Goal: Task Accomplishment & Management: Manage account settings

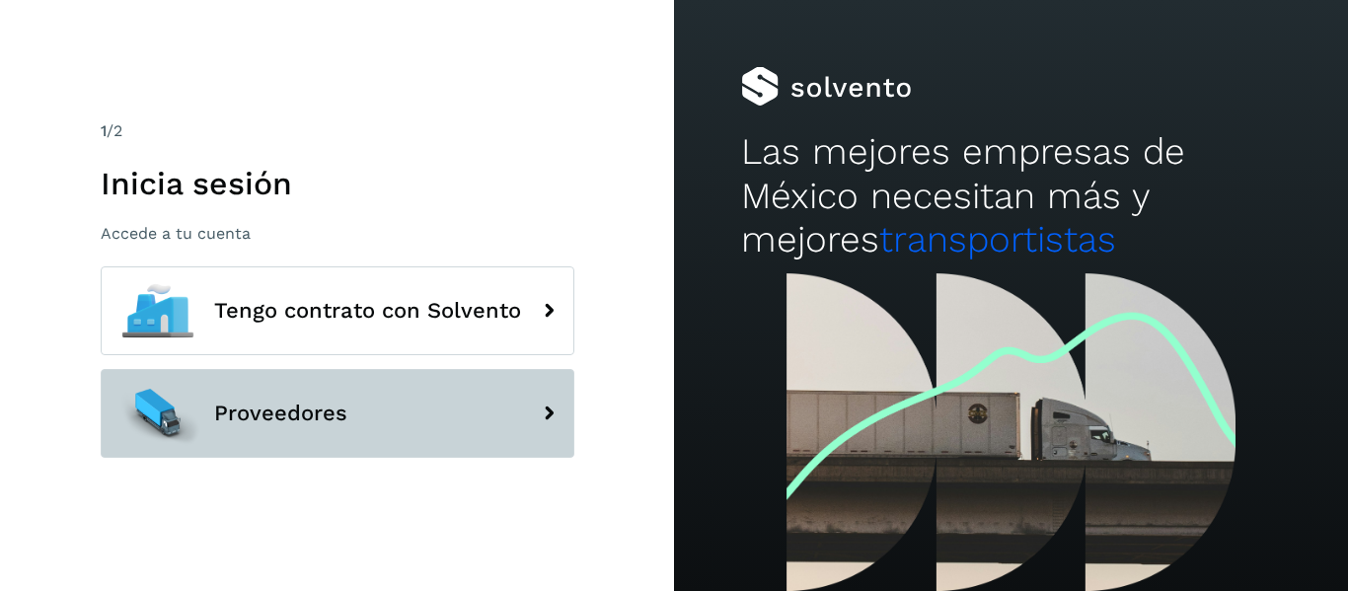
click at [355, 390] on button "Proveedores" at bounding box center [338, 413] width 474 height 89
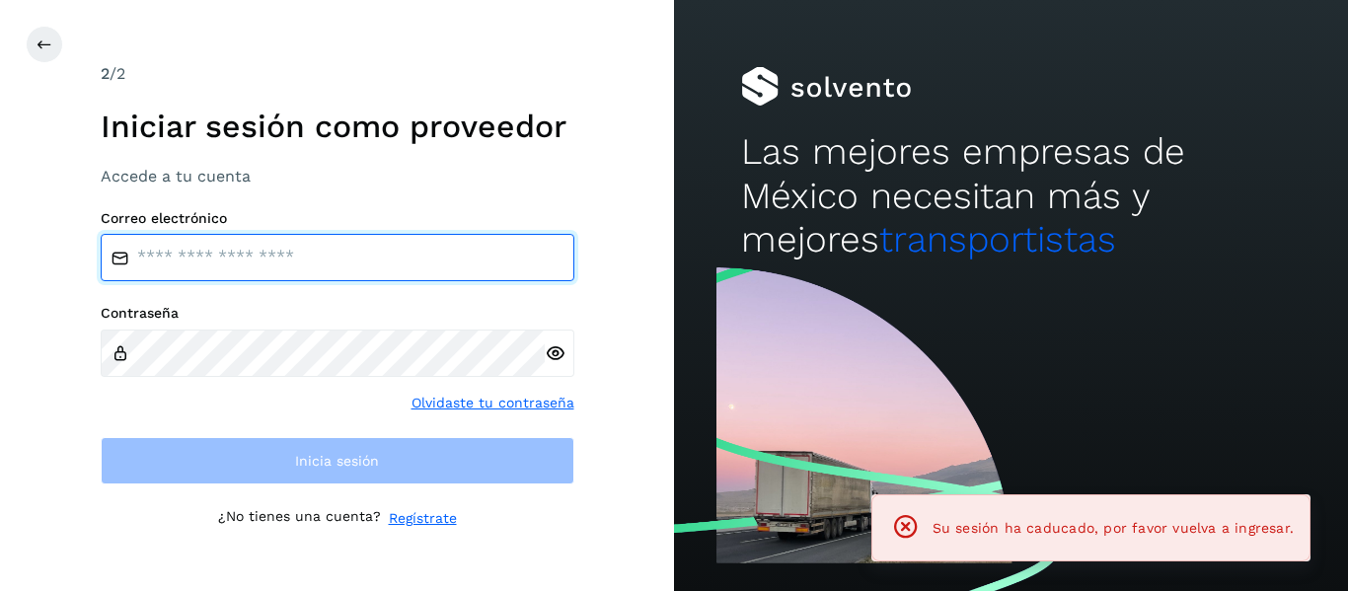
click at [251, 266] on input "email" at bounding box center [338, 257] width 474 height 47
type input "**********"
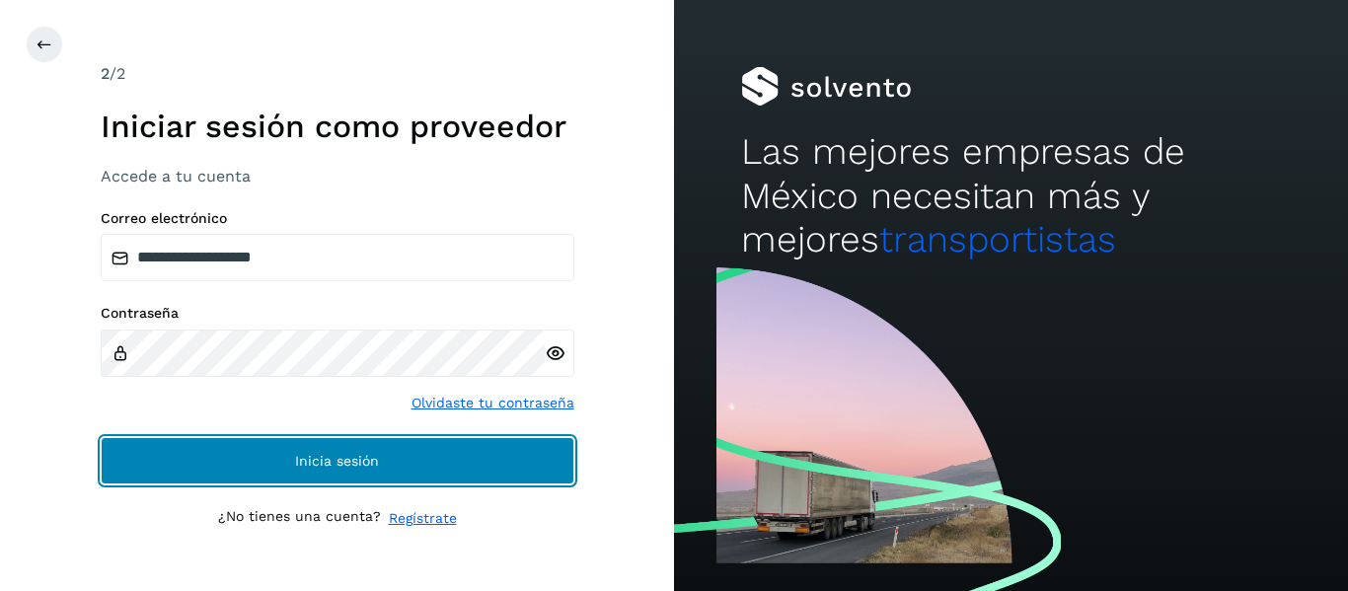
click at [237, 466] on button "Inicia sesión" at bounding box center [338, 460] width 474 height 47
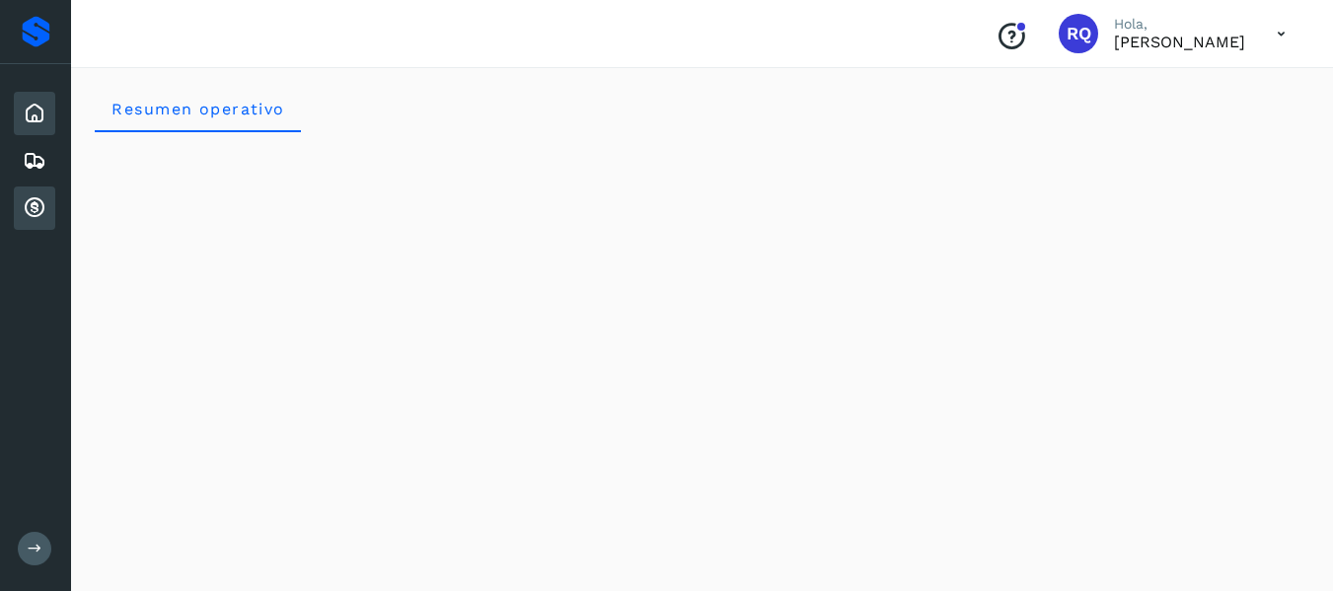
click at [43, 188] on div "Cuentas por cobrar" at bounding box center [34, 207] width 41 height 43
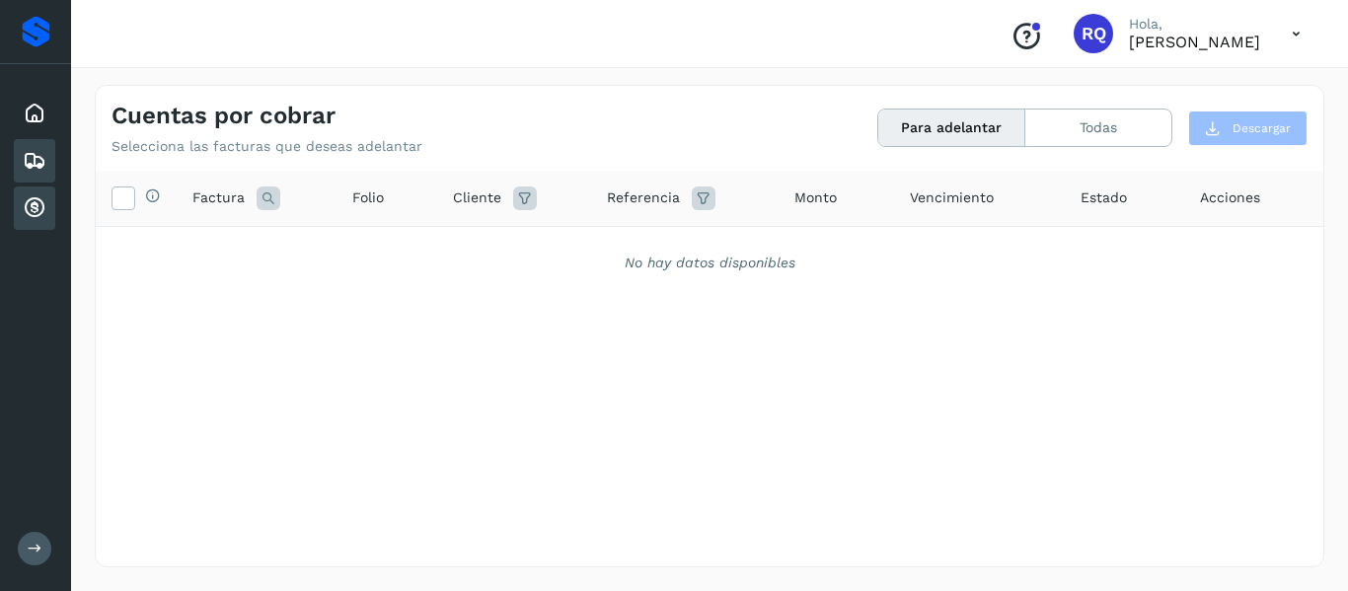
click at [39, 167] on icon at bounding box center [35, 161] width 24 height 24
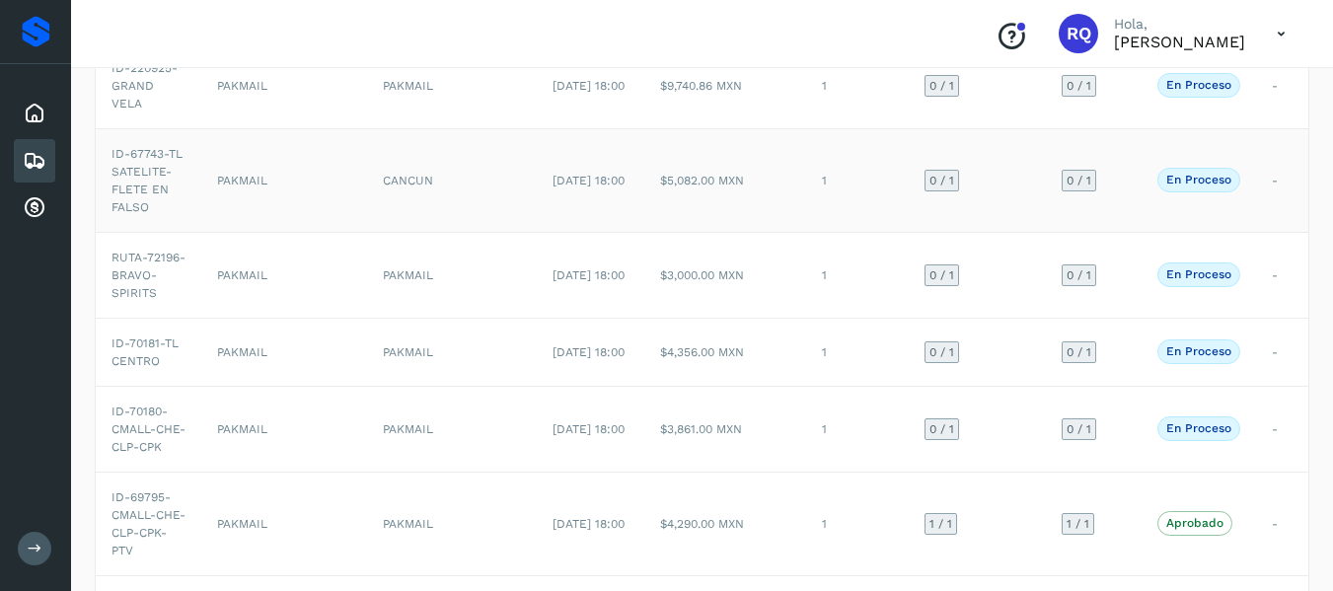
scroll to position [296, 0]
click at [782, 432] on td "$3,861.00 MXN" at bounding box center [725, 430] width 162 height 86
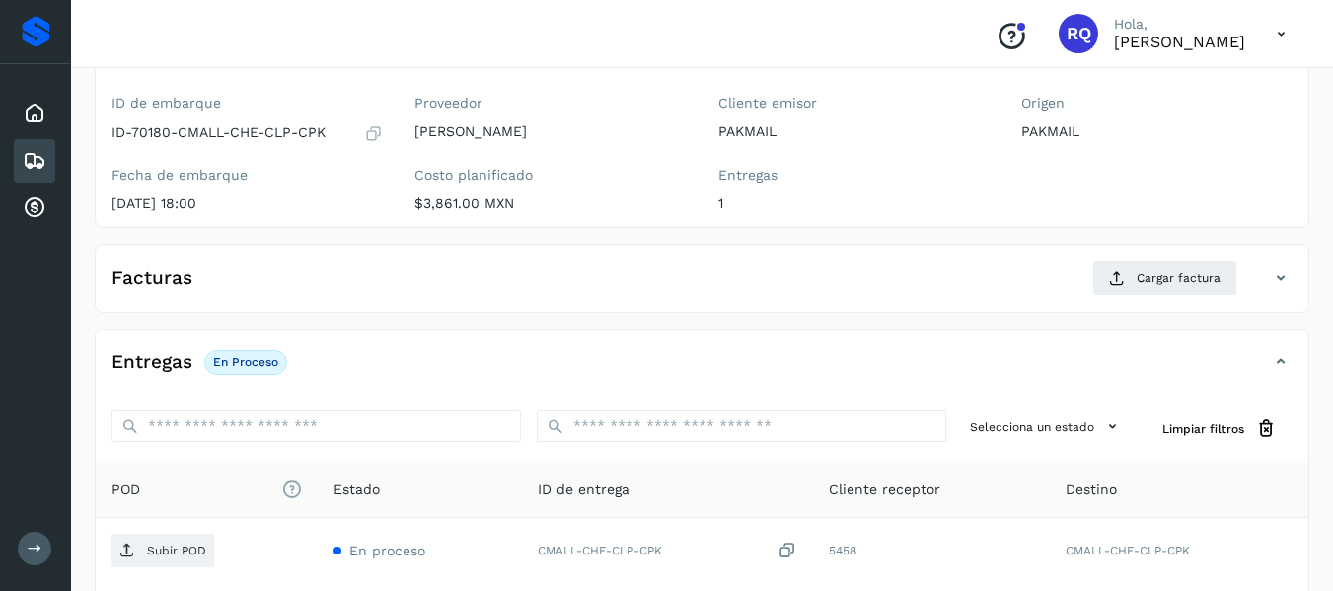
scroll to position [162, 0]
click at [1118, 274] on icon at bounding box center [1117, 279] width 16 height 16
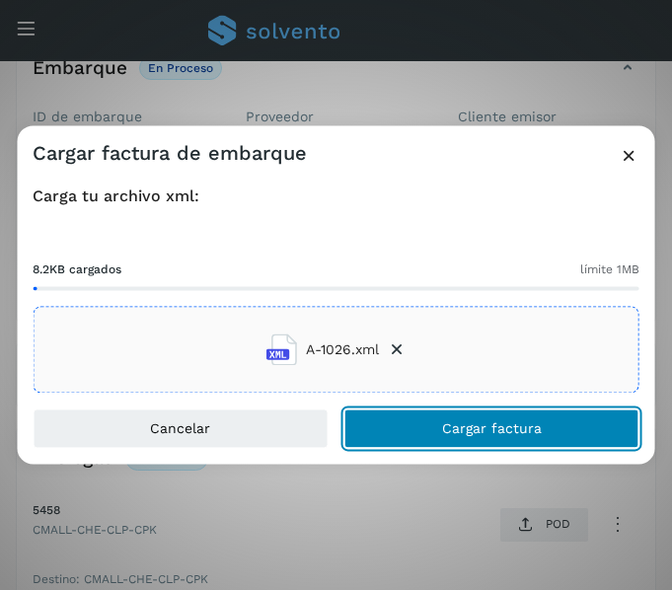
click at [428, 430] on button "Cargar factura" at bounding box center [491, 428] width 295 height 39
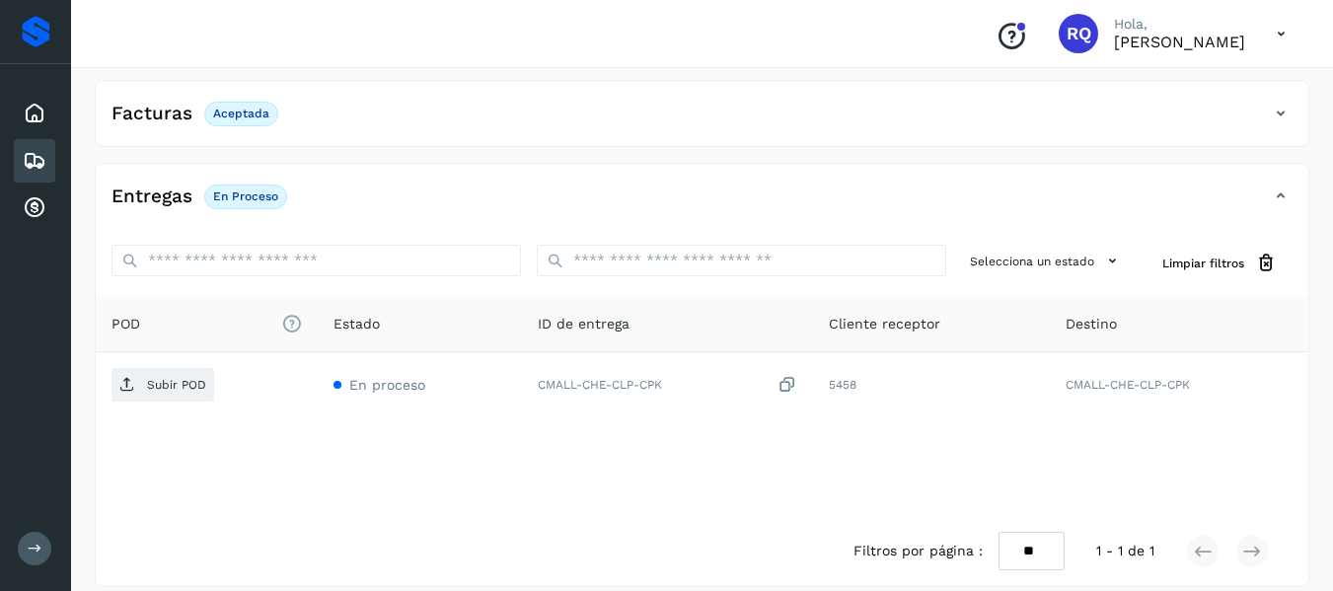
scroll to position [339, 0]
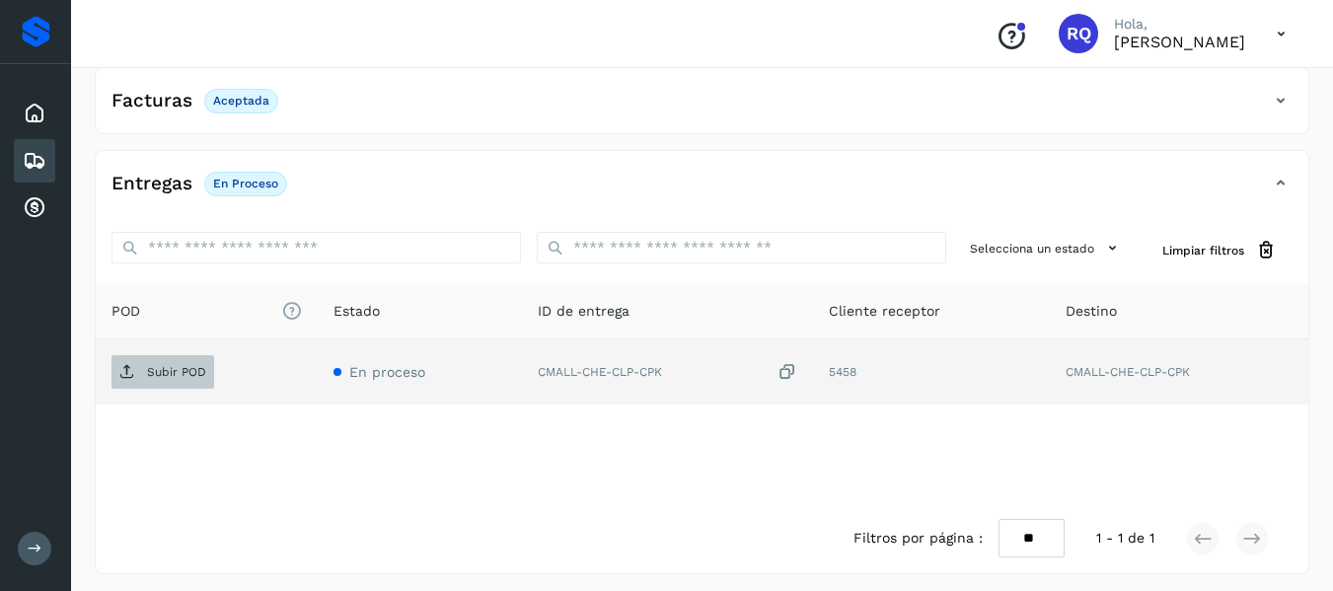
click at [149, 376] on p "Subir POD" at bounding box center [176, 372] width 59 height 14
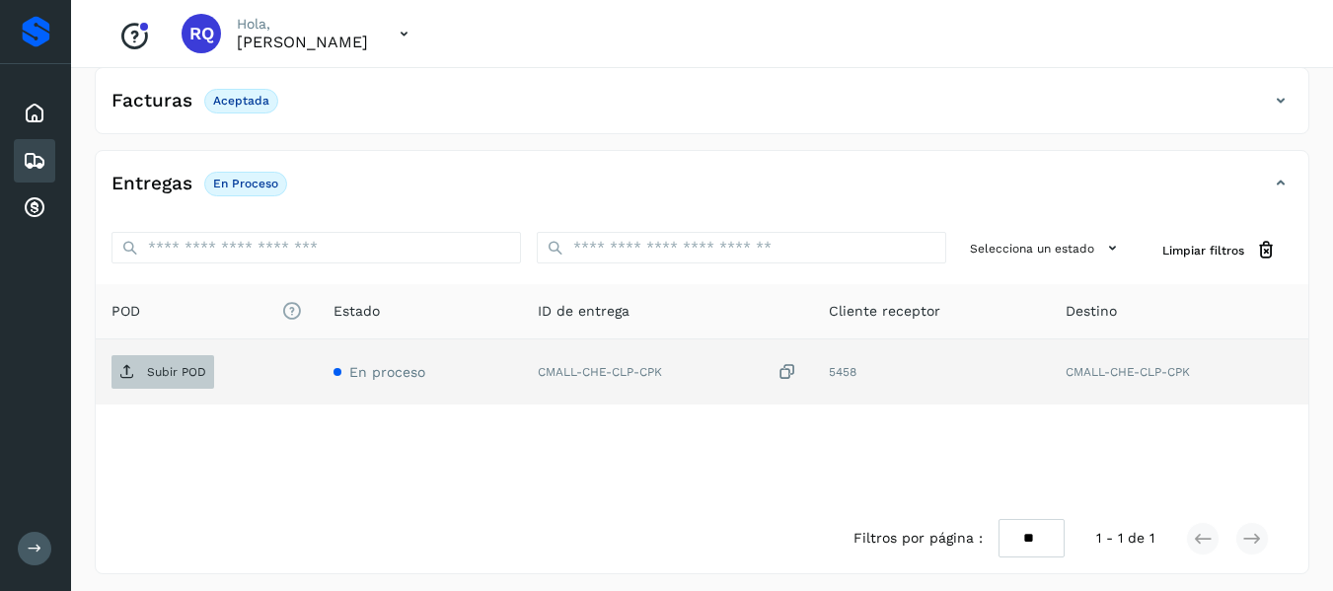
scroll to position [296, 0]
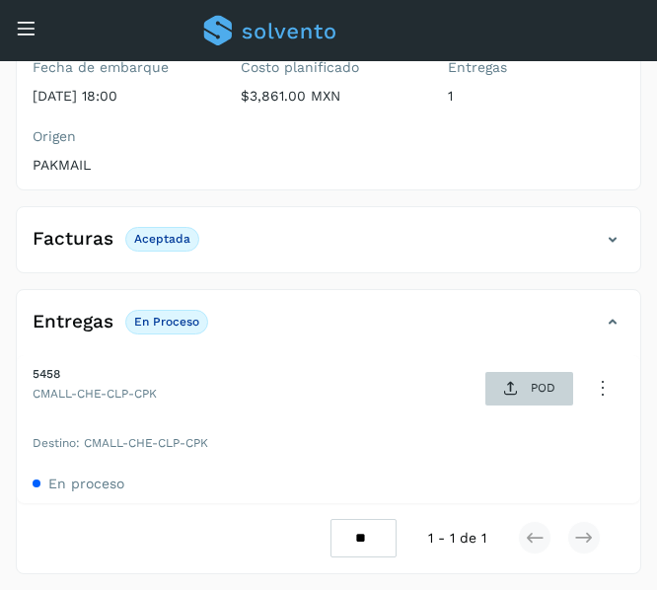
click at [516, 403] on span "POD" at bounding box center [529, 389] width 68 height 32
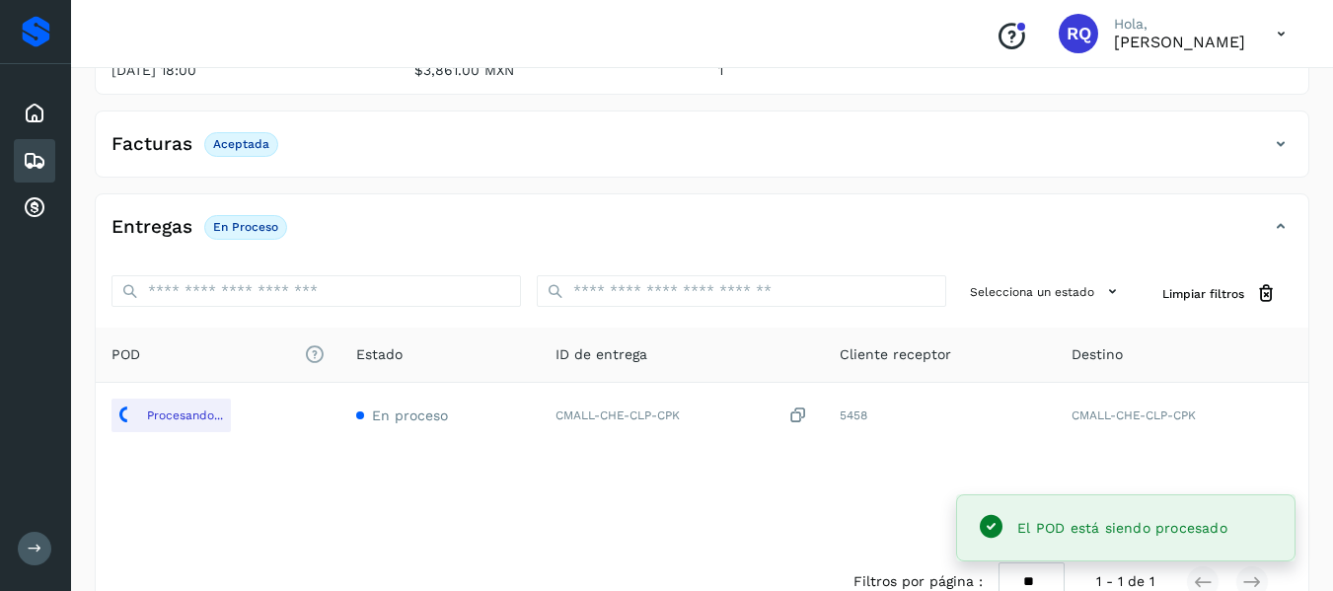
scroll to position [346, 0]
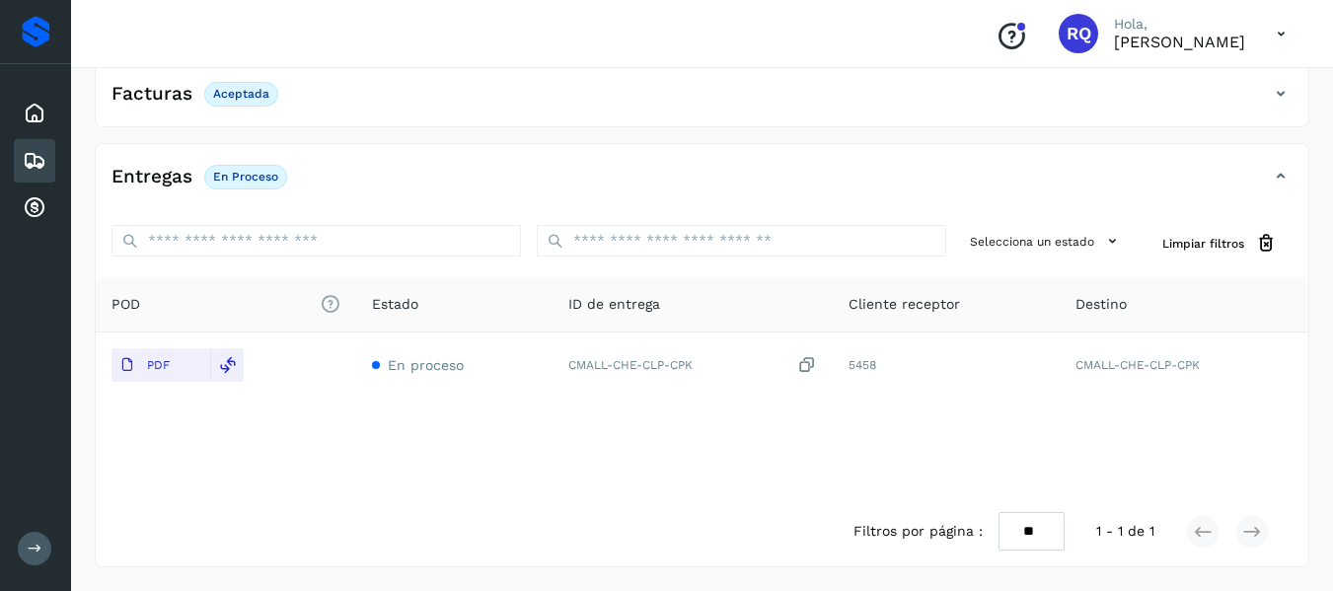
click at [43, 164] on icon at bounding box center [35, 161] width 24 height 24
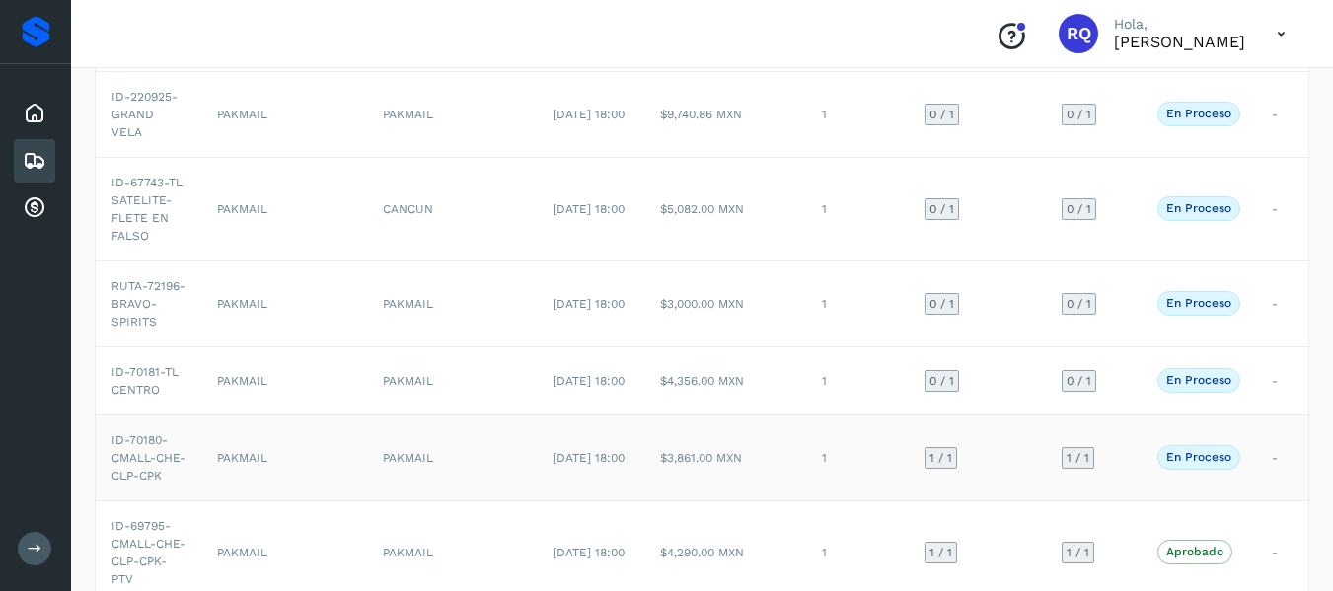
scroll to position [278, 0]
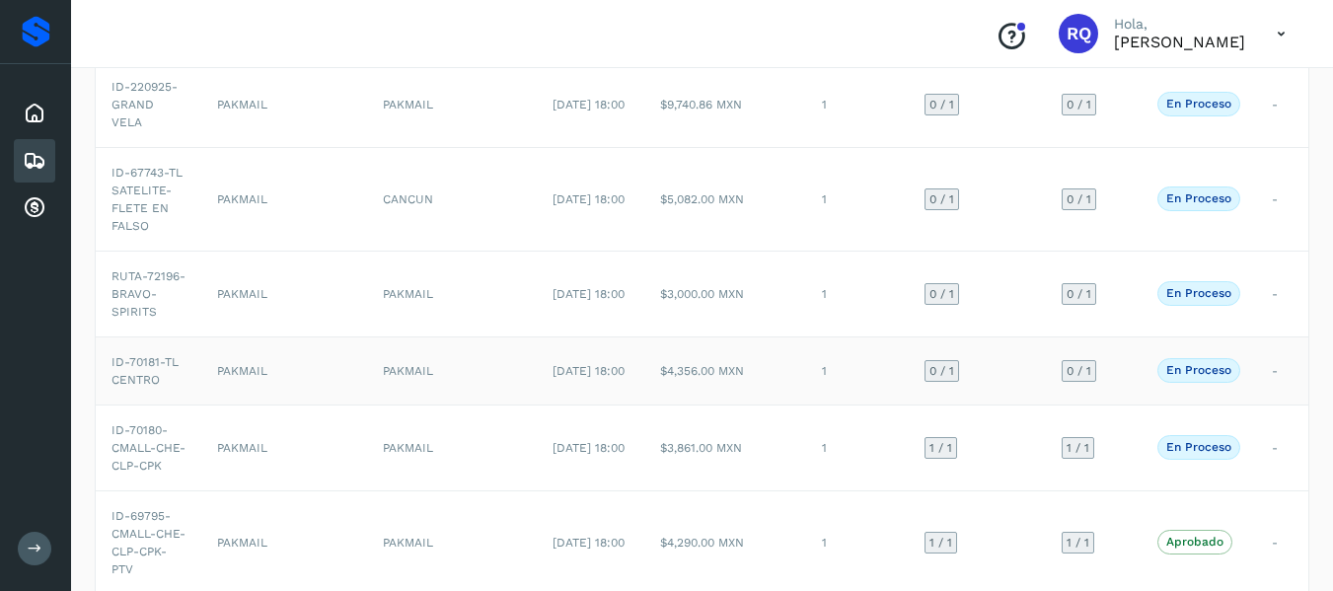
click at [750, 372] on td "$4,356.00 MXN" at bounding box center [725, 370] width 162 height 68
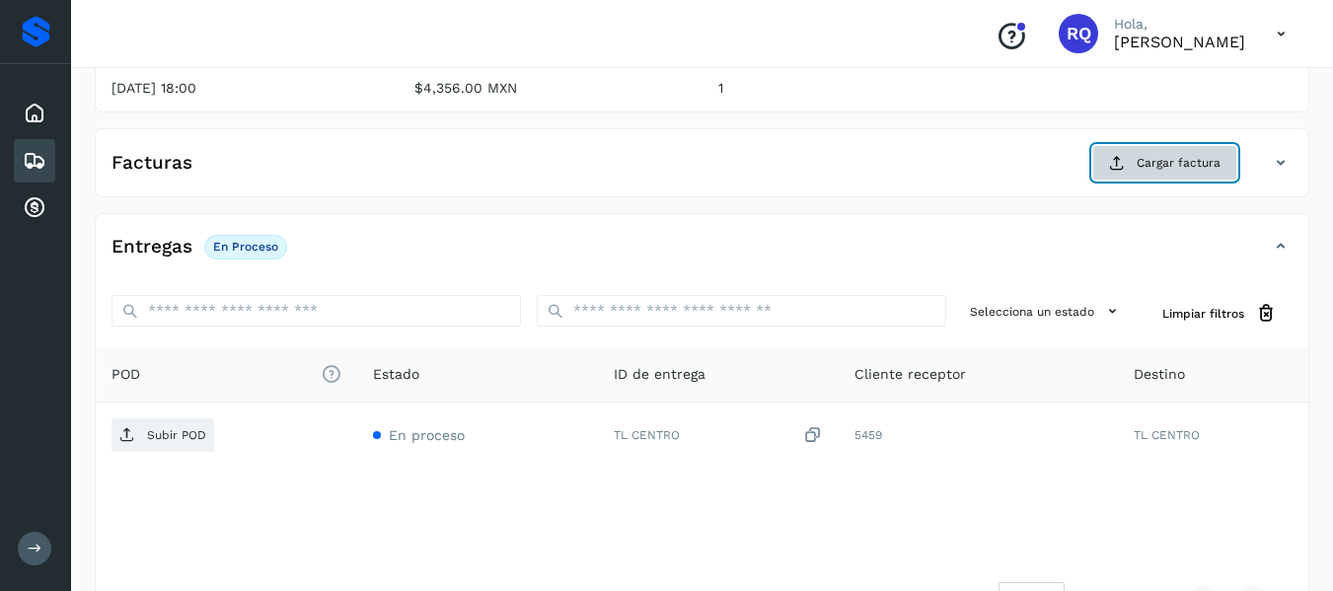
click at [1203, 177] on button "Cargar factura" at bounding box center [1164, 163] width 145 height 36
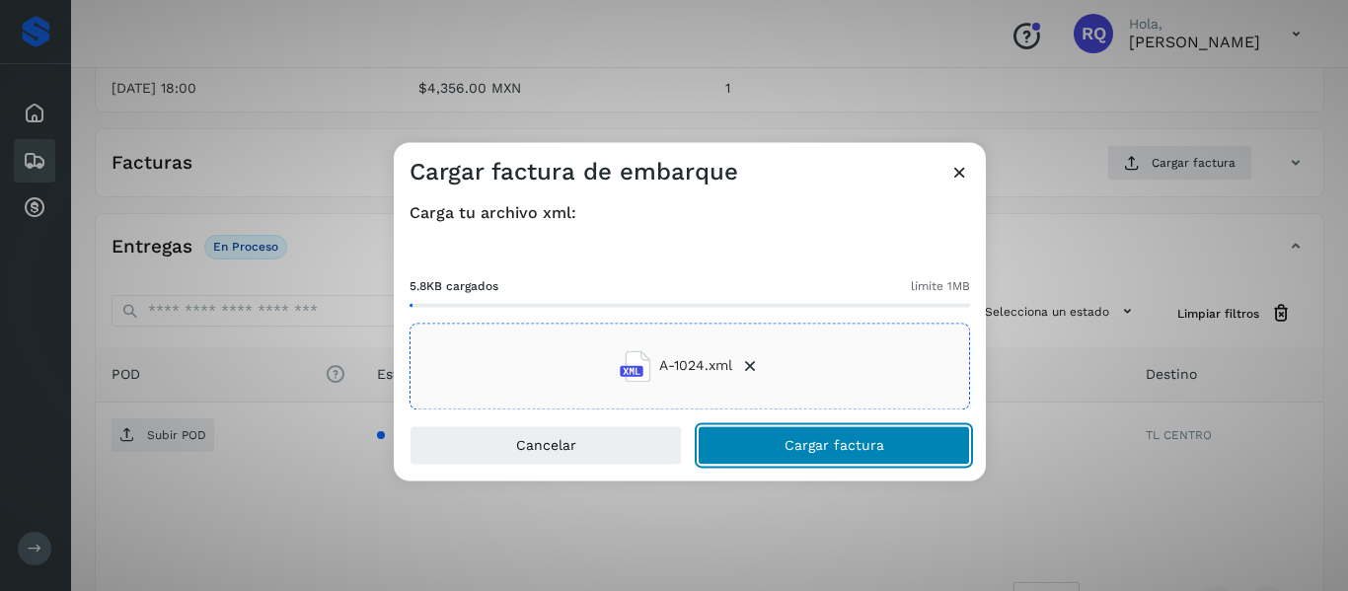
click at [791, 445] on span "Cargar factura" at bounding box center [834, 445] width 100 height 14
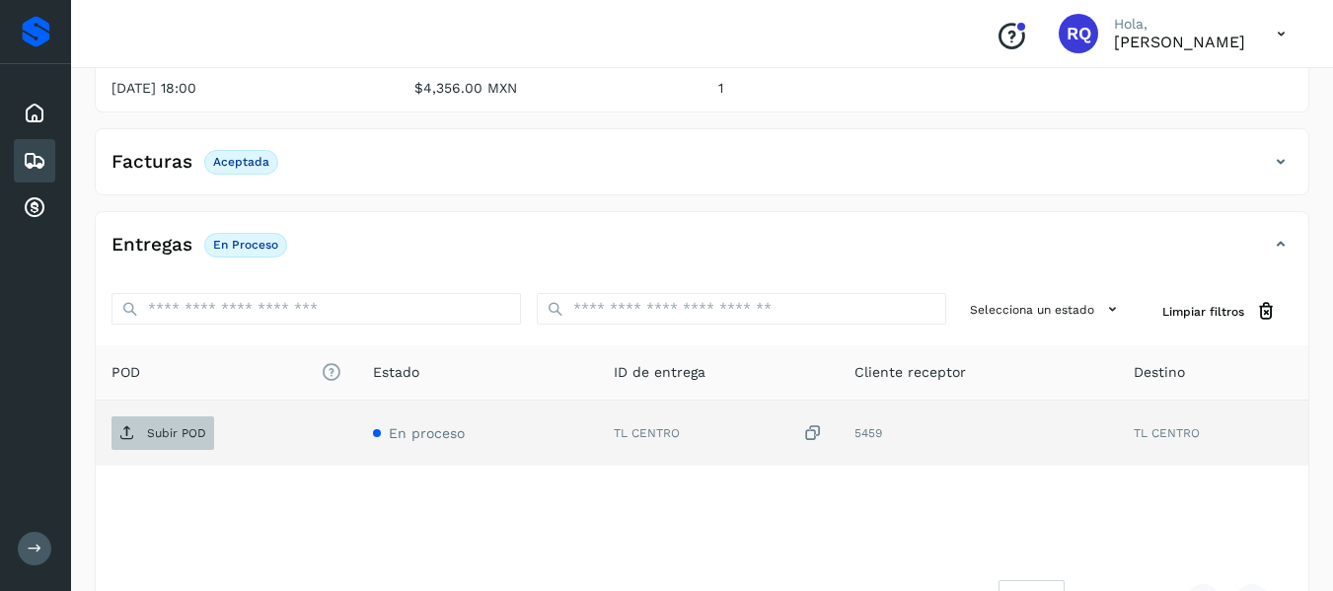
click at [164, 436] on p "Subir POD" at bounding box center [176, 433] width 59 height 14
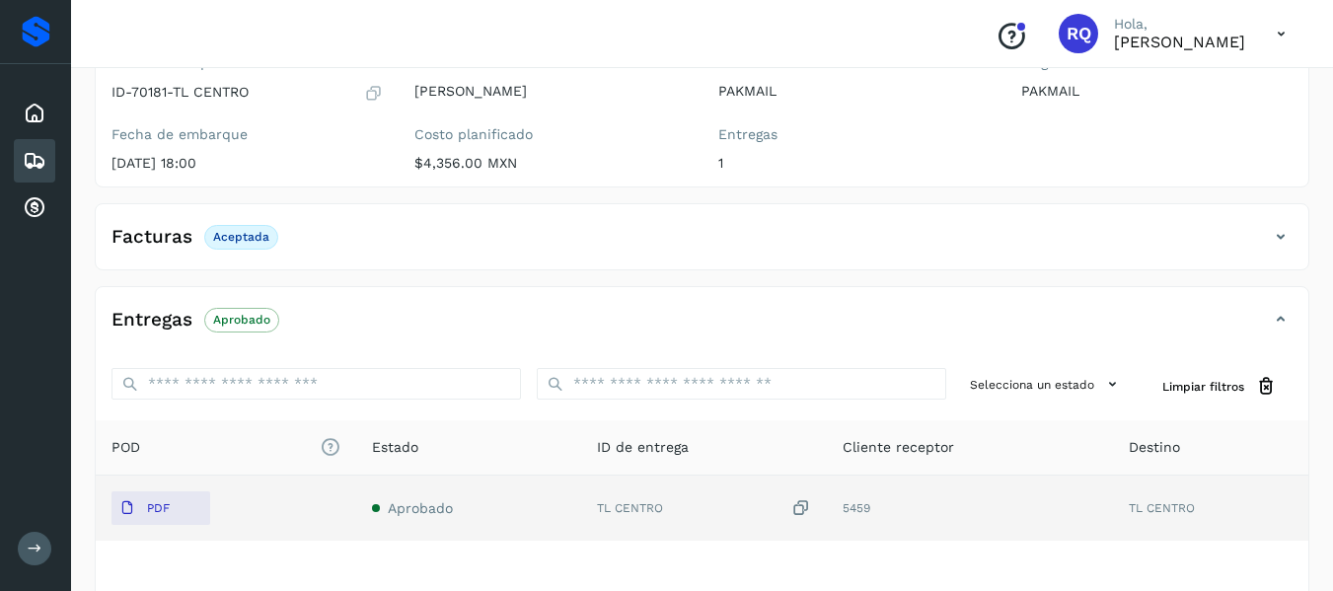
scroll to position [153, 0]
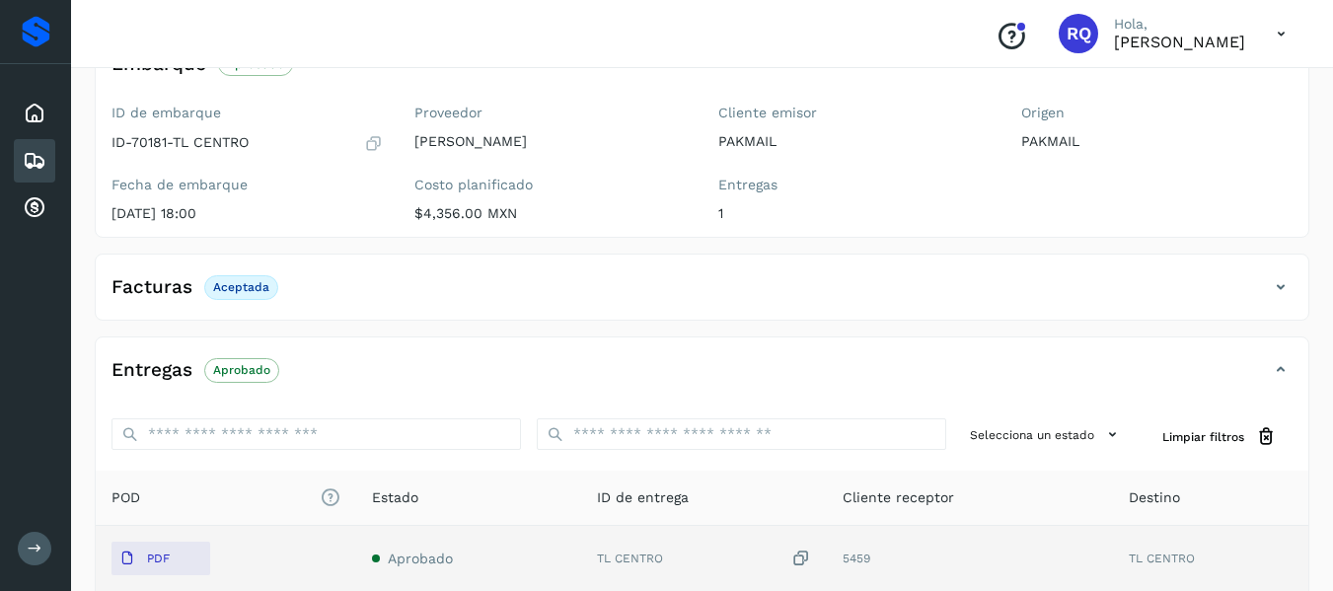
click at [36, 161] on icon at bounding box center [35, 161] width 24 height 24
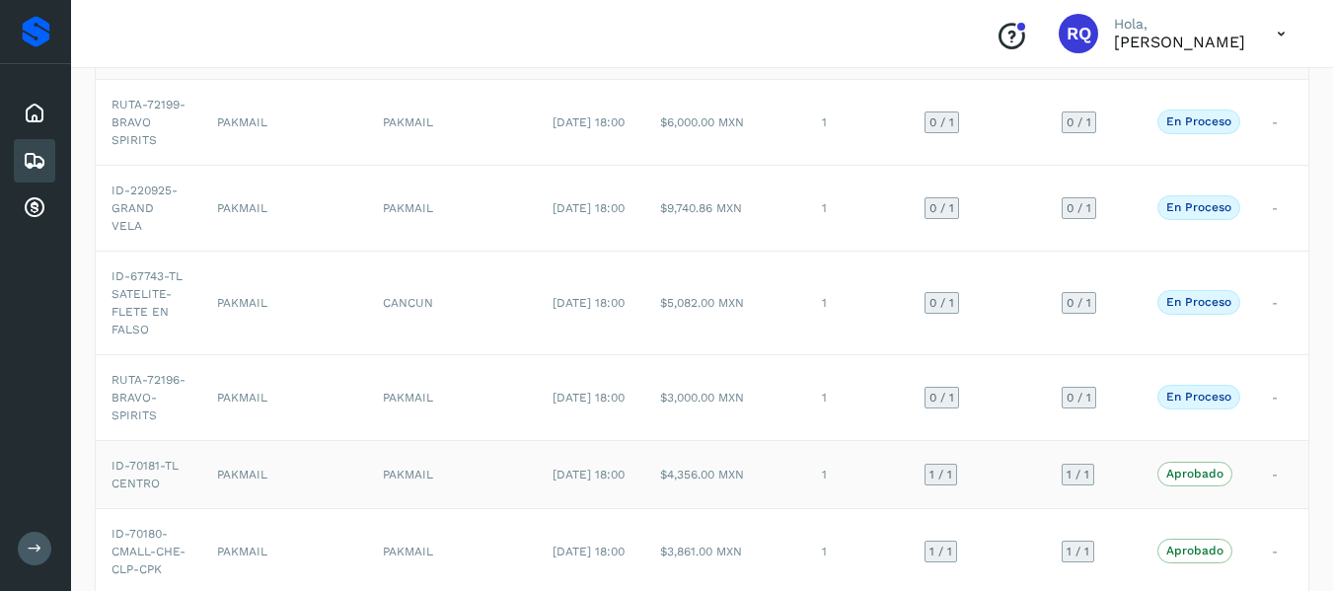
scroll to position [172, 0]
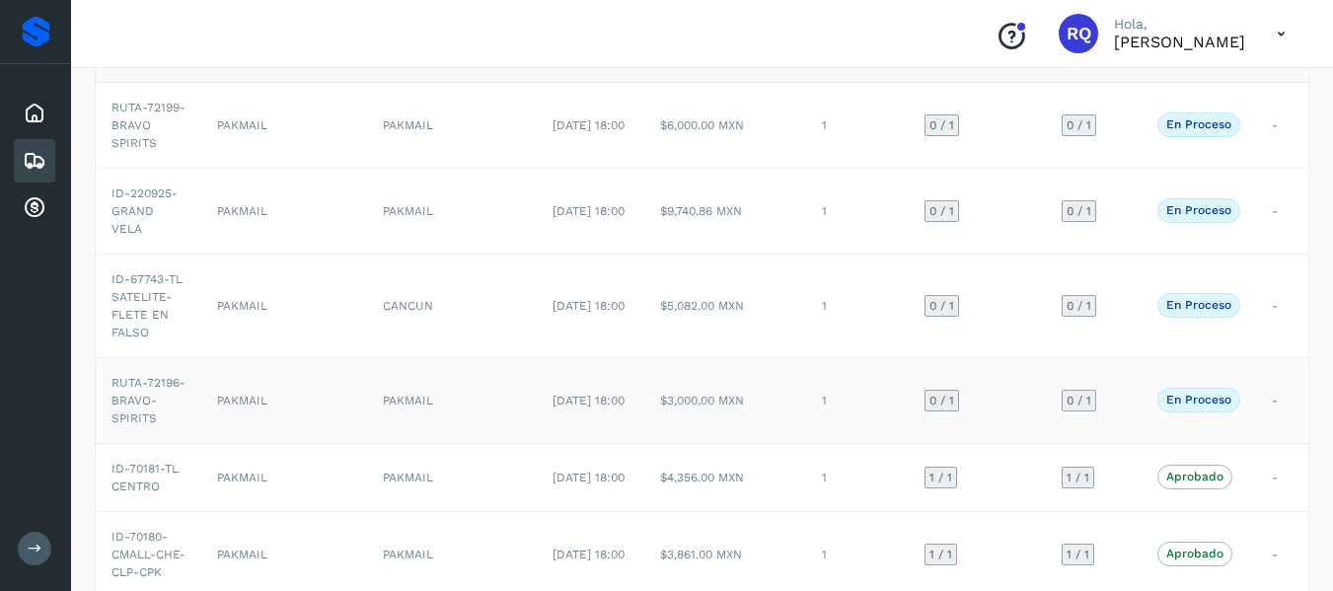
click at [1111, 399] on td "0 / 1" at bounding box center [1094, 400] width 96 height 86
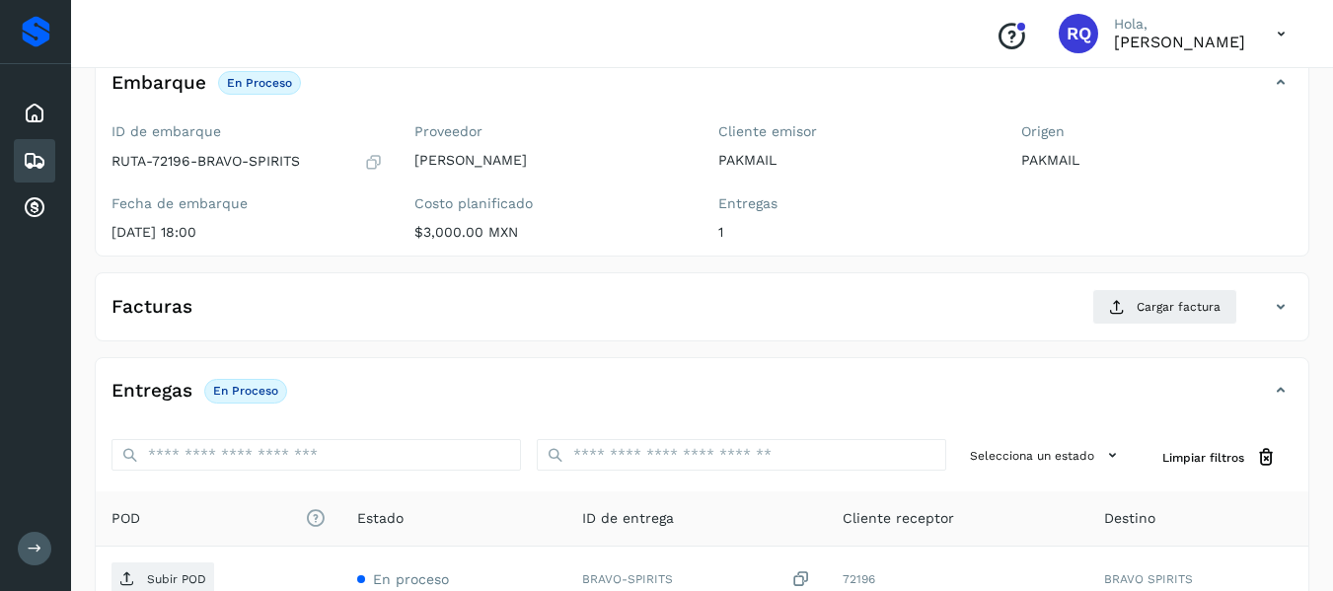
scroll to position [135, 0]
click at [1157, 299] on span "Cargar factura" at bounding box center [1179, 306] width 84 height 18
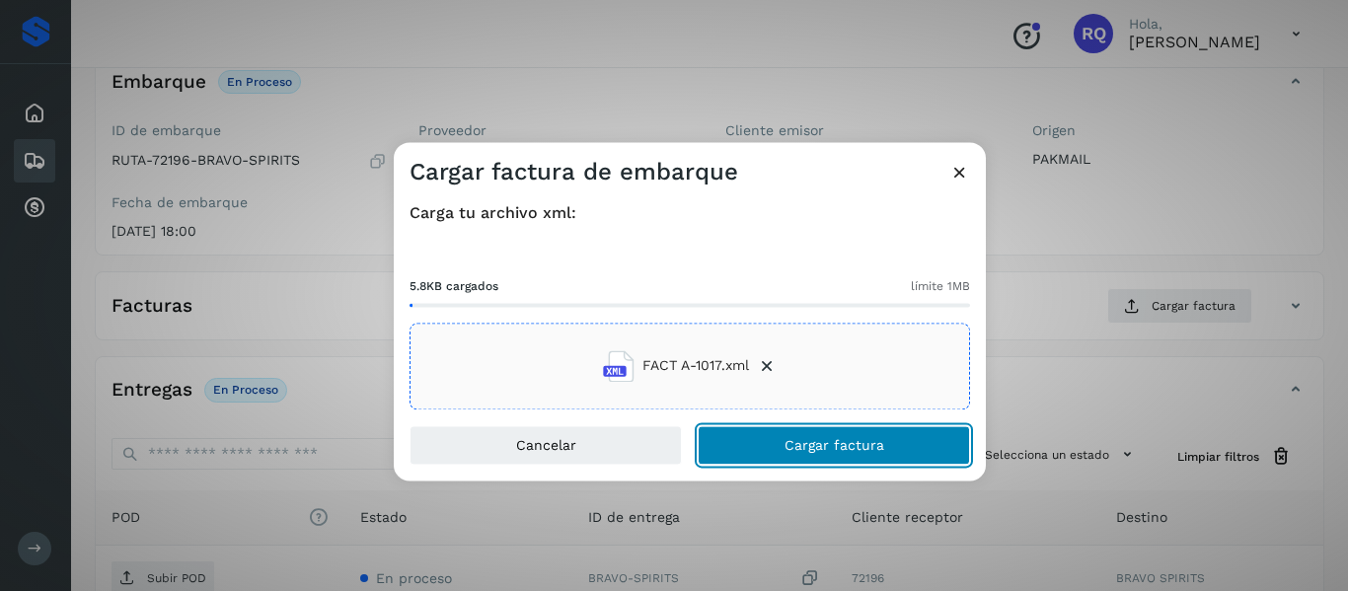
click at [841, 452] on span "Cargar factura" at bounding box center [834, 445] width 100 height 14
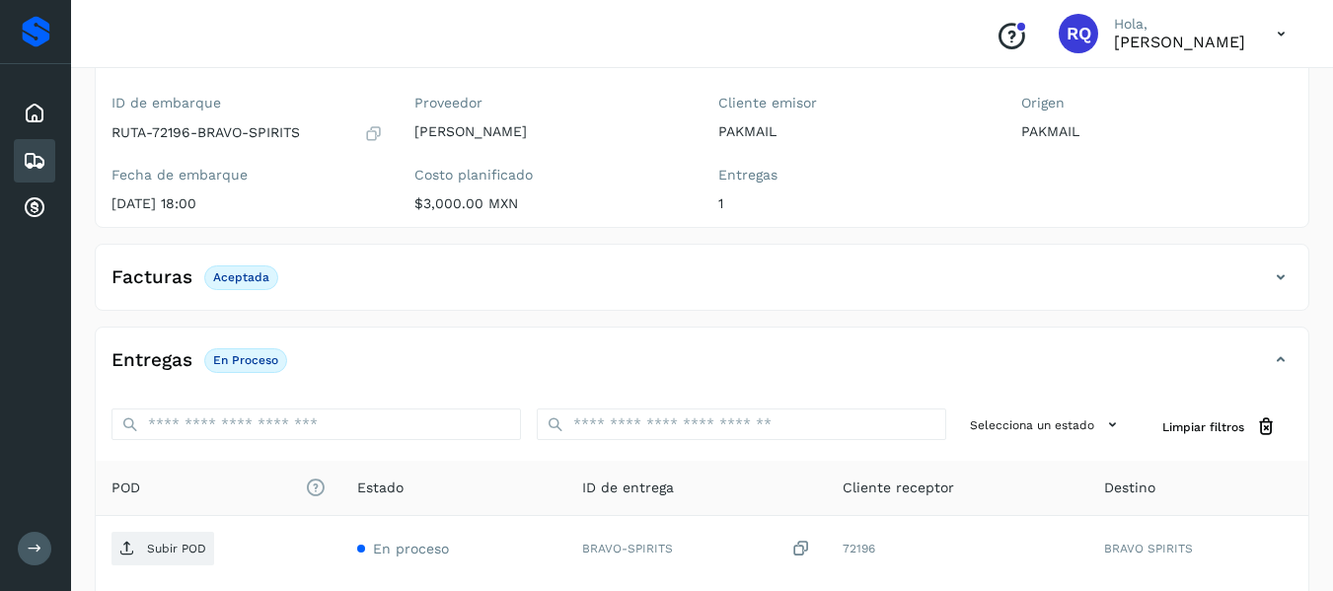
scroll to position [319, 0]
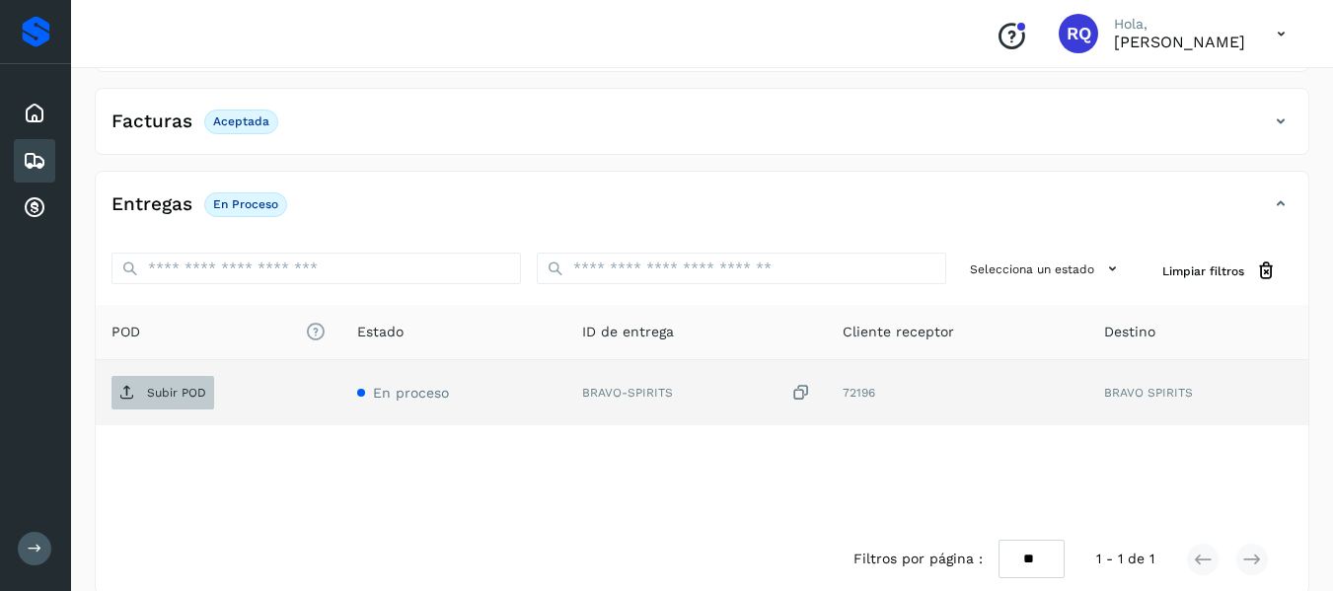
click at [162, 392] on p "Subir POD" at bounding box center [176, 393] width 59 height 14
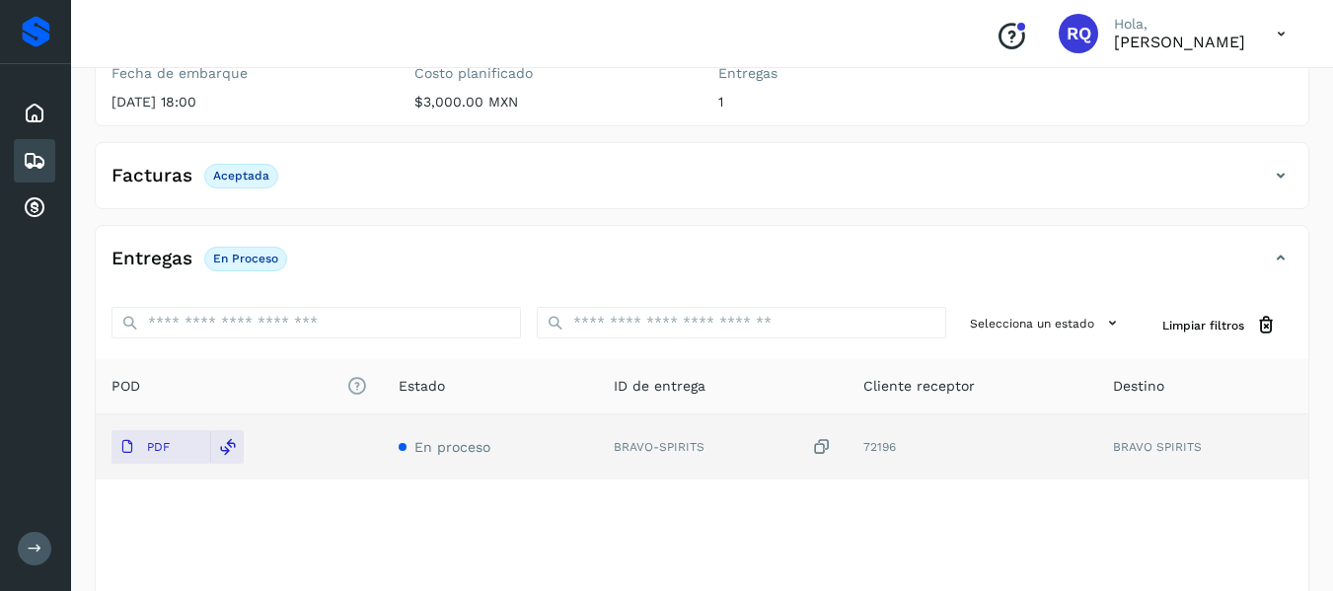
scroll to position [263, 0]
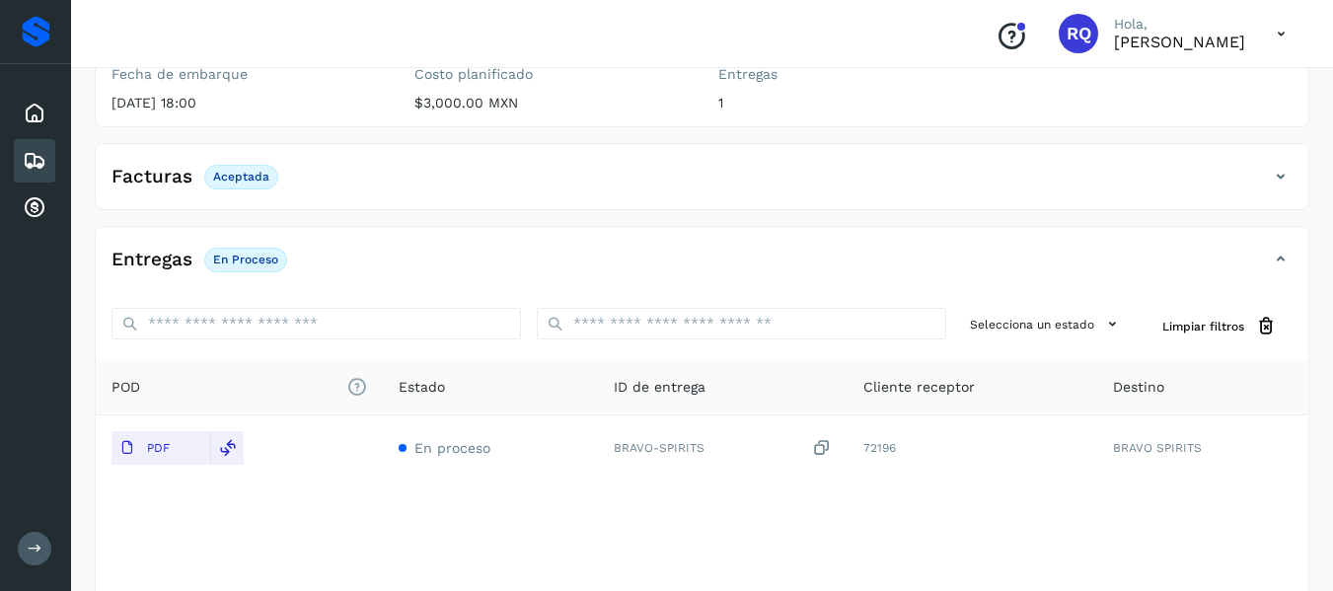
click at [45, 177] on div "Embarques" at bounding box center [34, 160] width 41 height 43
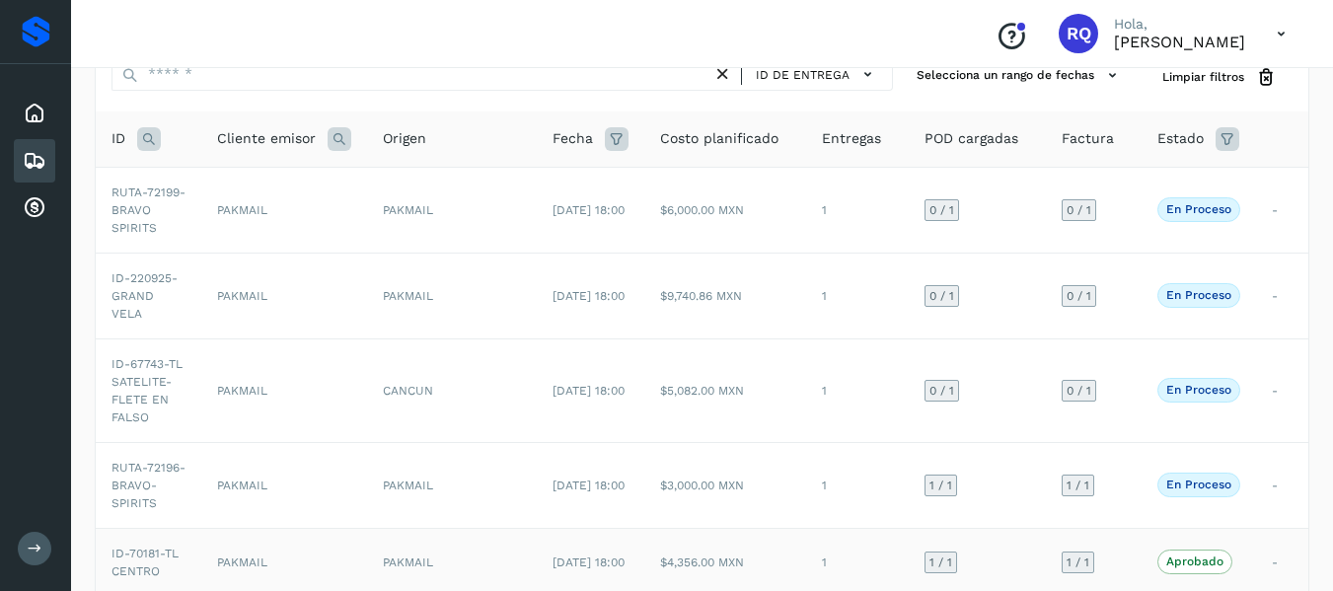
scroll to position [86, 0]
click at [824, 404] on td "1" at bounding box center [857, 391] width 103 height 104
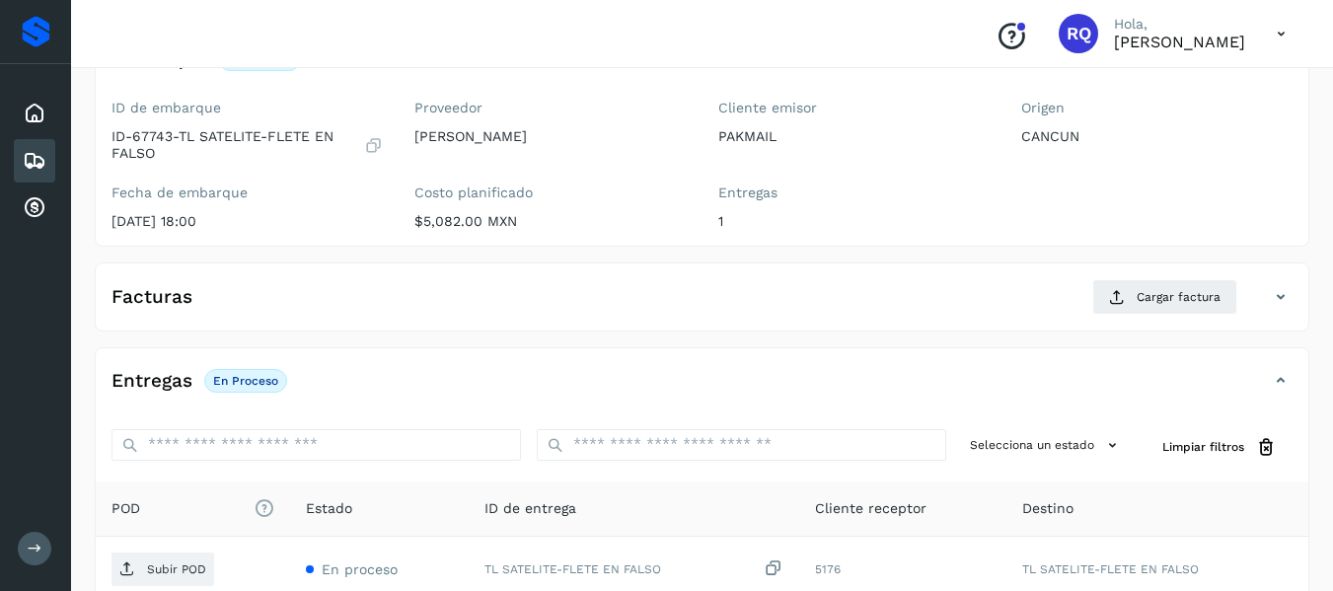
scroll to position [156, 0]
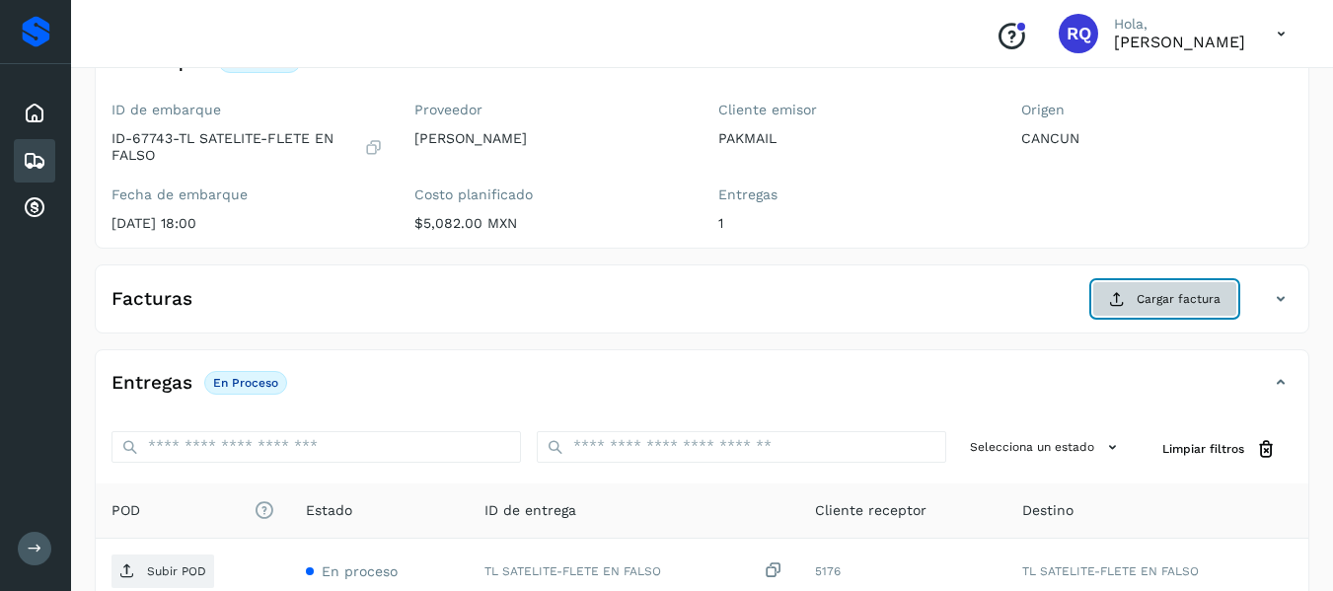
click at [1173, 294] on span "Cargar factura" at bounding box center [1179, 299] width 84 height 18
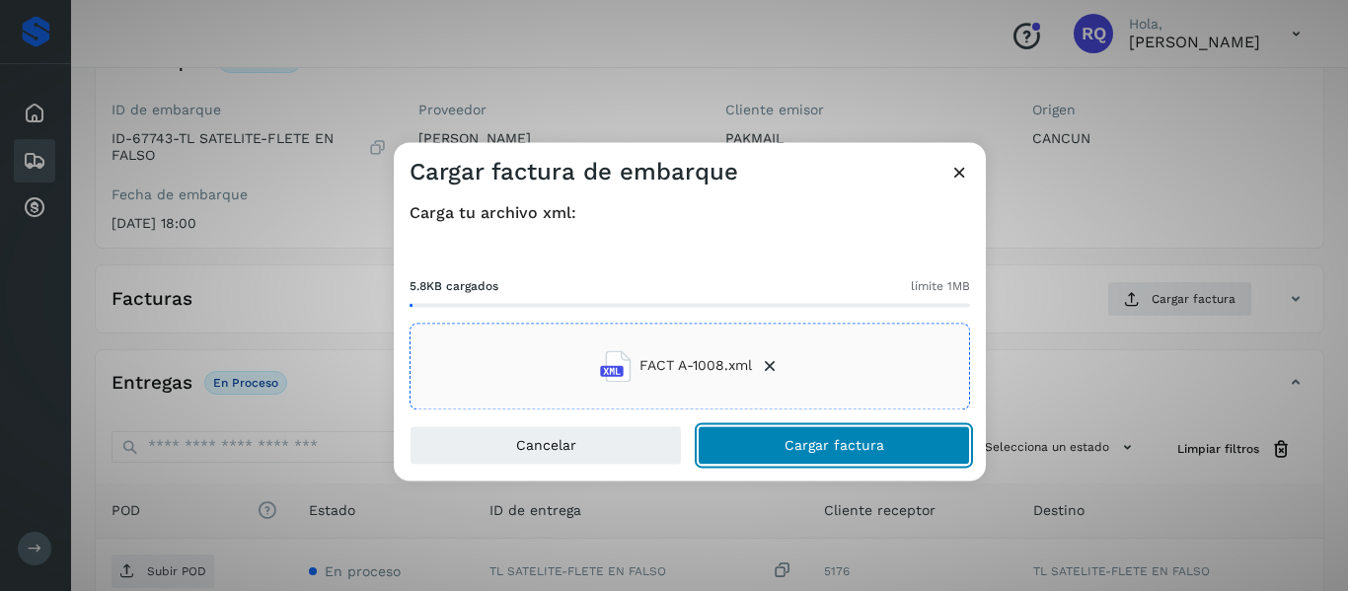
click at [805, 450] on span "Cargar factura" at bounding box center [834, 445] width 100 height 14
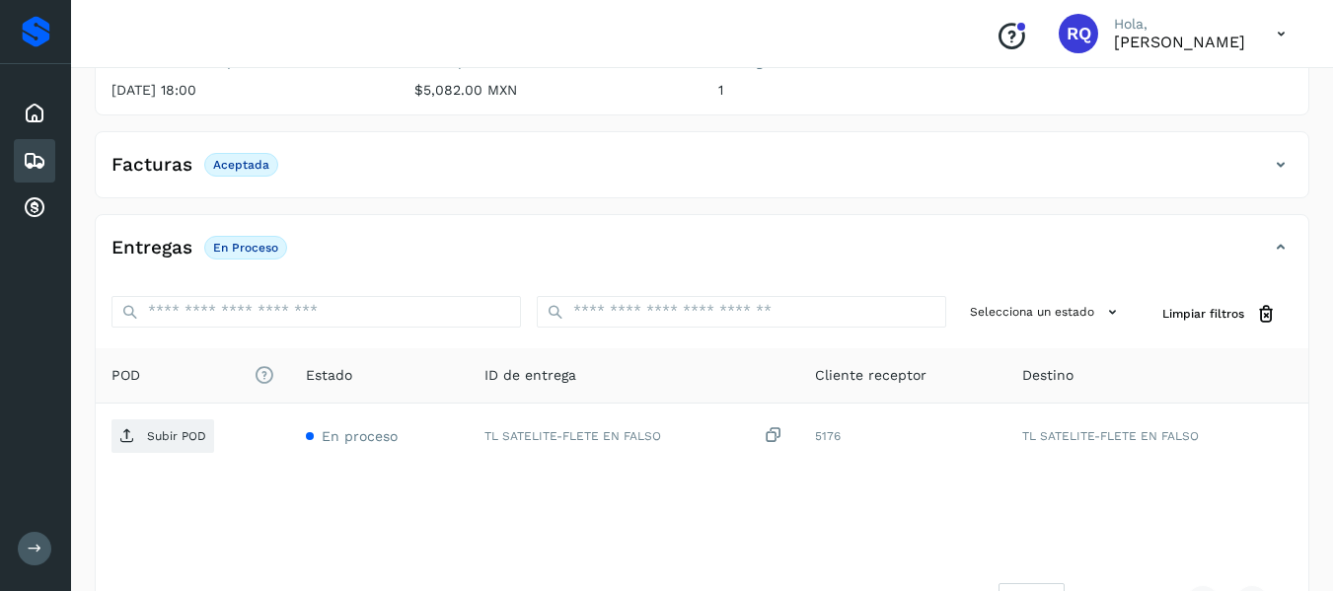
scroll to position [0, 0]
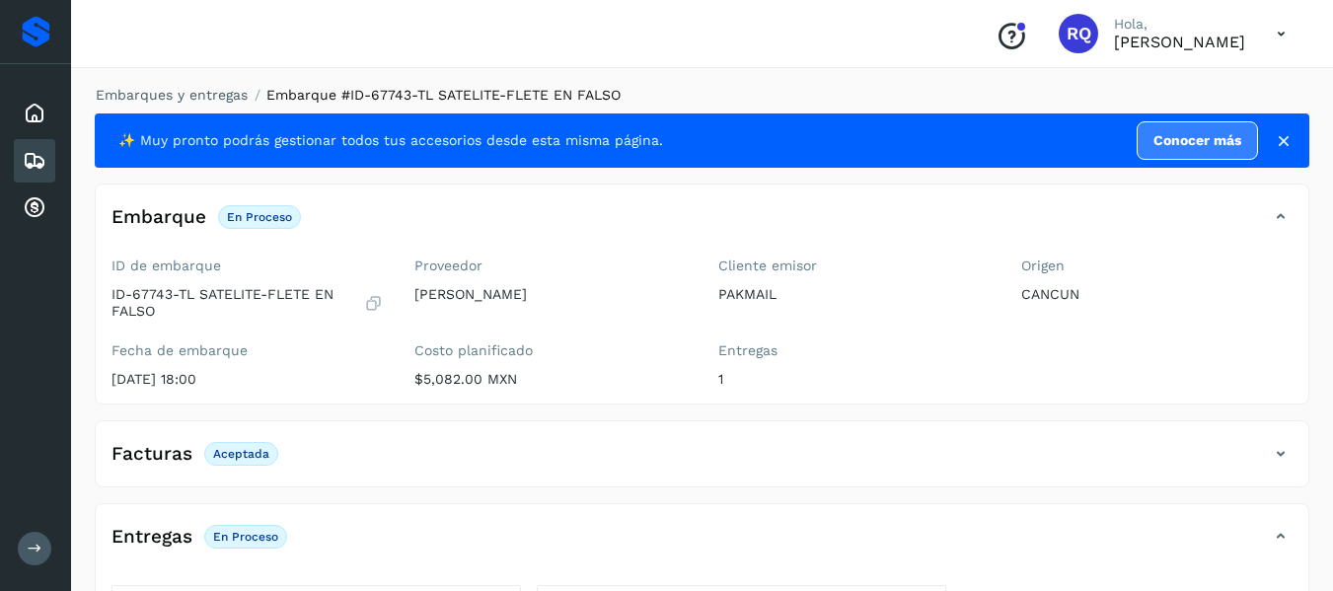
click at [26, 161] on icon at bounding box center [35, 161] width 24 height 24
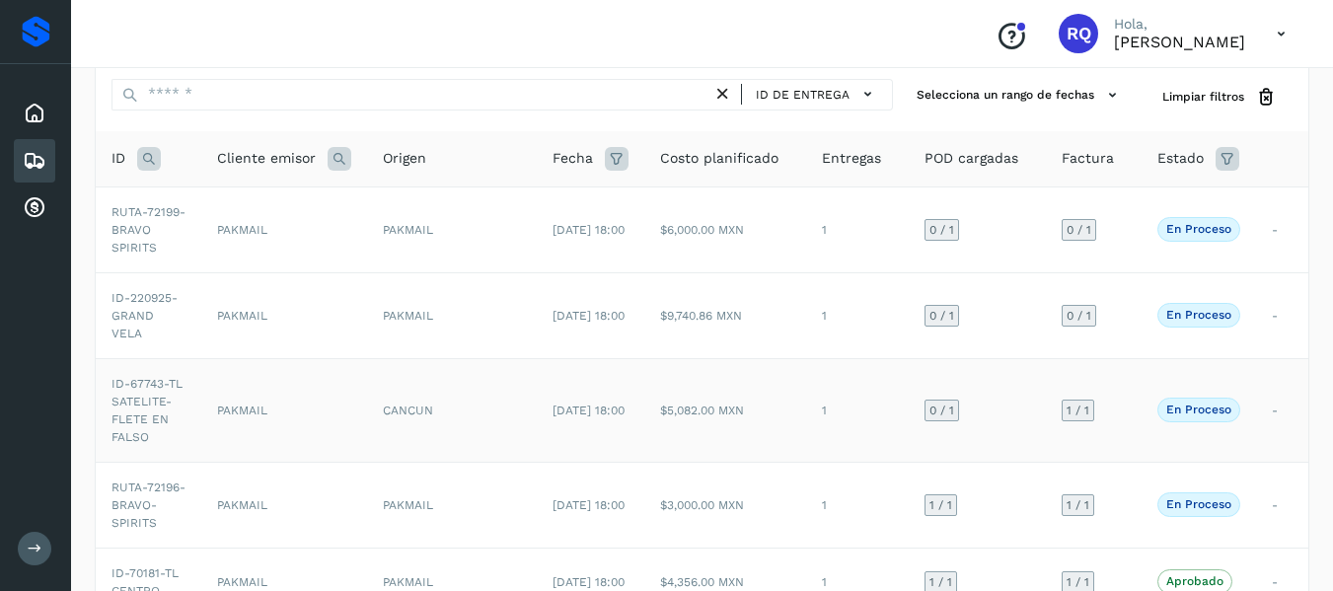
scroll to position [65, 0]
click at [811, 320] on td "1" at bounding box center [857, 317] width 103 height 86
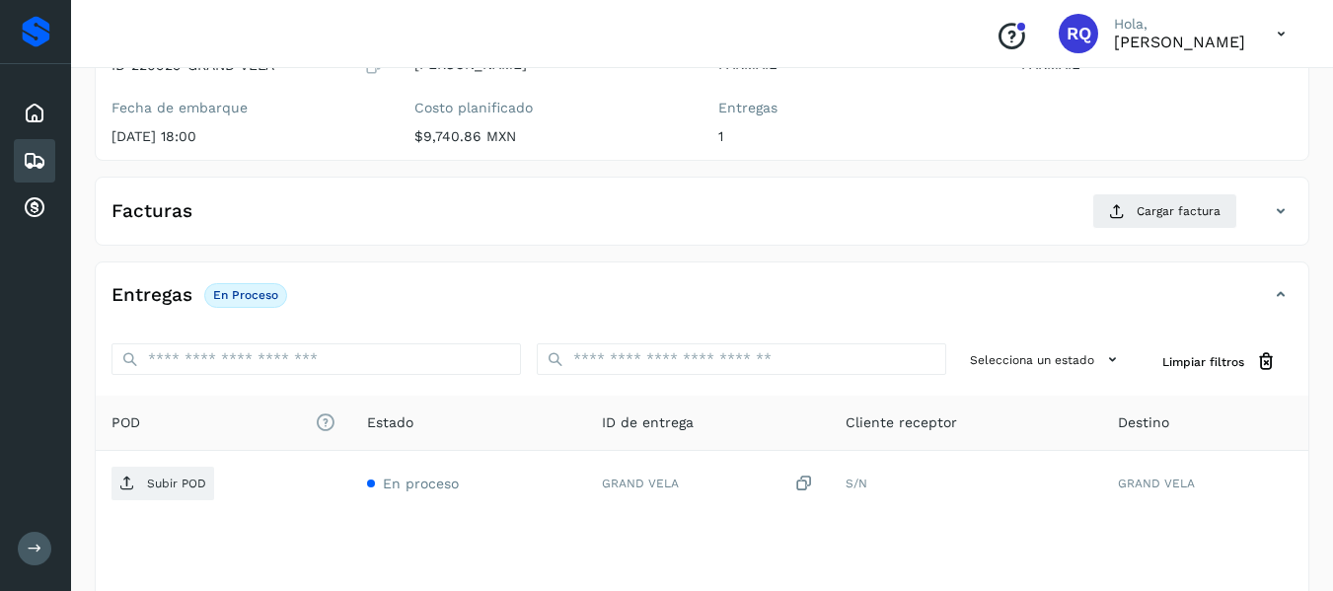
scroll to position [229, 0]
click at [1109, 214] on button "Cargar factura" at bounding box center [1164, 212] width 145 height 36
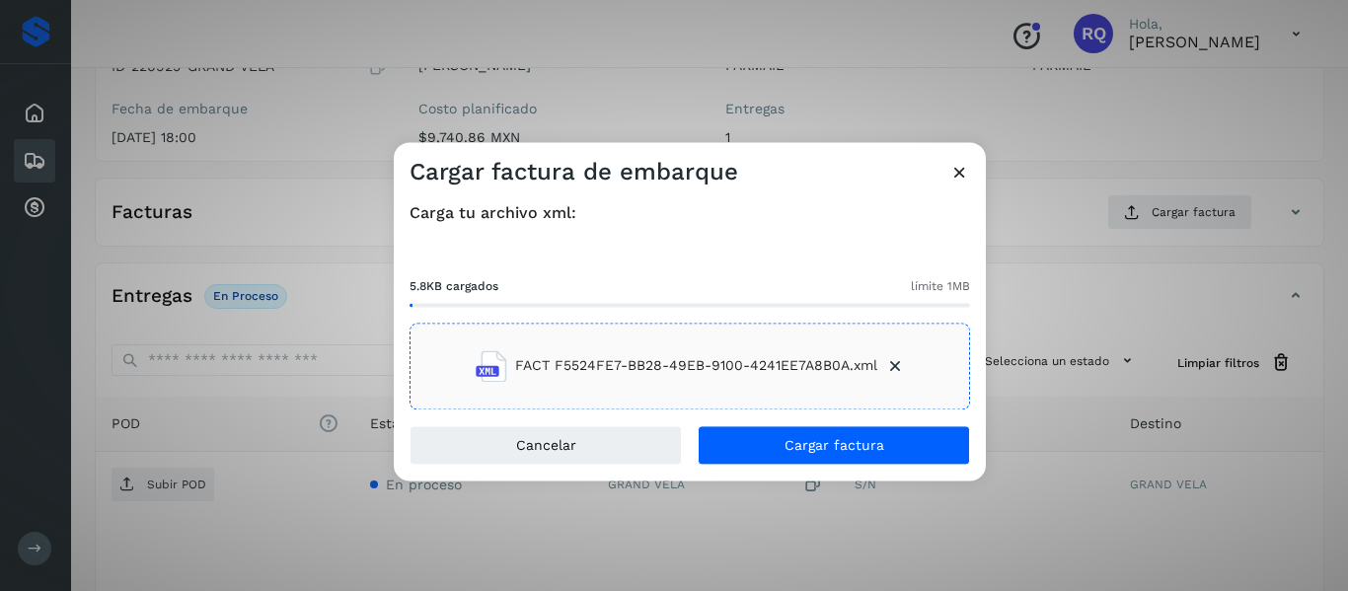
click at [830, 470] on div "Cancelar Cargar factura" at bounding box center [690, 452] width 592 height 55
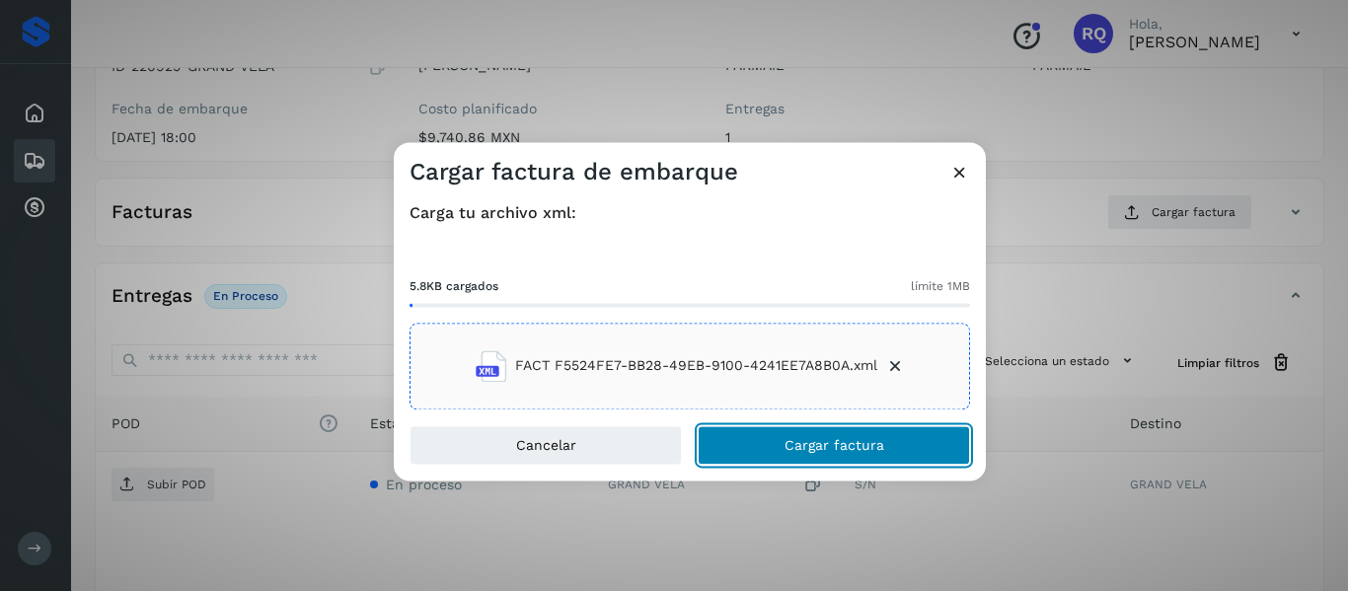
click at [825, 457] on button "Cargar factura" at bounding box center [834, 444] width 272 height 39
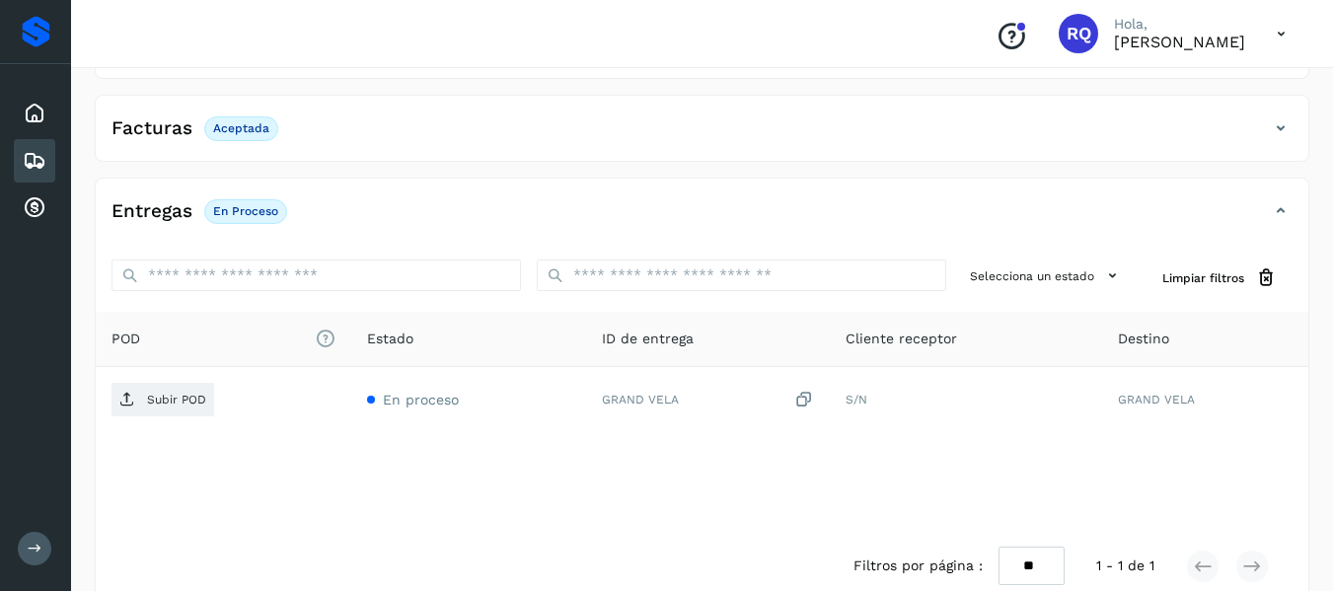
scroll to position [313, 0]
click at [47, 155] on div "Embarques" at bounding box center [34, 160] width 41 height 43
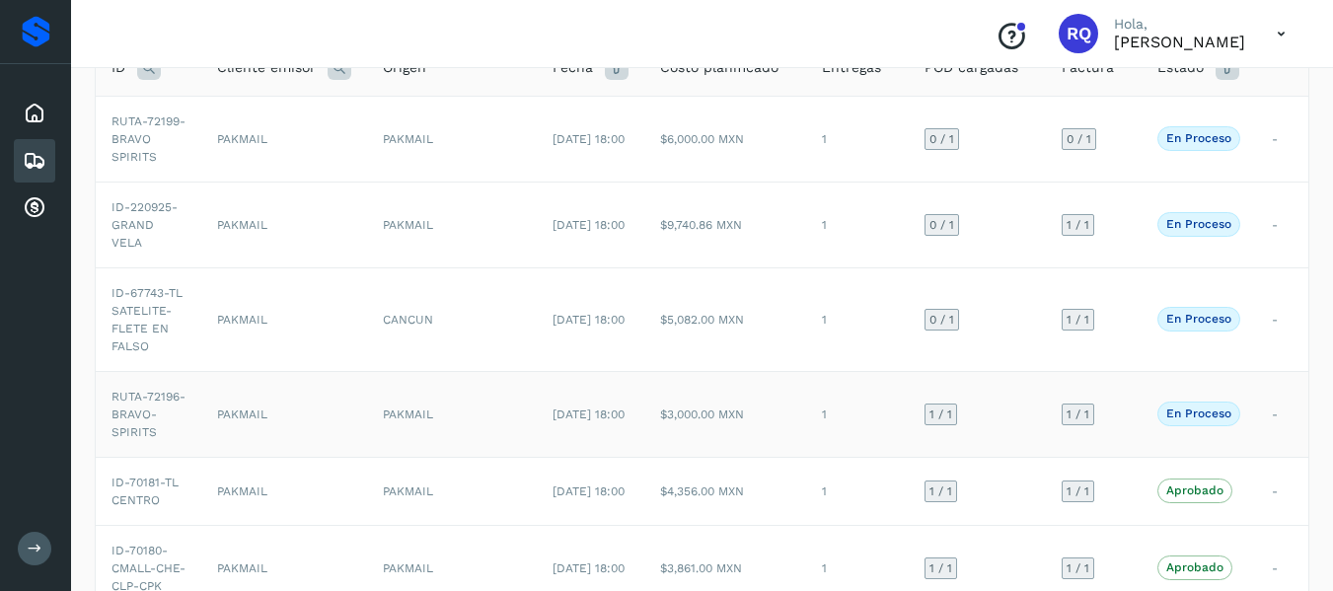
scroll to position [159, 0]
click at [445, 157] on td "PAKMAIL" at bounding box center [452, 138] width 170 height 86
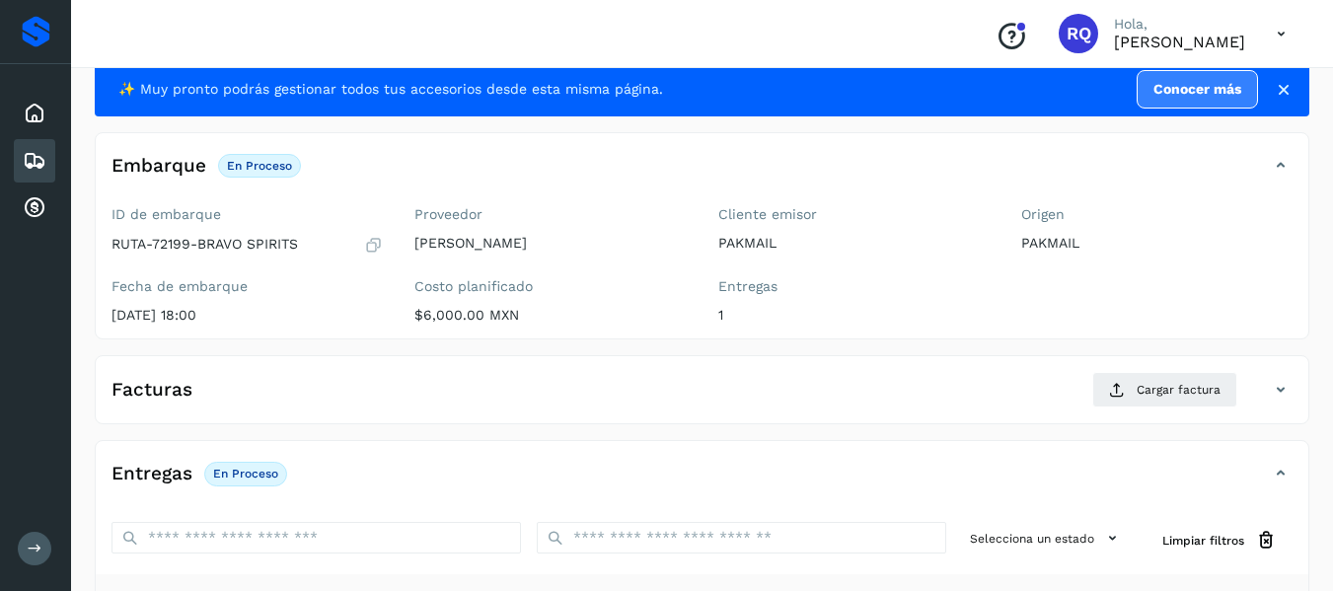
scroll to position [50, 0]
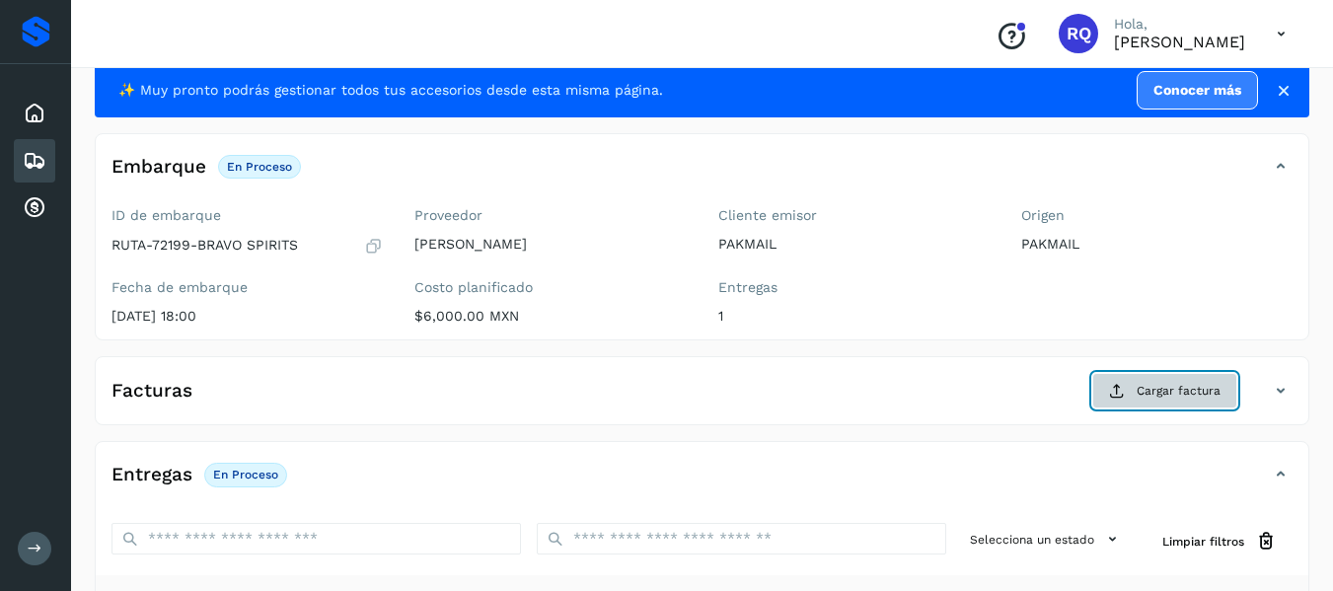
click at [1144, 374] on button "Cargar factura" at bounding box center [1164, 391] width 145 height 36
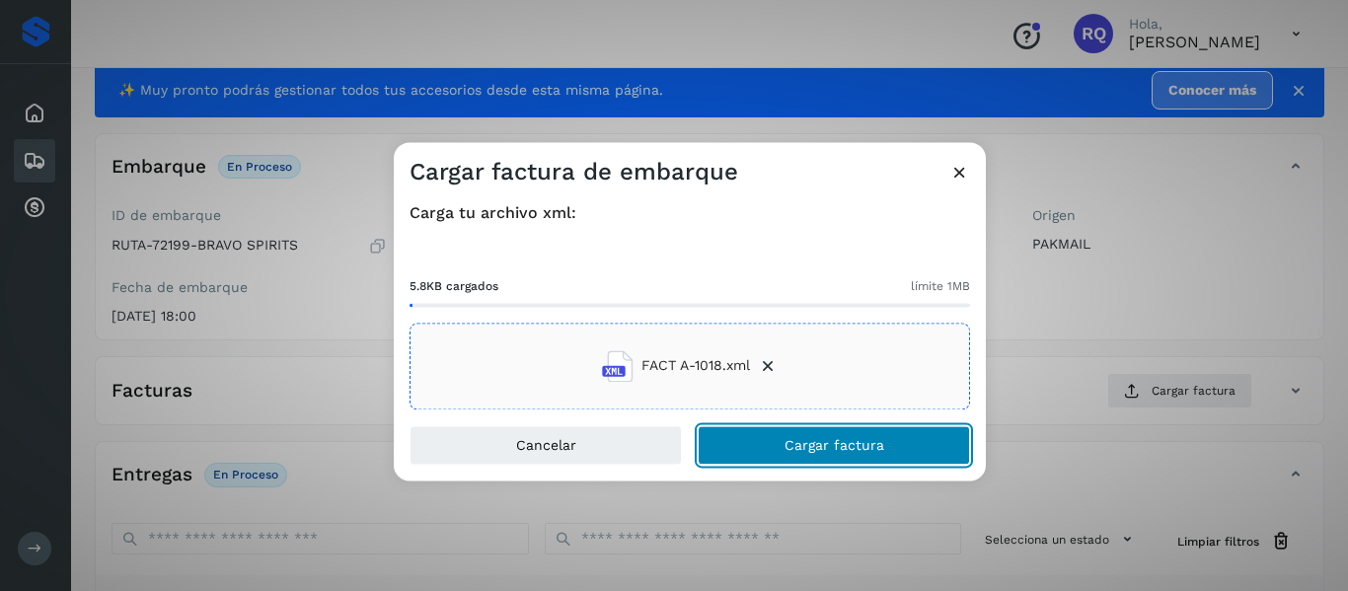
click at [779, 448] on button "Cargar factura" at bounding box center [834, 444] width 272 height 39
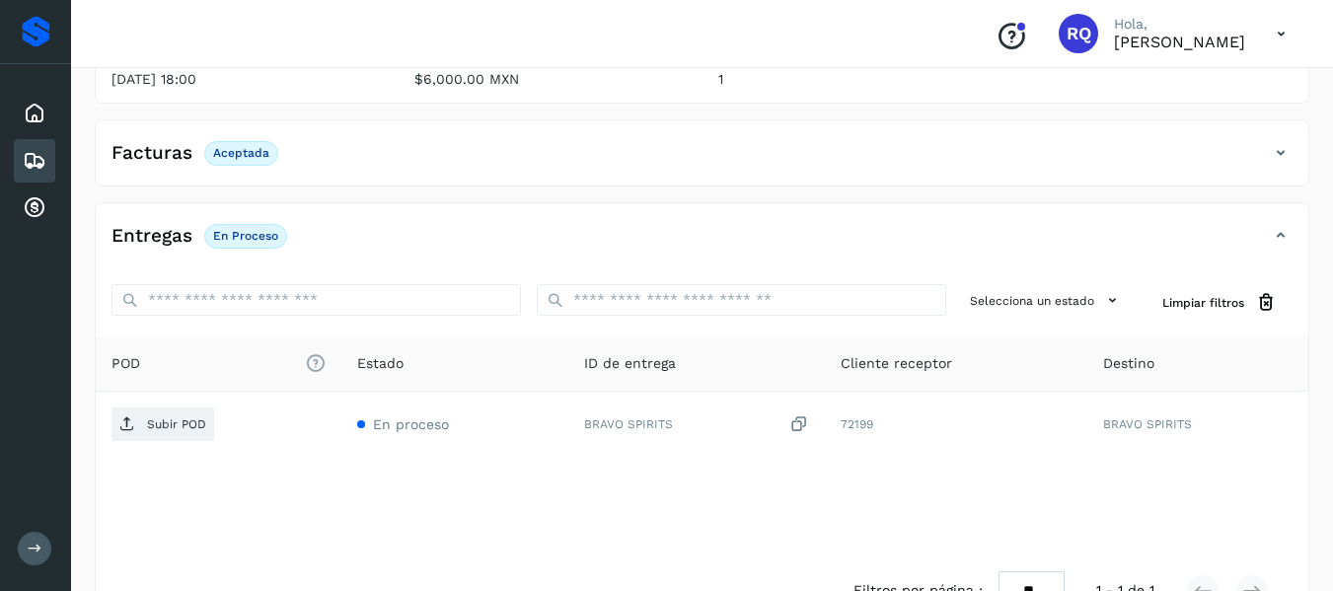
scroll to position [291, 0]
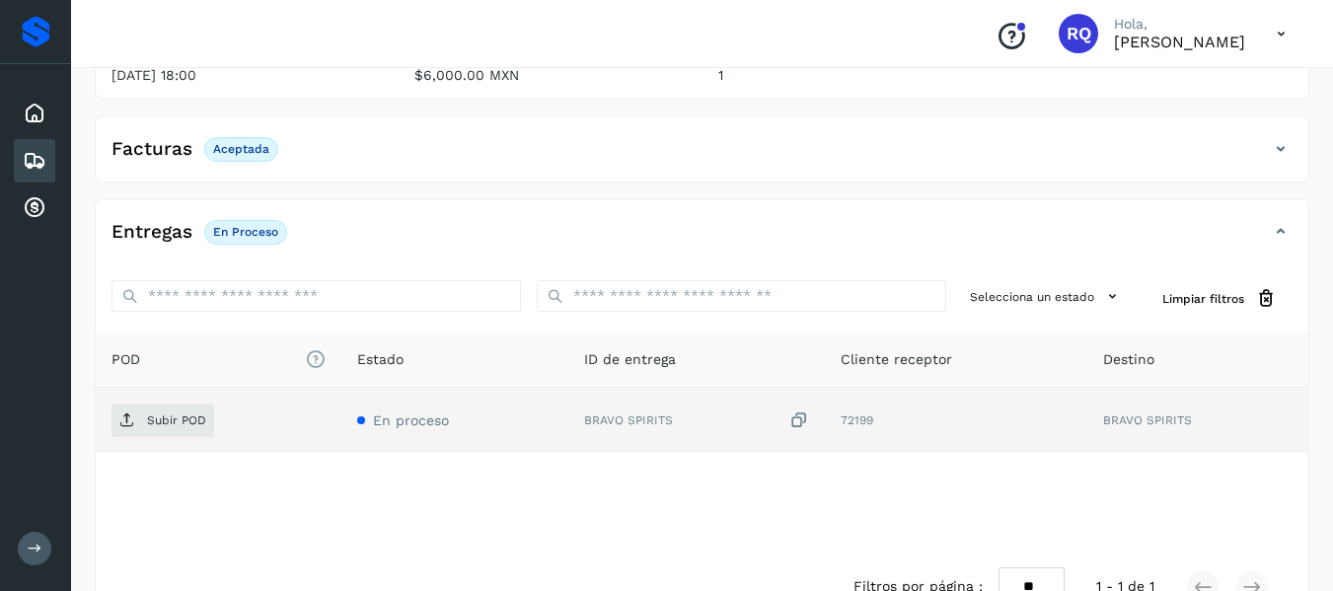
click at [184, 399] on td "Subir POD" at bounding box center [219, 420] width 246 height 65
click at [164, 414] on p "Subir POD" at bounding box center [176, 420] width 59 height 14
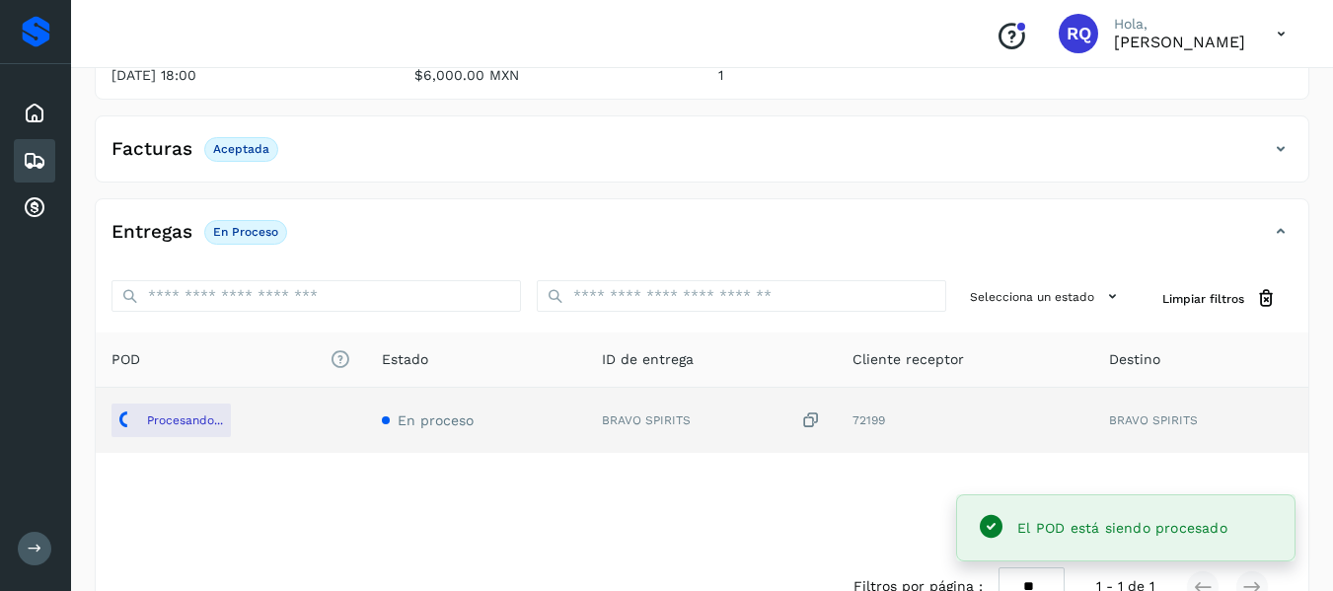
click at [34, 147] on div "Embarques" at bounding box center [34, 160] width 41 height 43
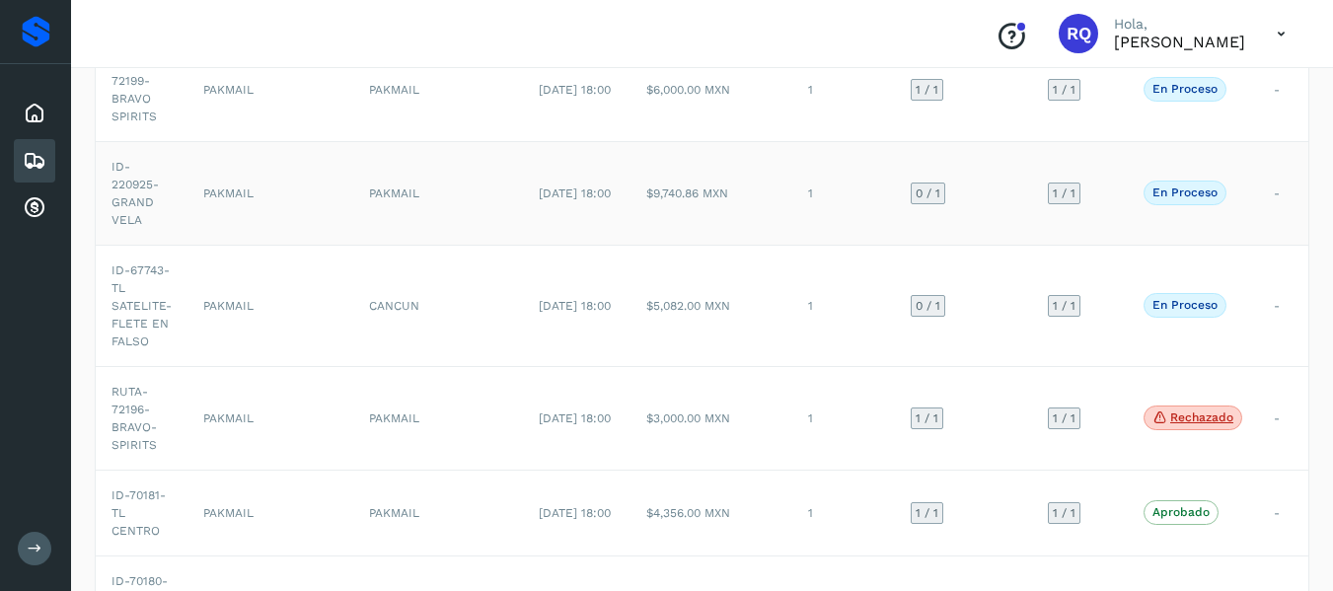
scroll to position [217, 0]
click at [829, 442] on td "1" at bounding box center [843, 417] width 103 height 104
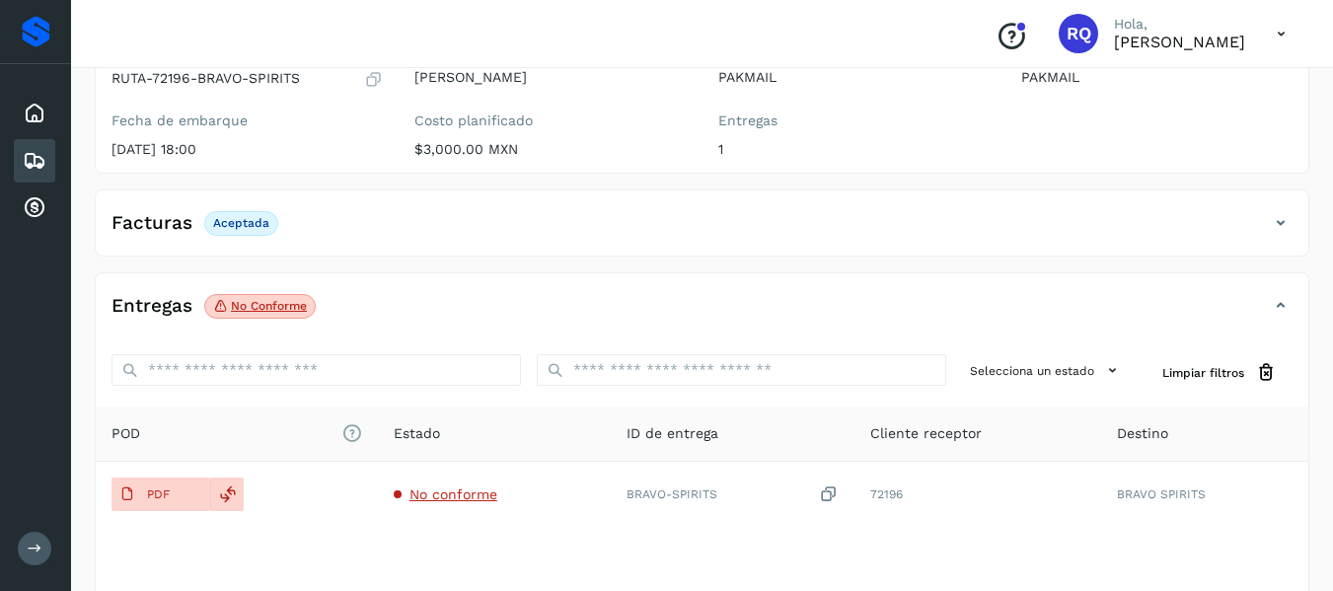
click at [254, 307] on p "No conforme" at bounding box center [269, 306] width 76 height 14
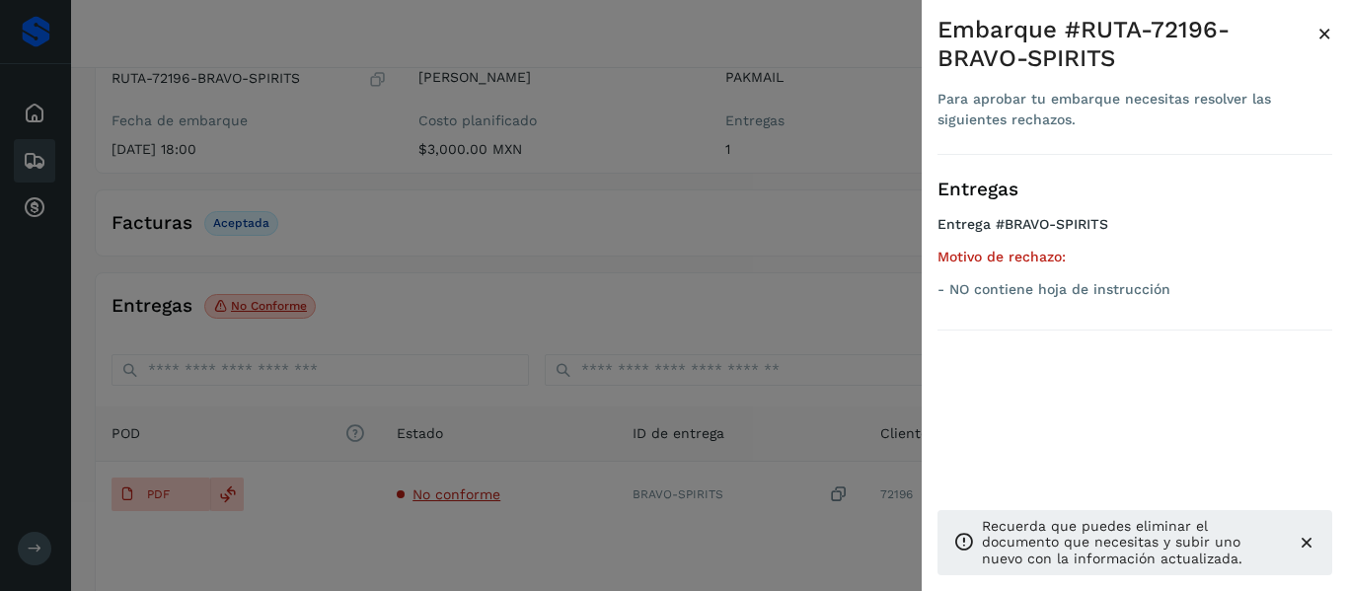
click at [1321, 34] on span "×" at bounding box center [1324, 34] width 15 height 28
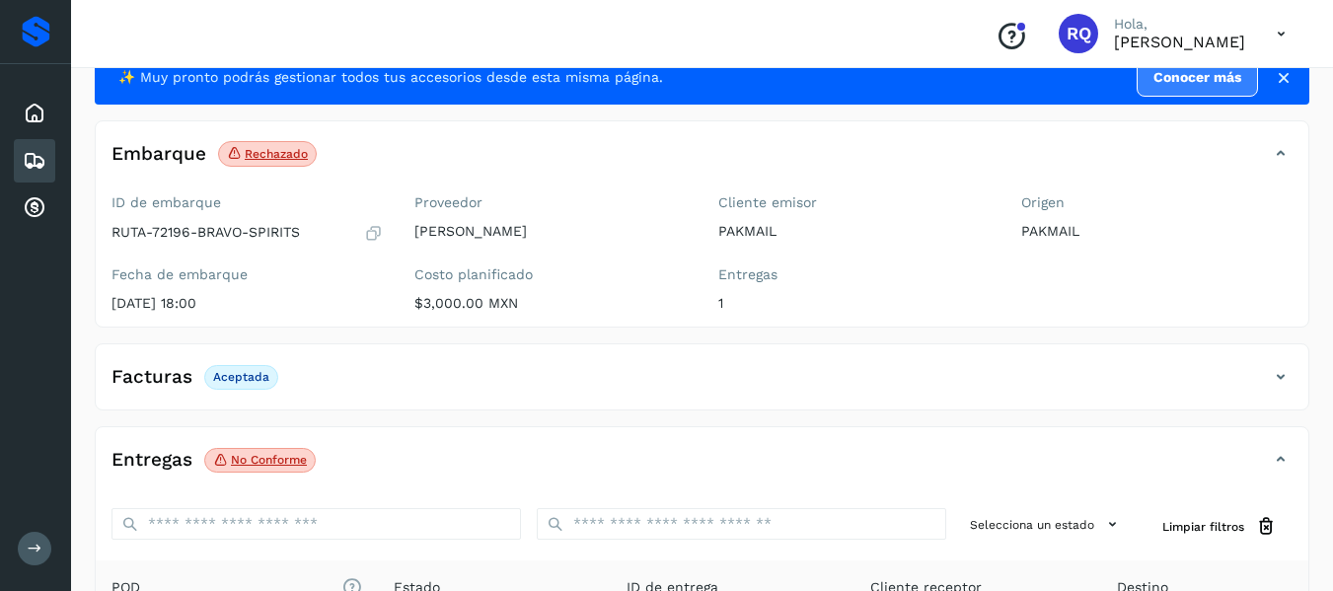
scroll to position [56, 0]
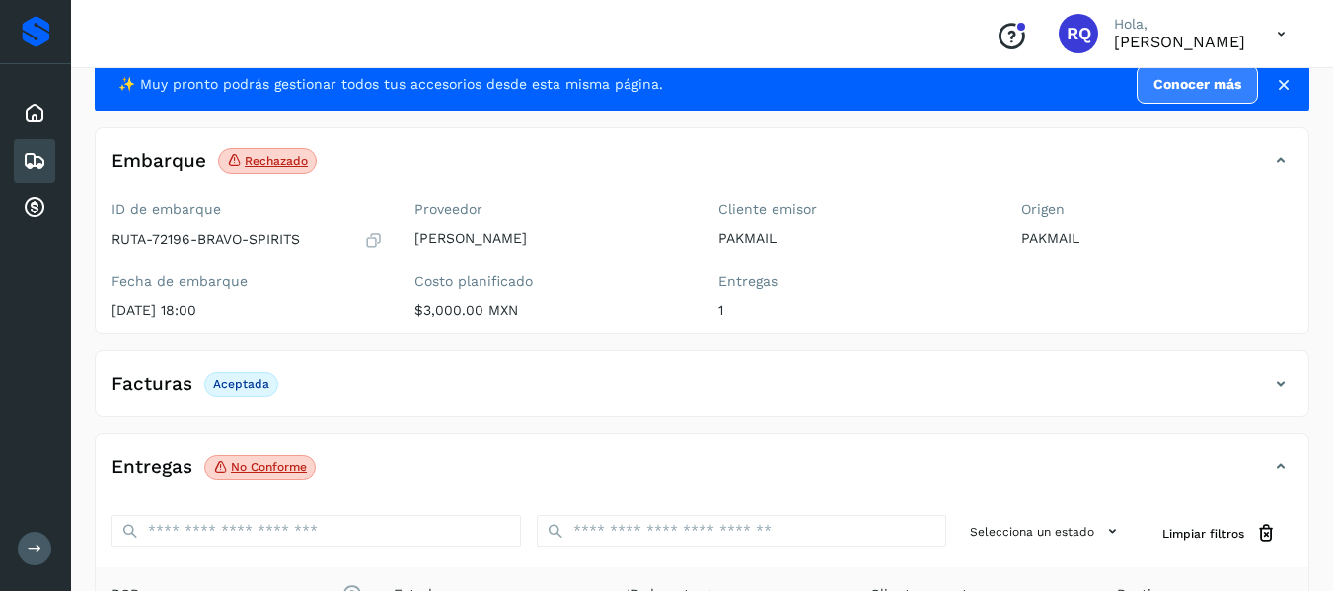
click at [37, 167] on icon at bounding box center [35, 161] width 24 height 24
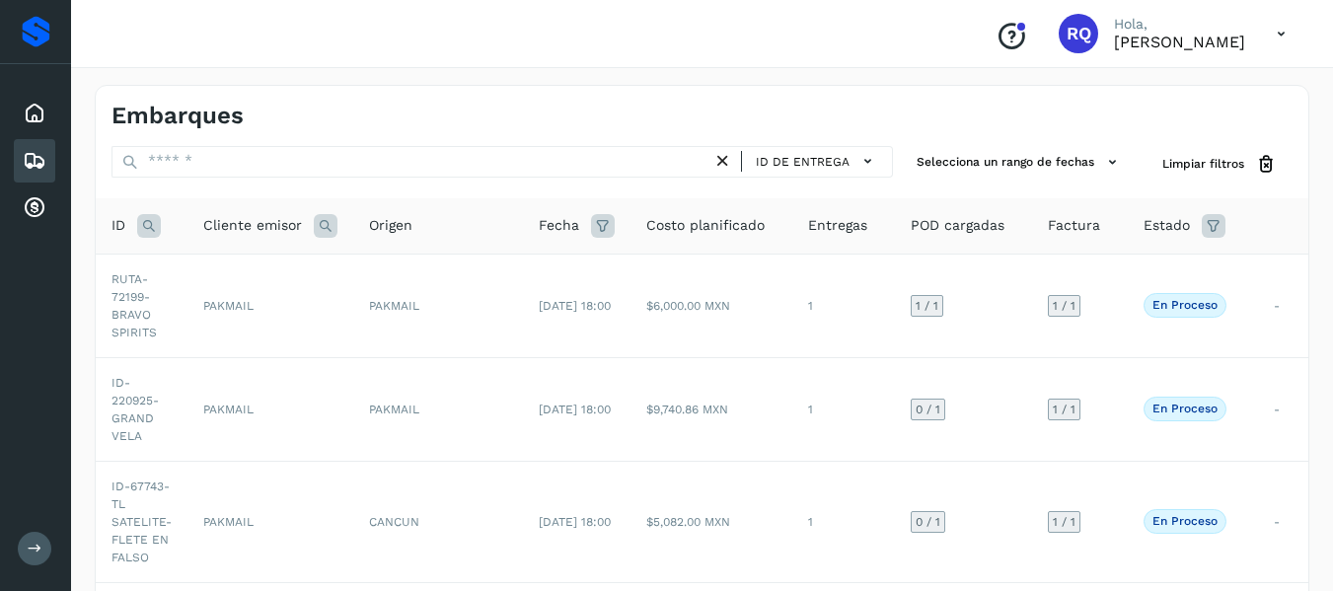
click at [1202, 225] on icon at bounding box center [1214, 226] width 24 height 24
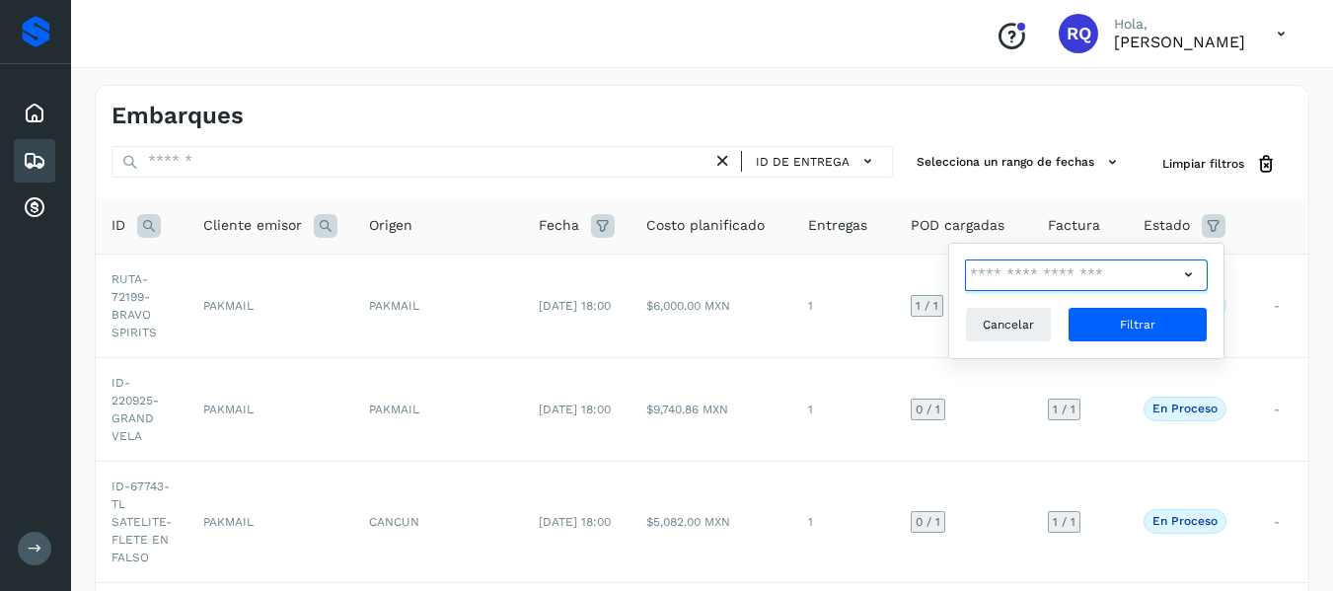
click at [1034, 276] on input "text" at bounding box center [1071, 275] width 213 height 32
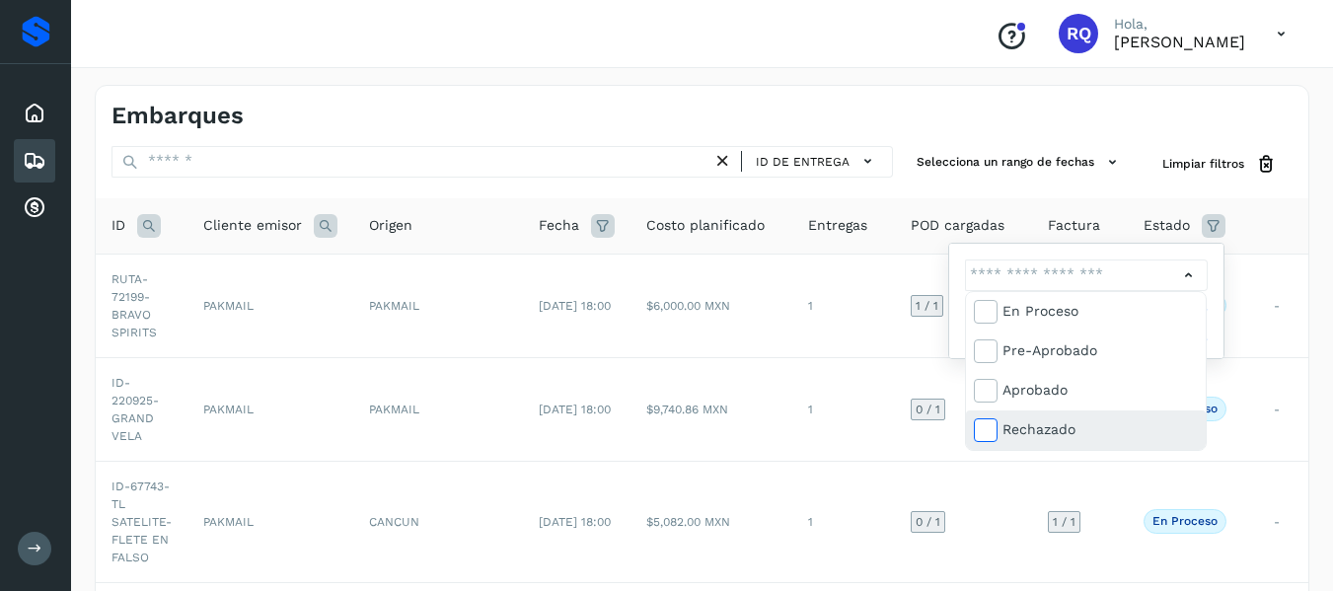
click at [977, 432] on icon at bounding box center [985, 429] width 20 height 20
type input "**********"
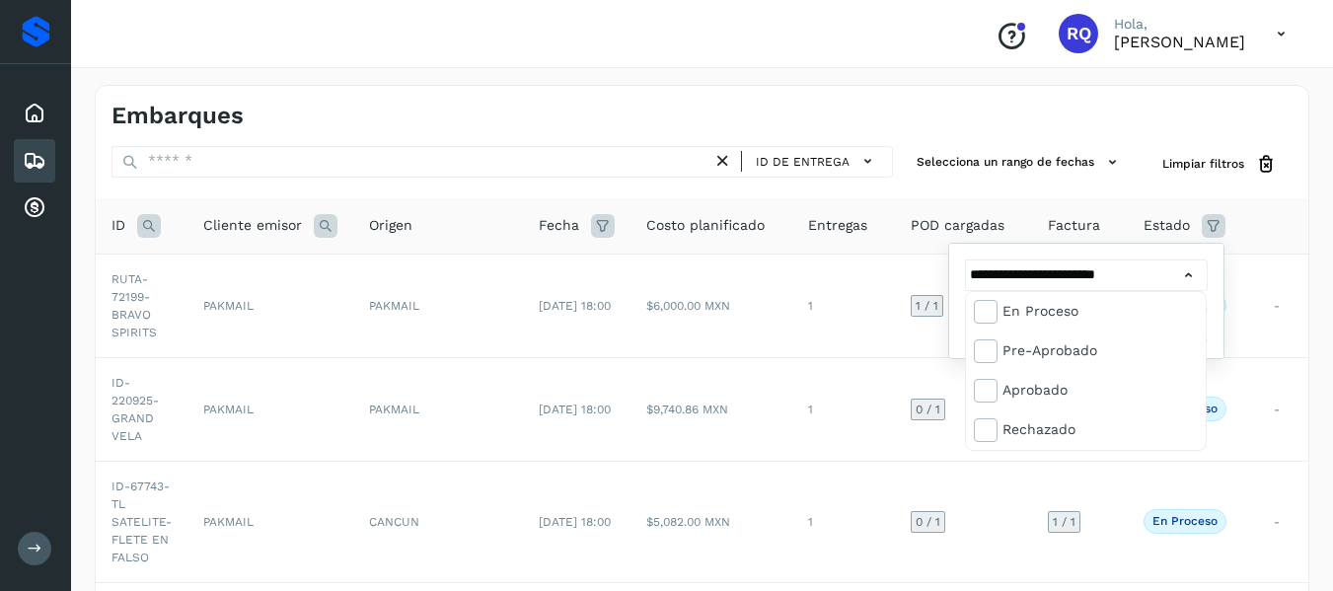
click at [1190, 267] on div at bounding box center [666, 295] width 1333 height 591
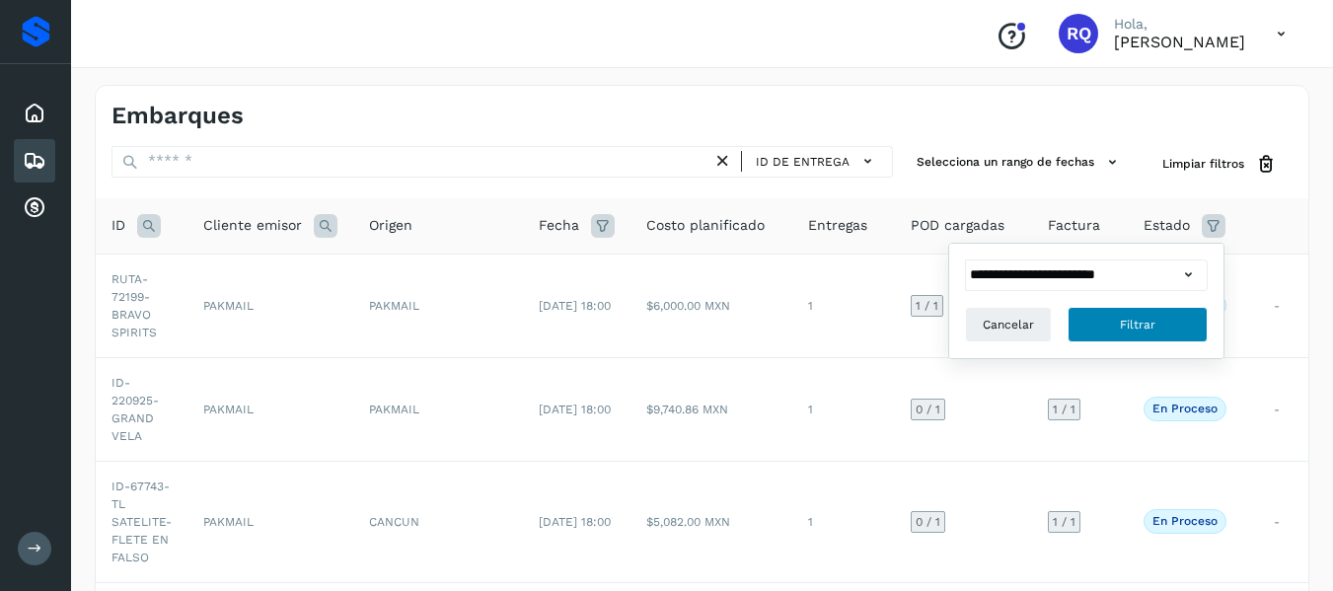
click at [1176, 312] on button "Filtrar" at bounding box center [1138, 325] width 140 height 36
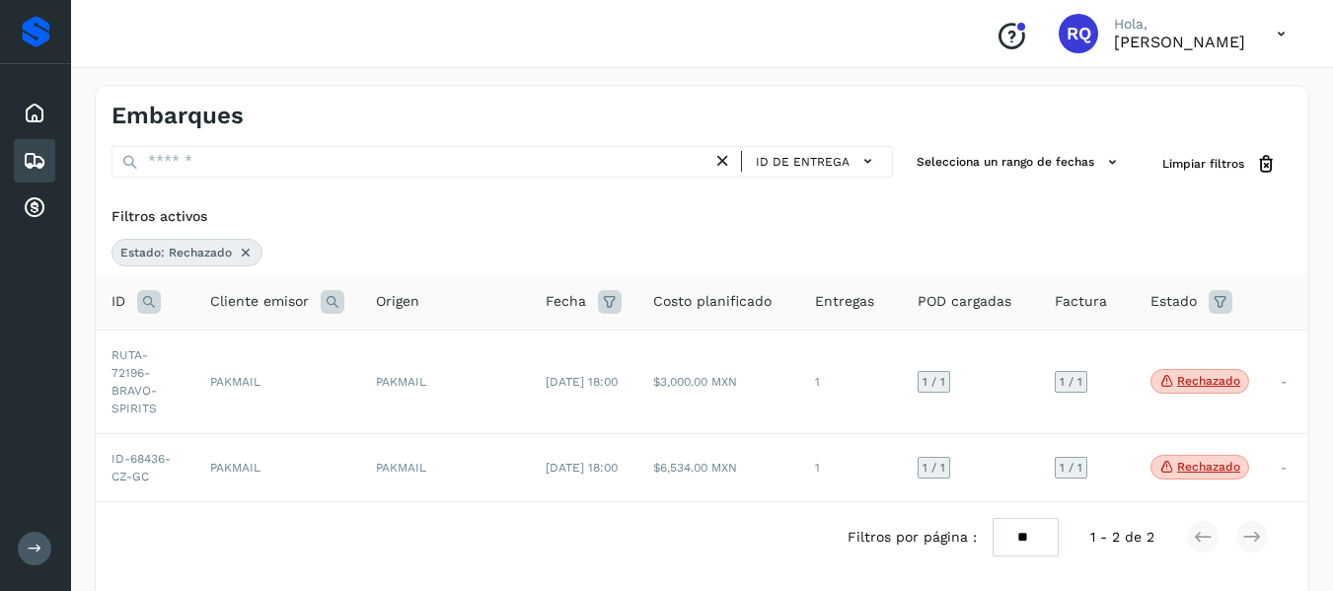
scroll to position [37, 0]
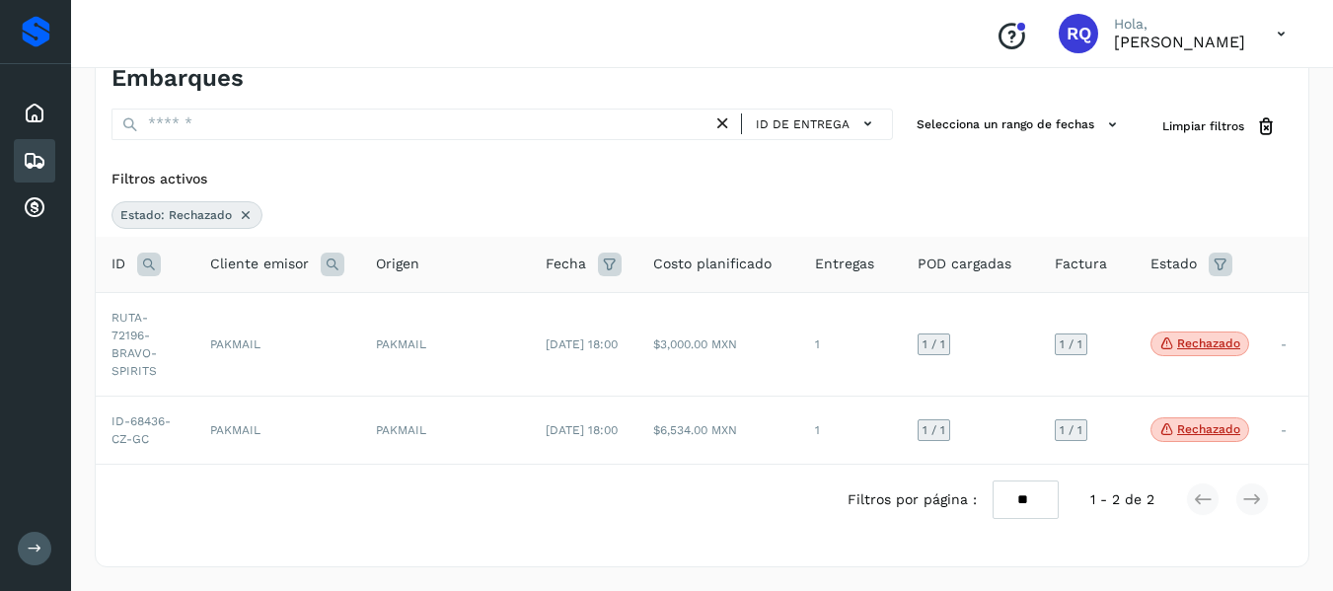
click at [1227, 256] on icon at bounding box center [1221, 265] width 24 height 24
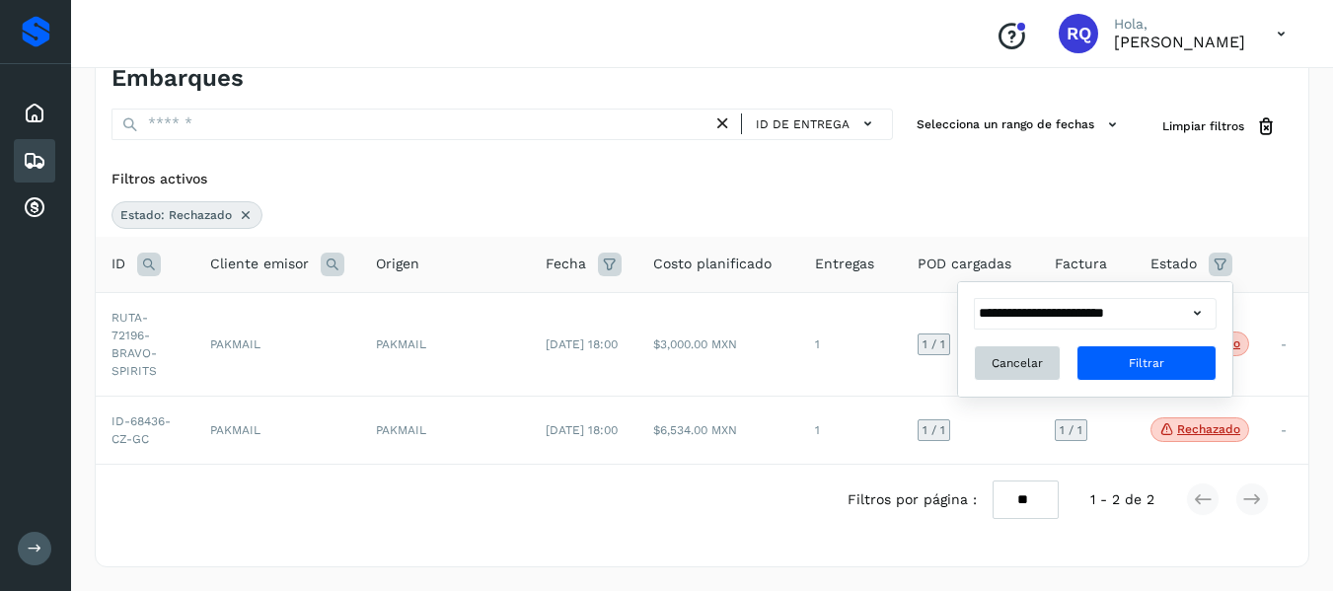
click at [1017, 371] on span "Cancelar" at bounding box center [1017, 363] width 51 height 18
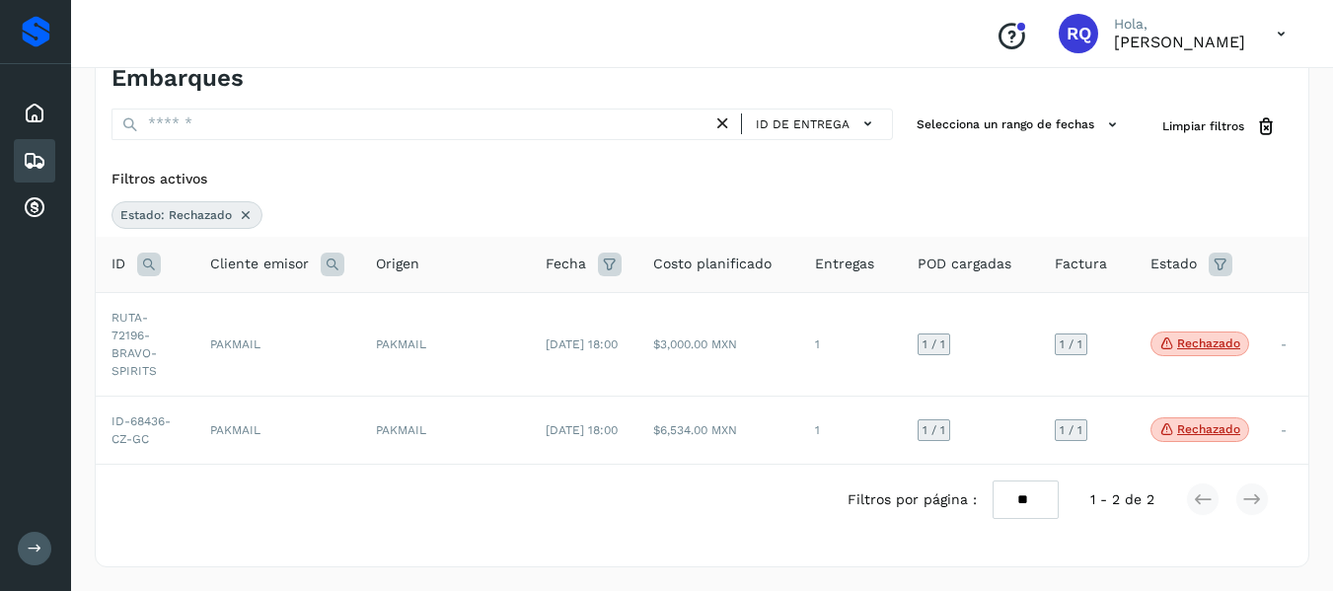
click at [1215, 272] on icon at bounding box center [1221, 265] width 24 height 24
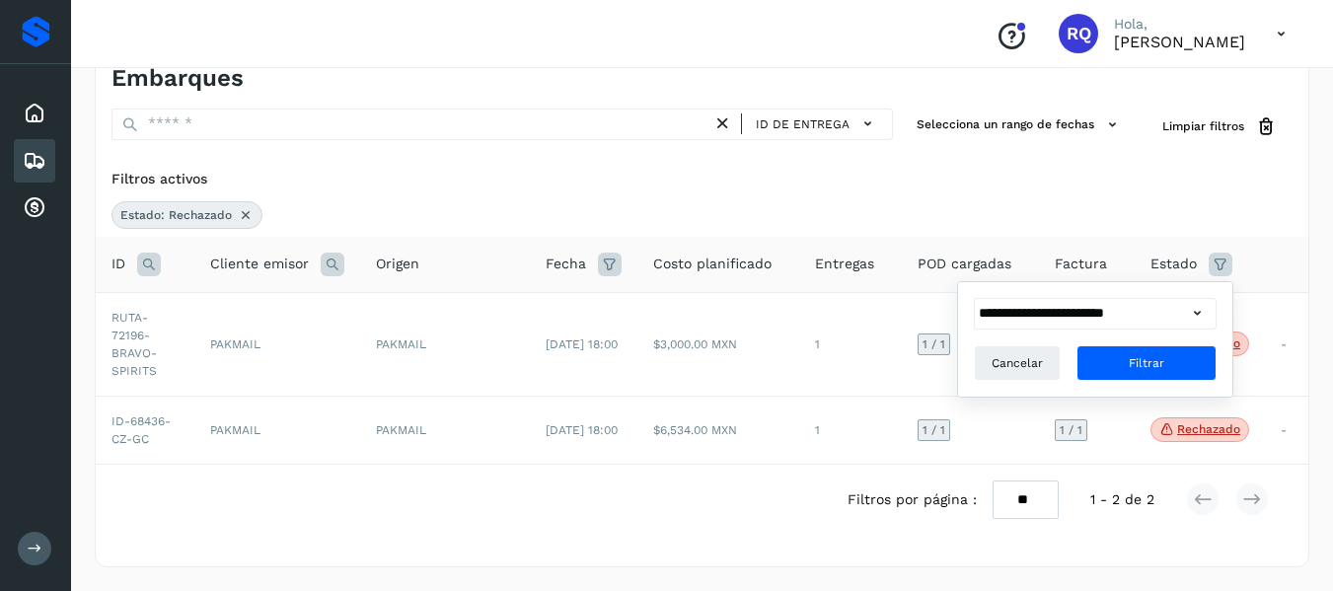
click at [1116, 333] on div "**********" at bounding box center [1095, 339] width 243 height 83
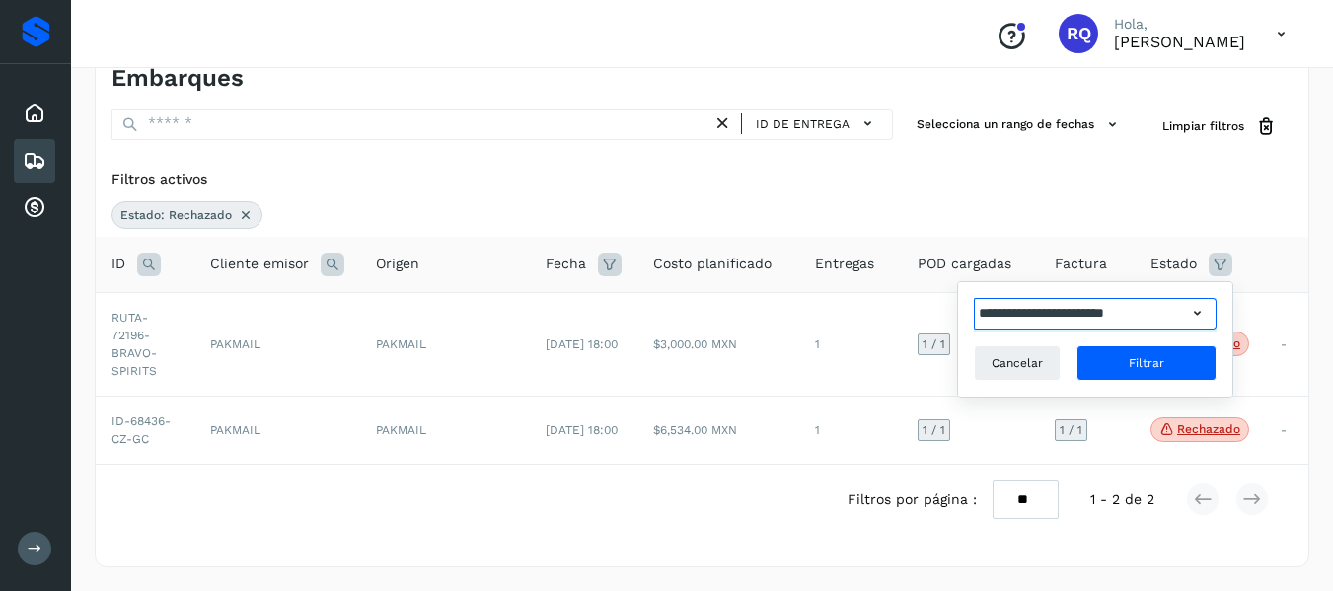
click at [1117, 325] on input "**********" at bounding box center [1080, 314] width 213 height 32
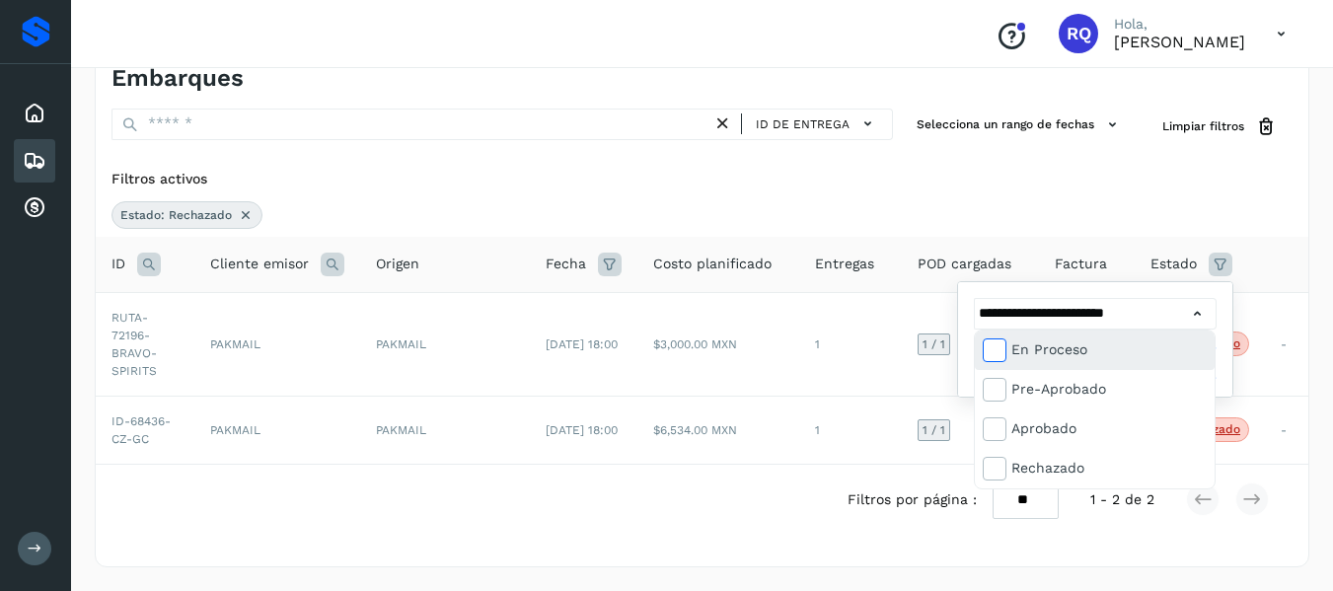
click at [993, 353] on icon at bounding box center [994, 349] width 20 height 20
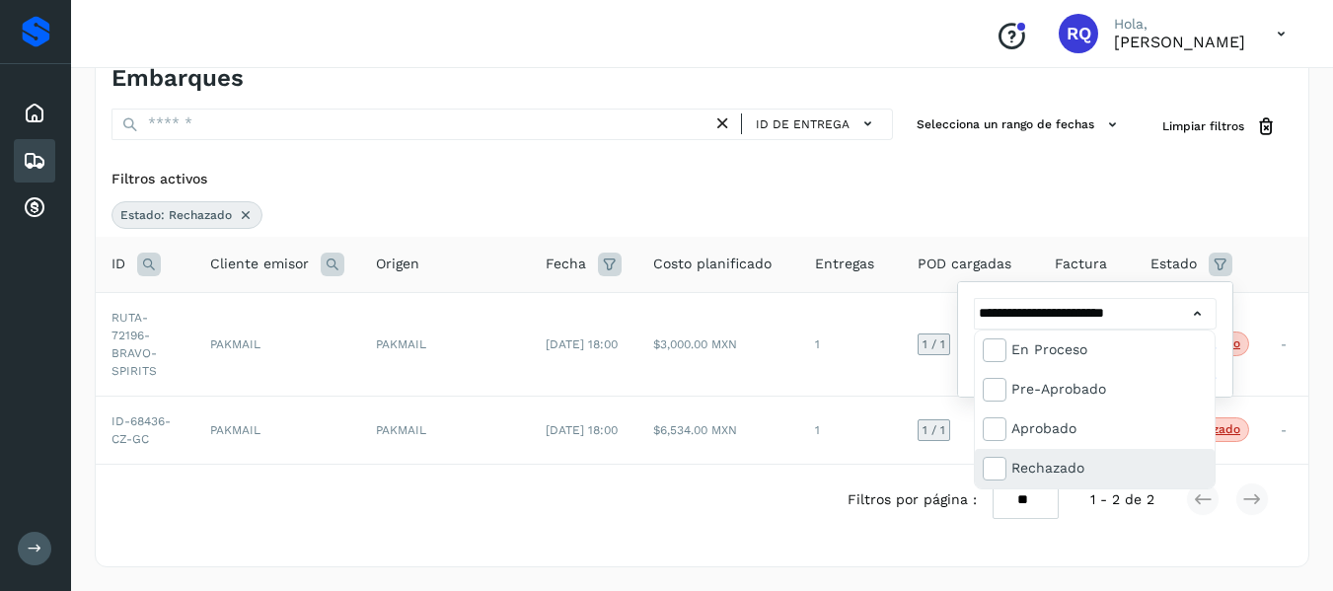
click at [976, 453] on div "Rechazado" at bounding box center [1095, 468] width 240 height 39
type input "**********"
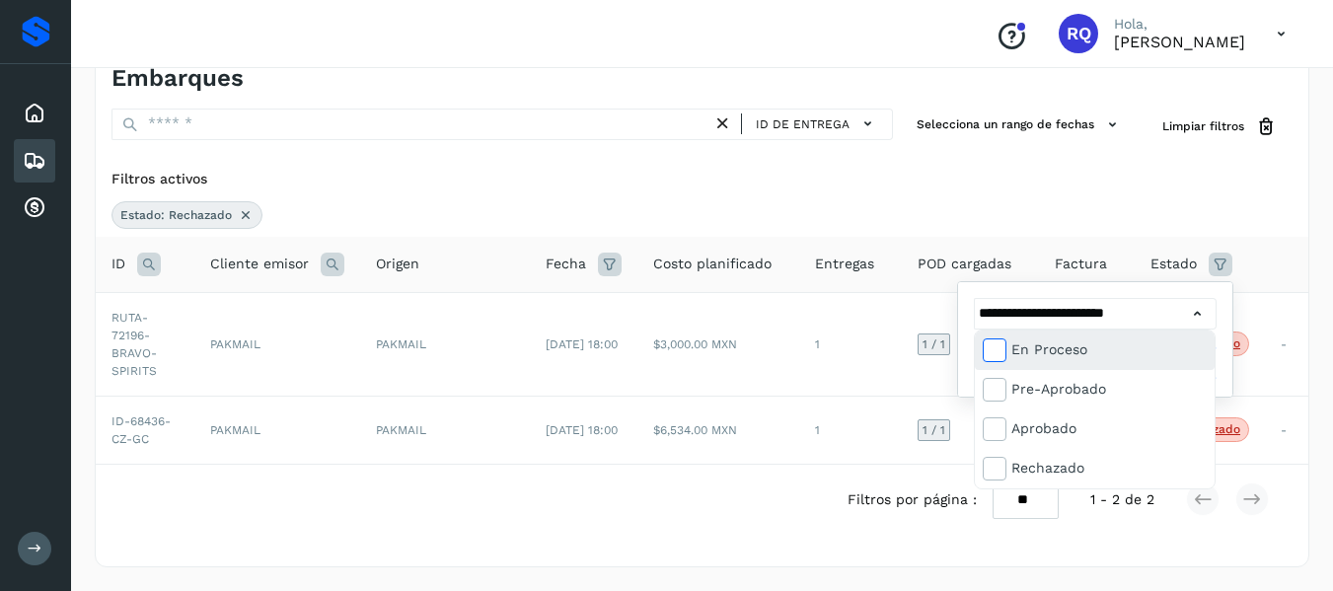
click at [998, 355] on icon at bounding box center [994, 349] width 20 height 20
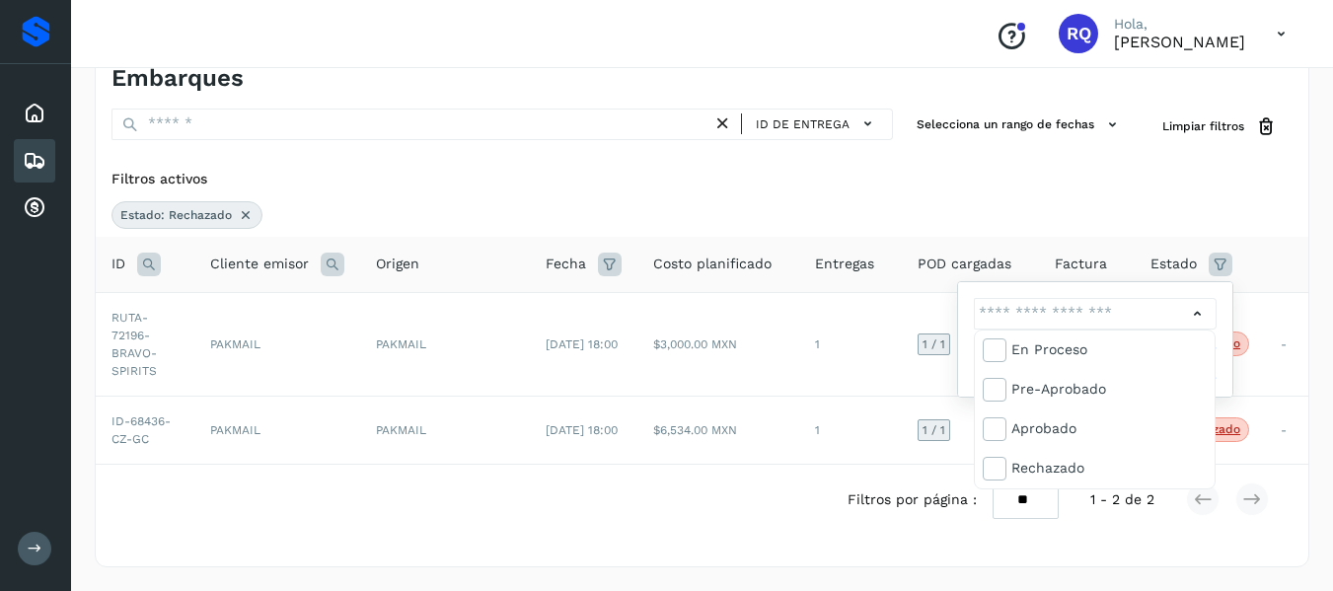
click at [1203, 306] on div at bounding box center [666, 295] width 1333 height 591
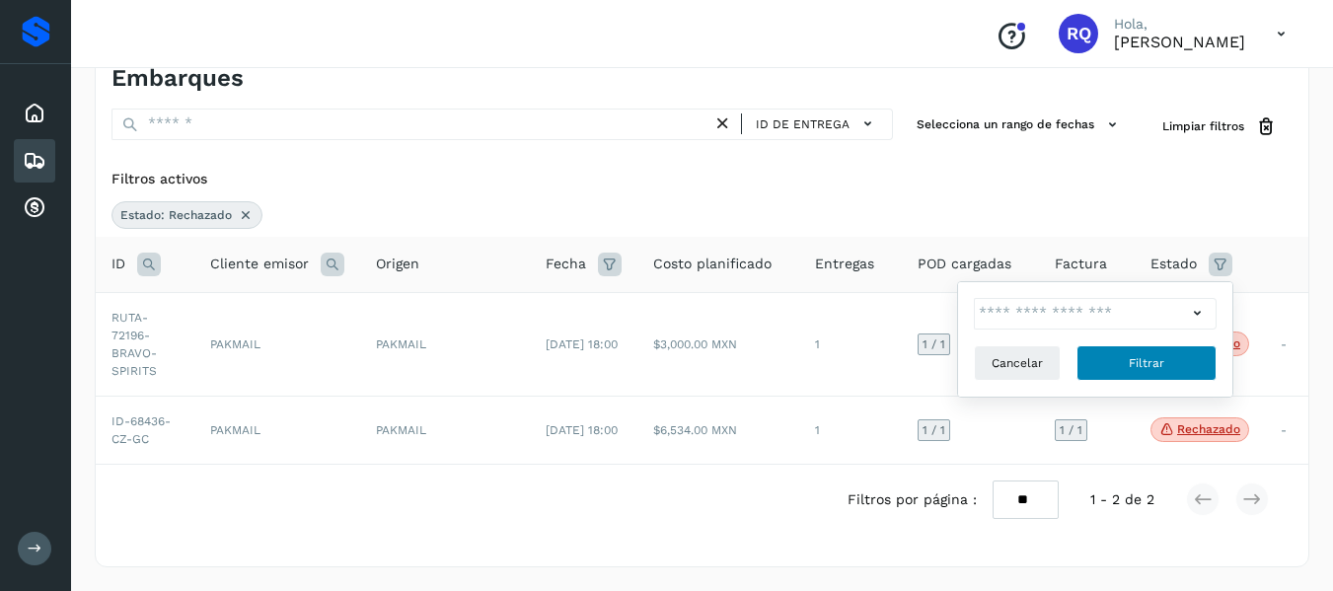
click at [1158, 363] on span "Filtrar" at bounding box center [1147, 363] width 36 height 18
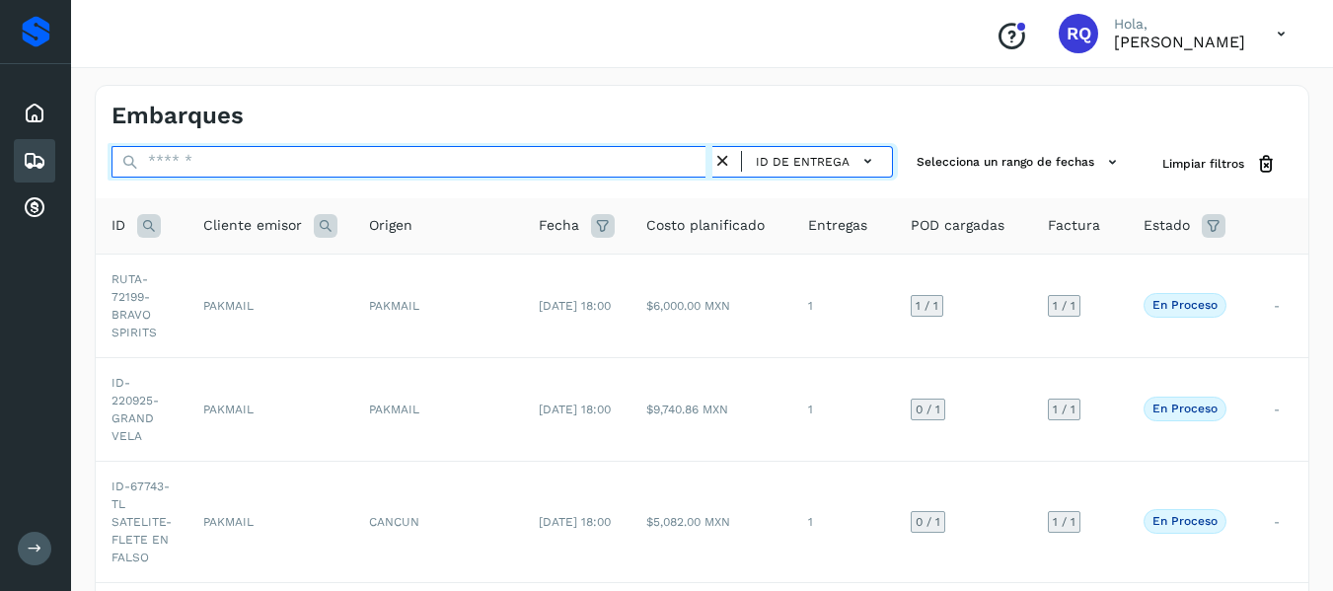
click at [146, 161] on input "text" at bounding box center [411, 162] width 601 height 32
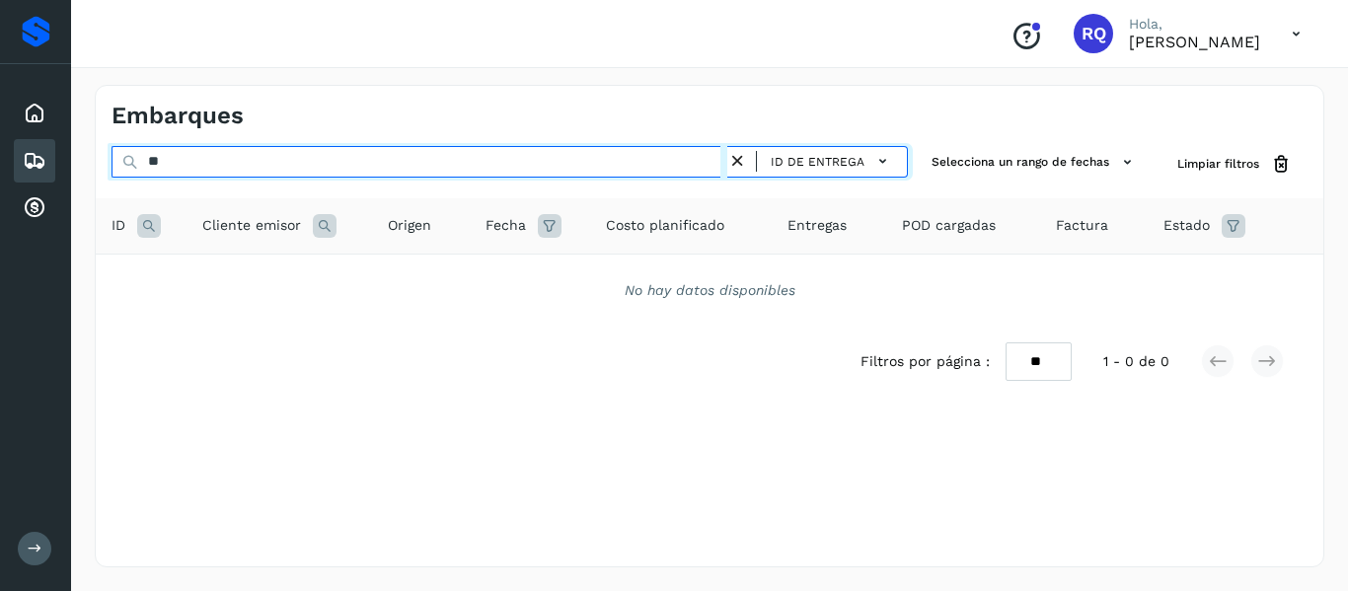
type input "*"
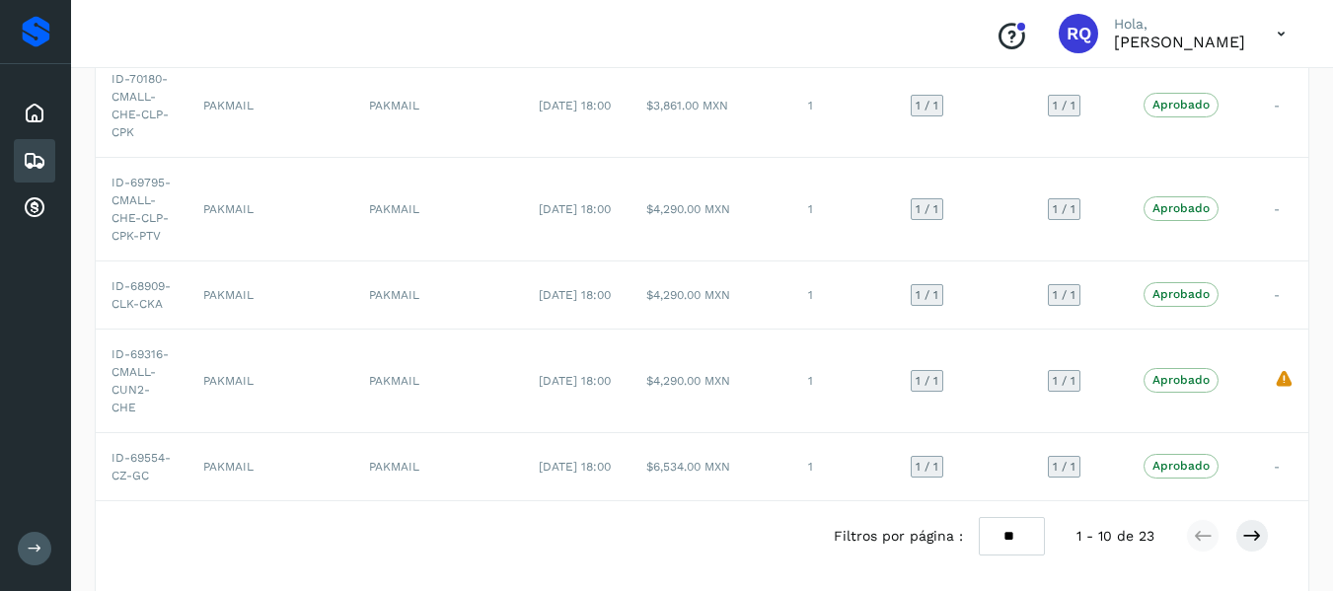
scroll to position [755, 0]
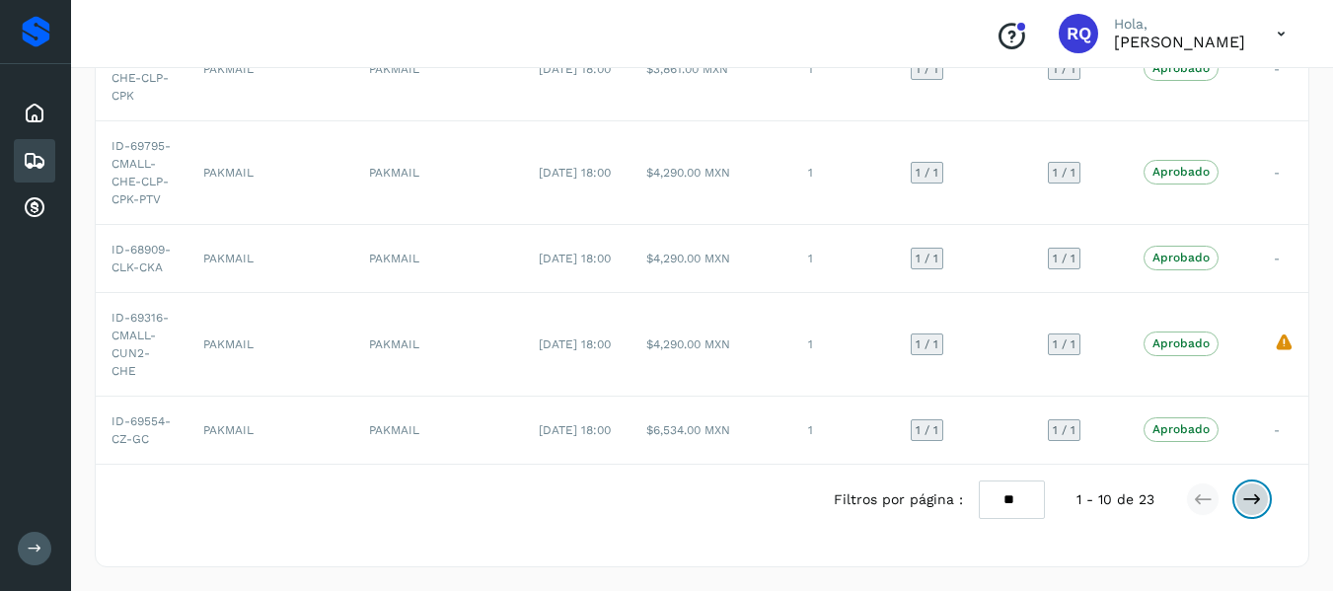
click at [1249, 501] on icon at bounding box center [1252, 499] width 20 height 20
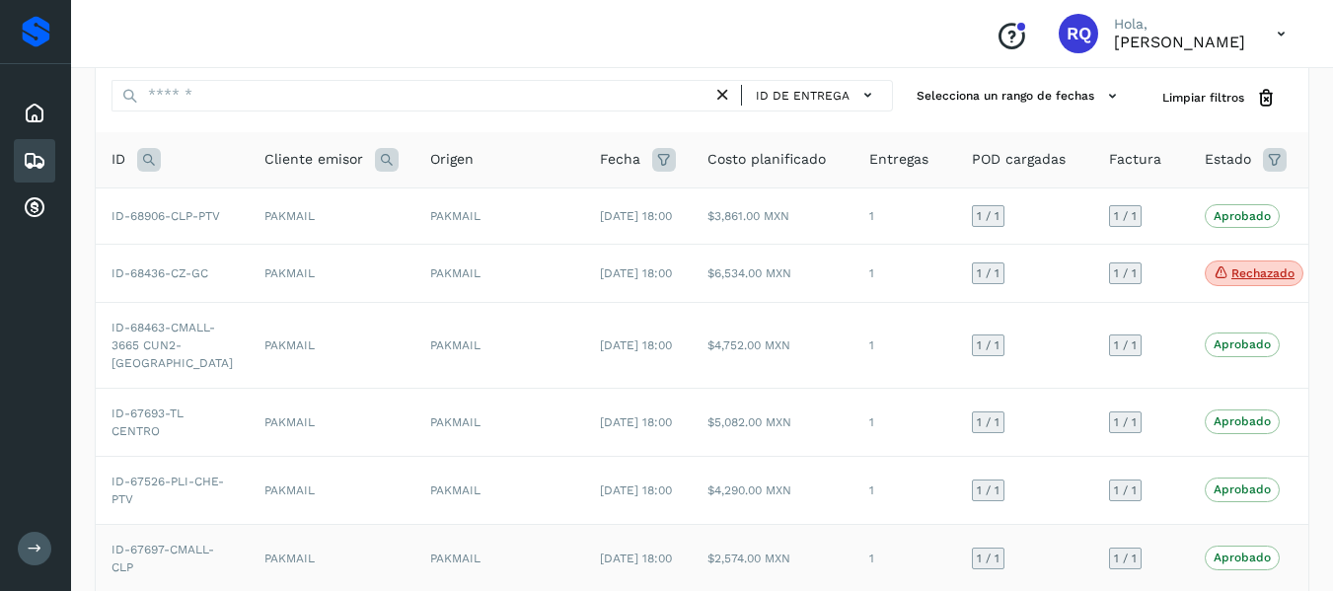
scroll to position [55, 0]
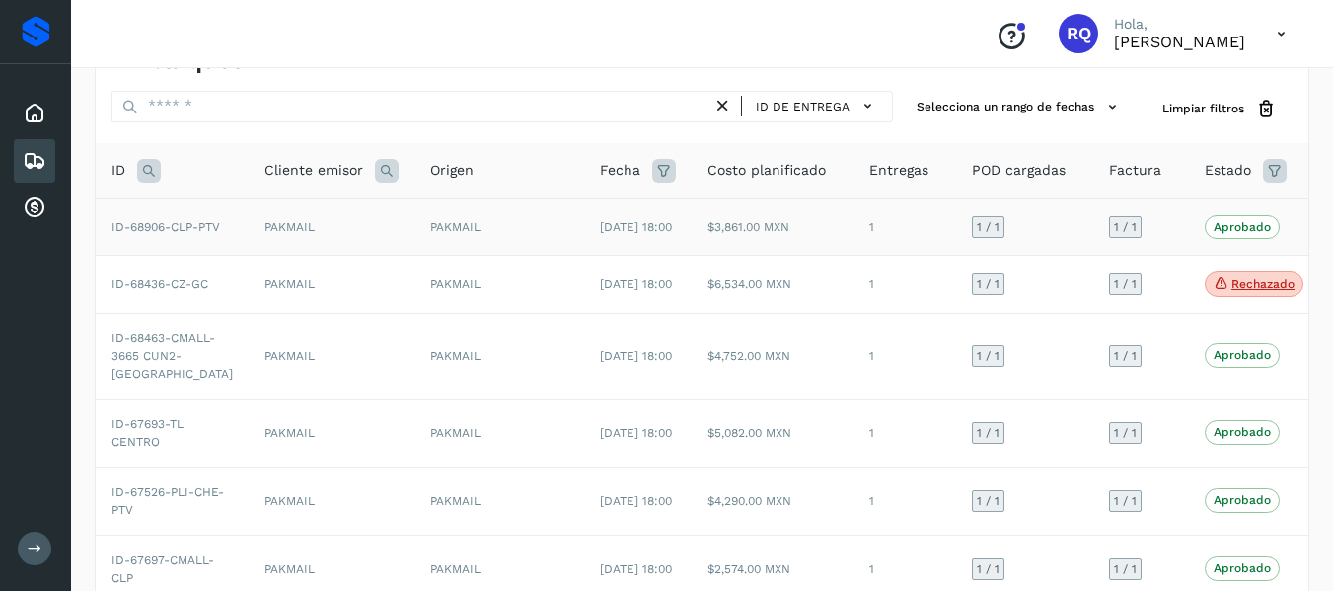
click at [430, 229] on span "PAKMAIL" at bounding box center [455, 227] width 50 height 14
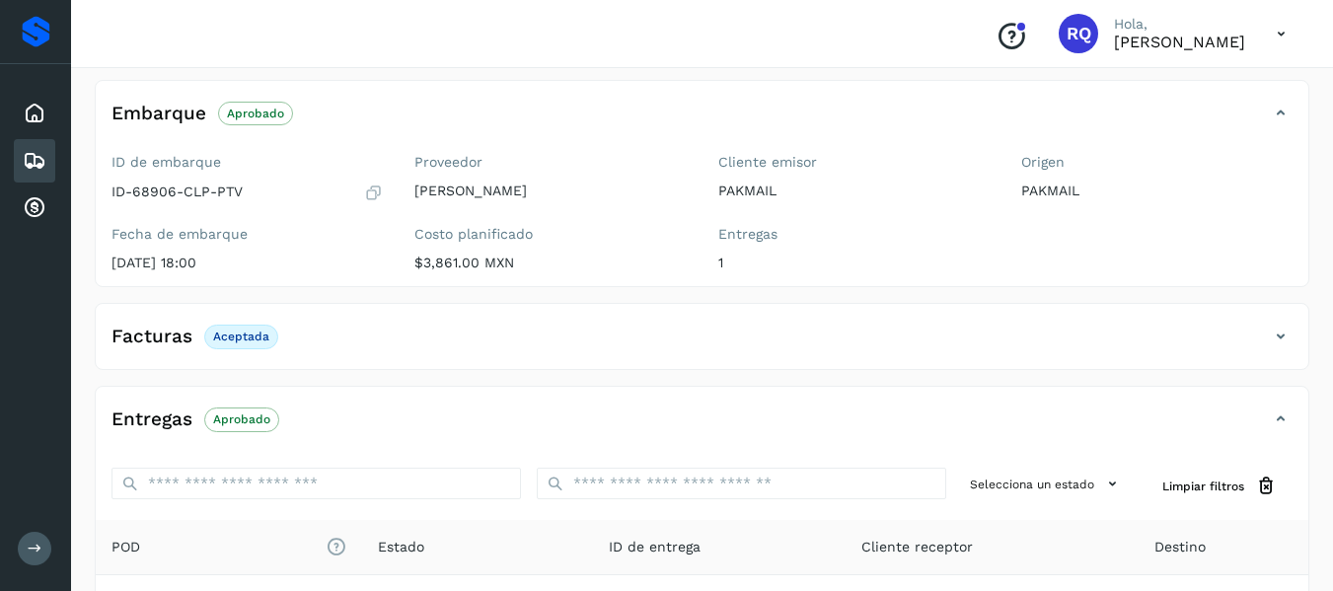
scroll to position [141, 0]
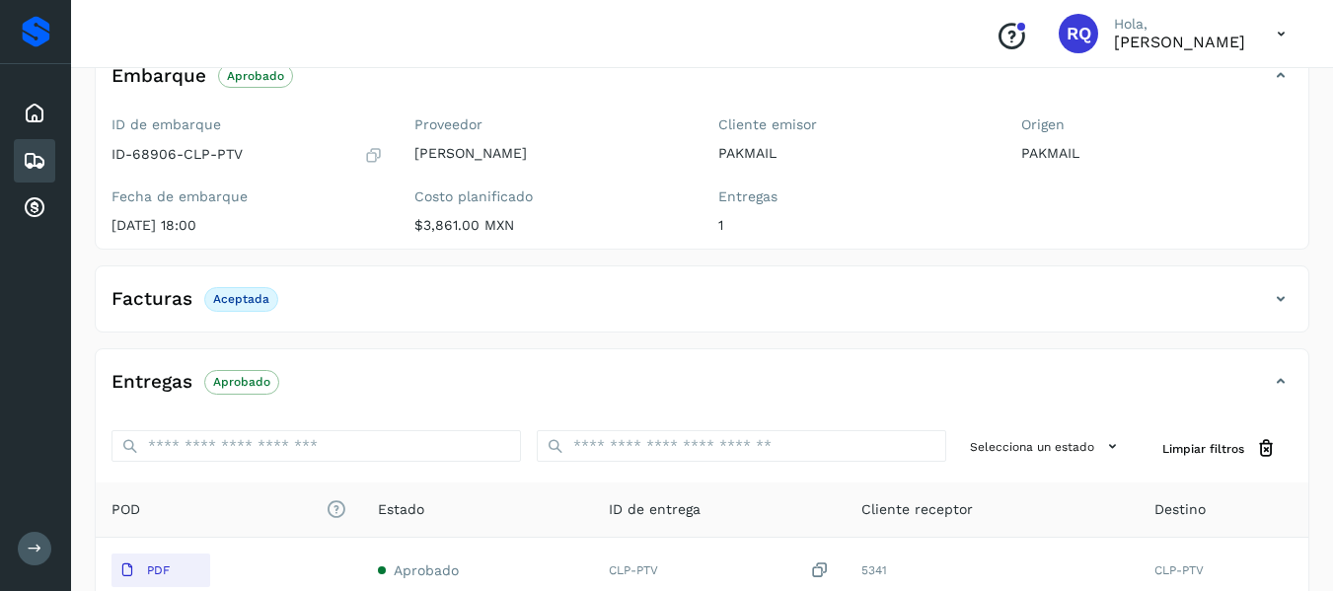
click at [40, 166] on icon at bounding box center [35, 161] width 24 height 24
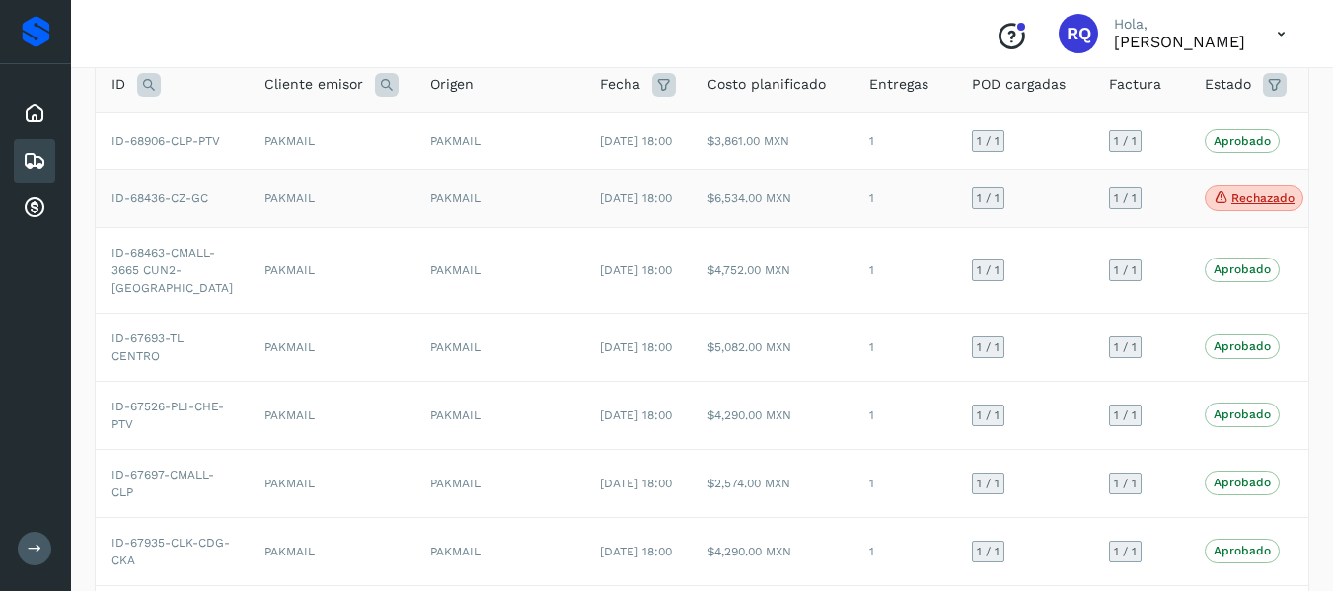
click at [856, 224] on td "1" at bounding box center [904, 199] width 103 height 58
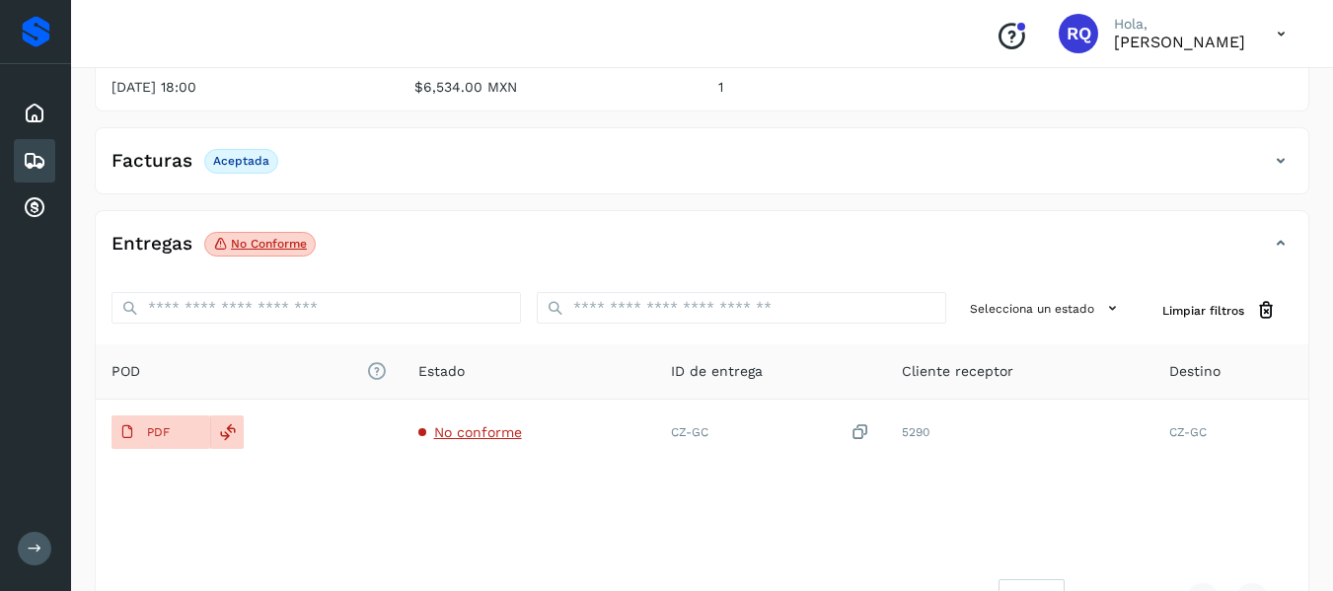
scroll to position [281, 0]
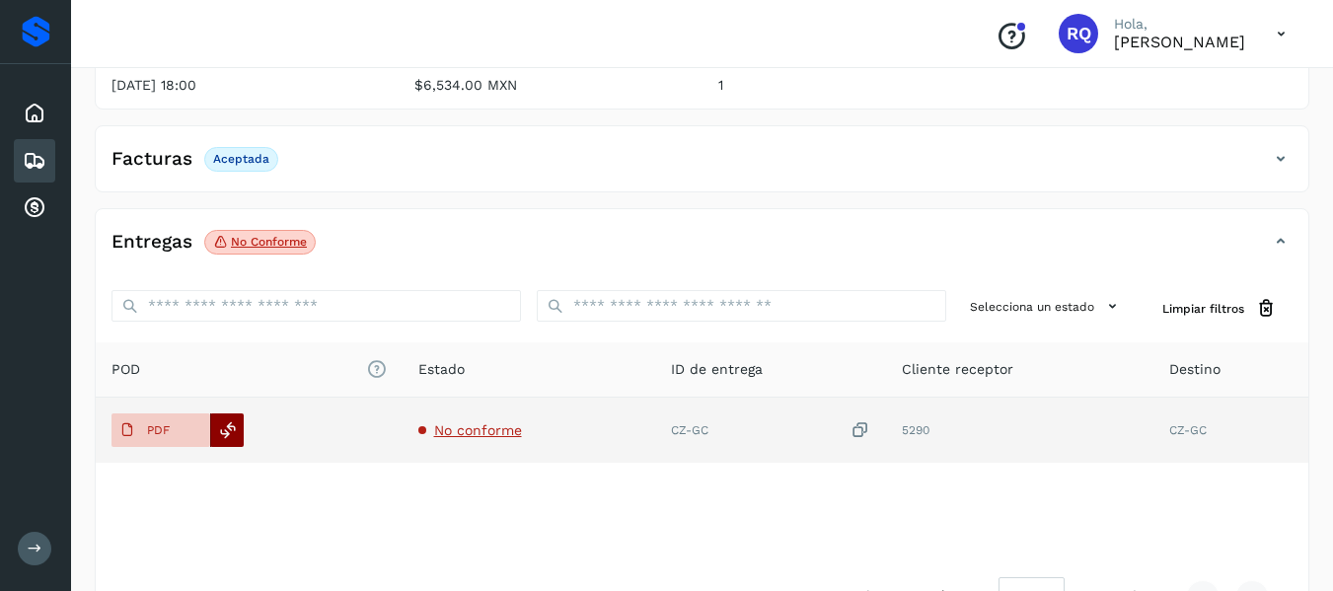
click at [225, 425] on icon at bounding box center [228, 430] width 18 height 18
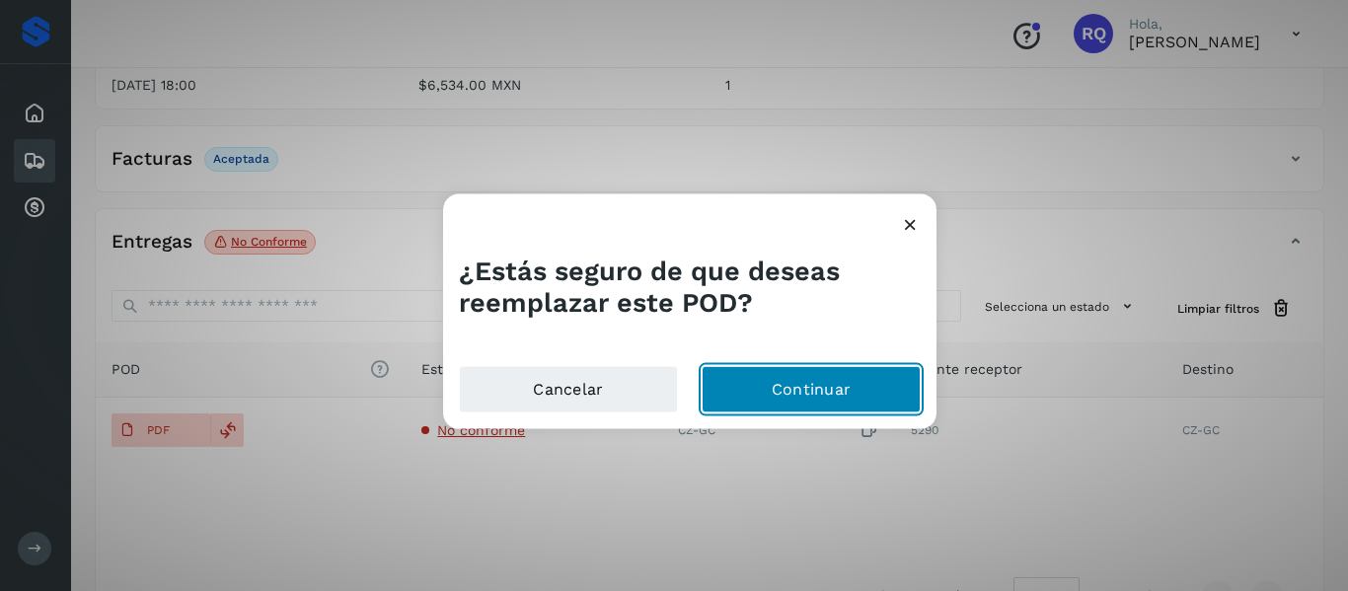
click at [867, 386] on button "Continuar" at bounding box center [811, 389] width 219 height 47
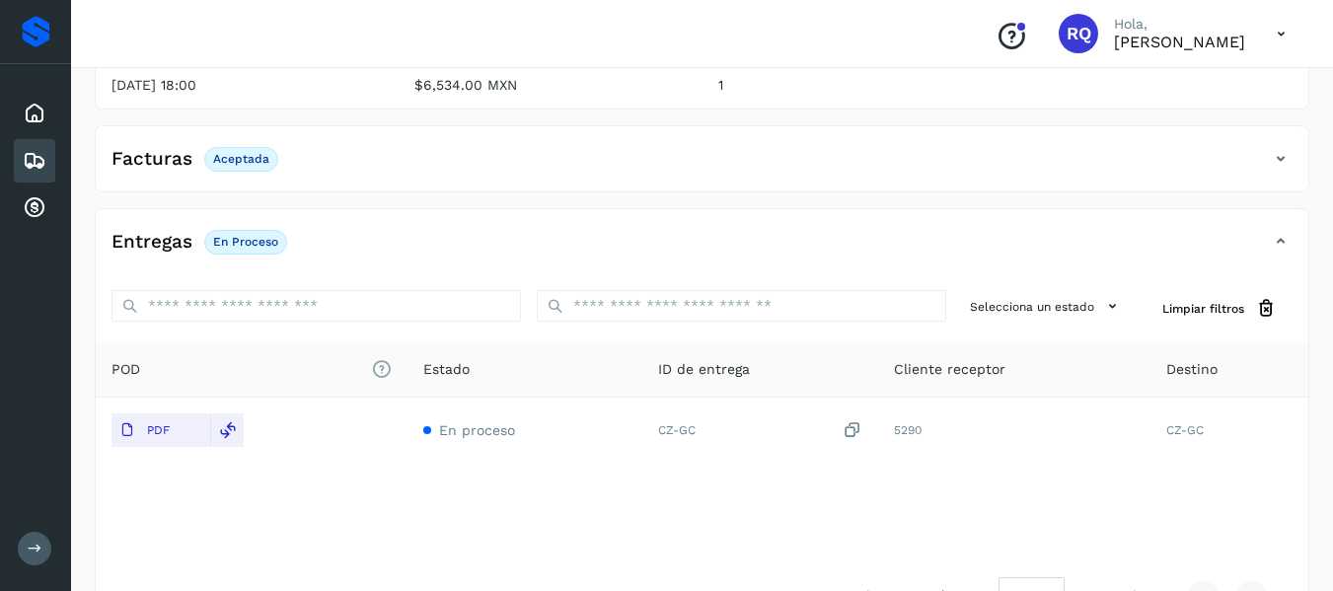
click at [37, 152] on icon at bounding box center [35, 161] width 24 height 24
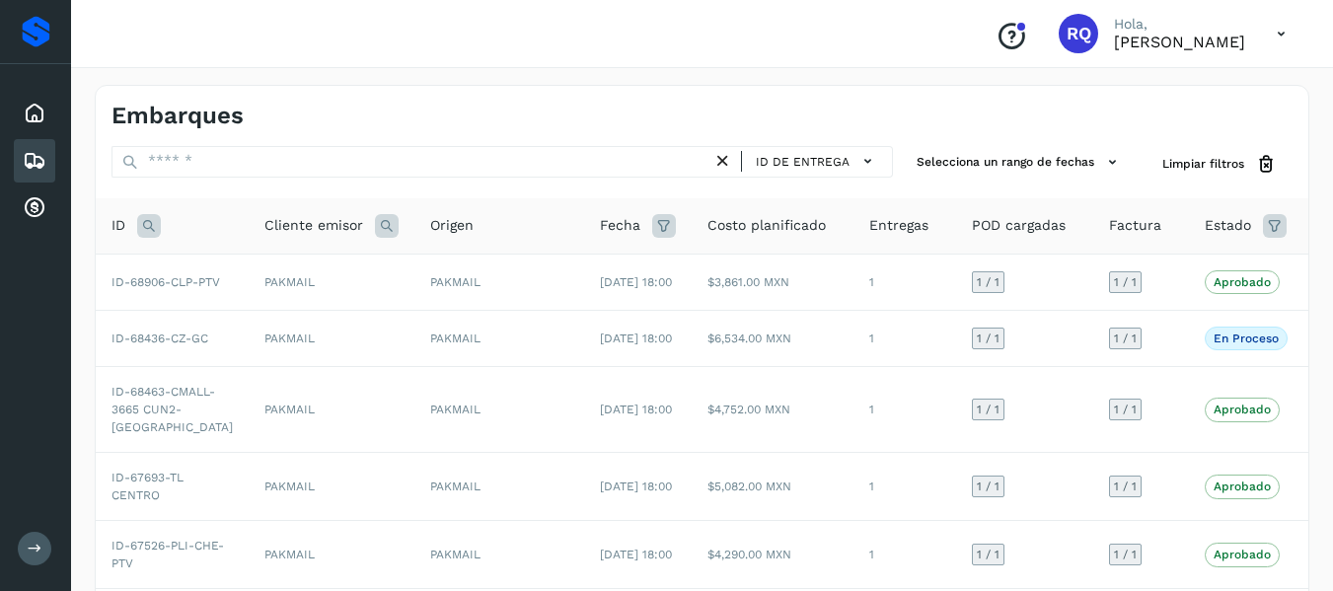
click at [51, 157] on div "Embarques" at bounding box center [34, 160] width 41 height 43
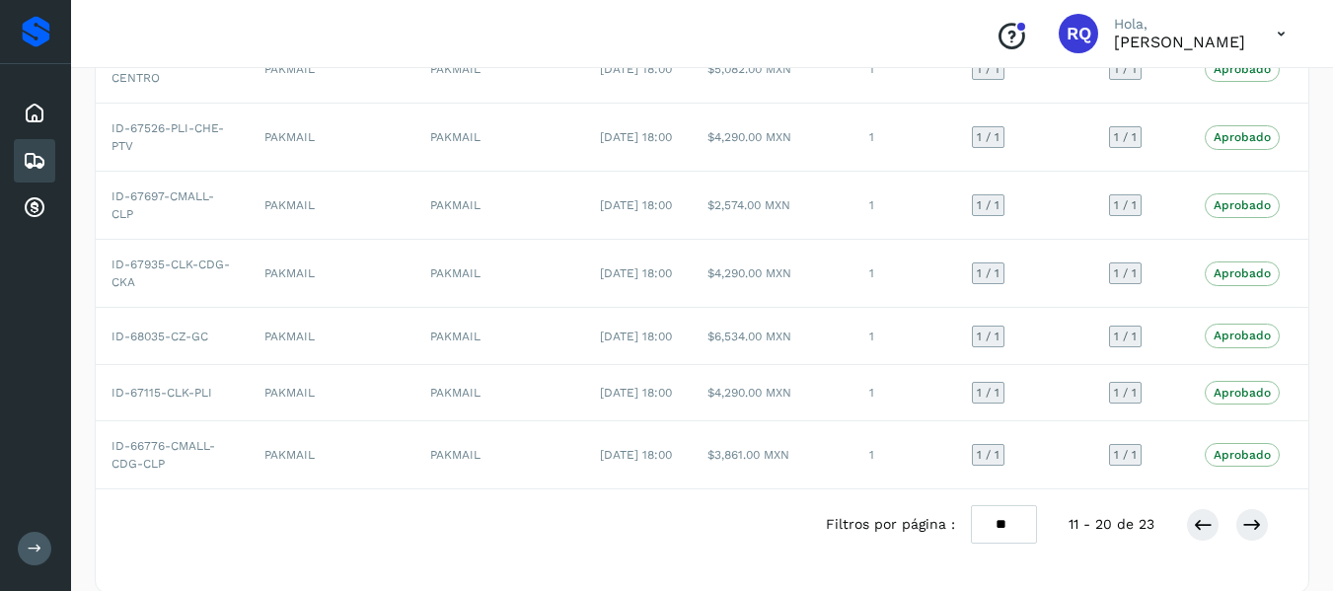
scroll to position [524, 0]
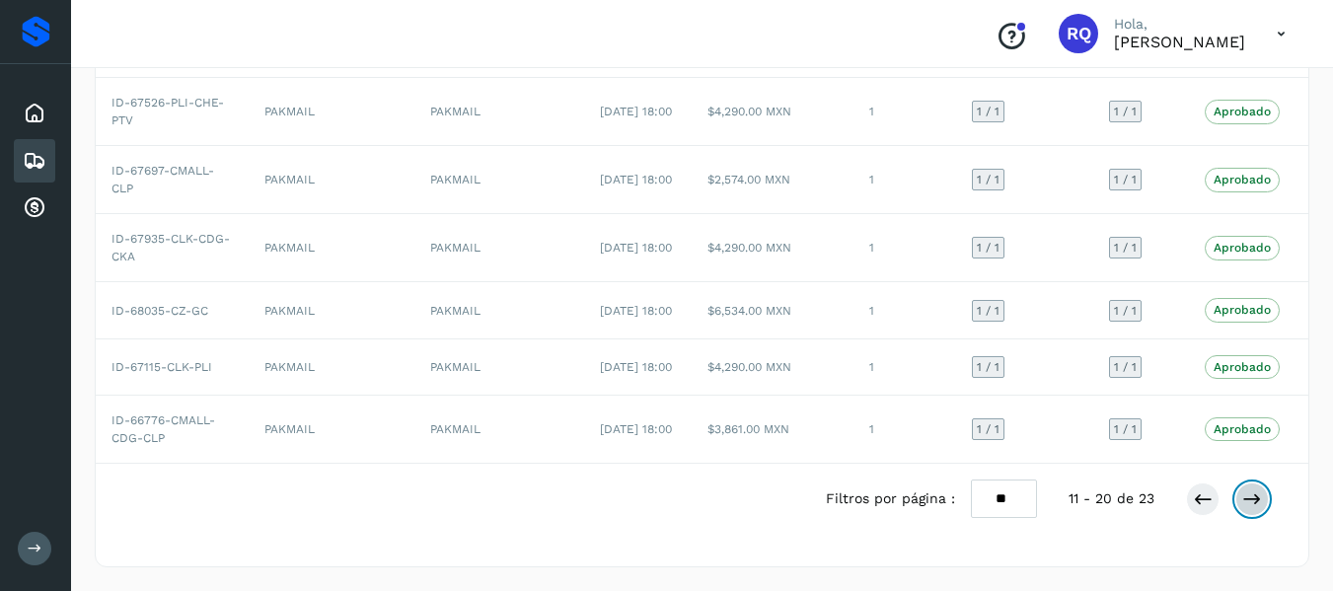
click at [1250, 505] on icon at bounding box center [1252, 499] width 20 height 20
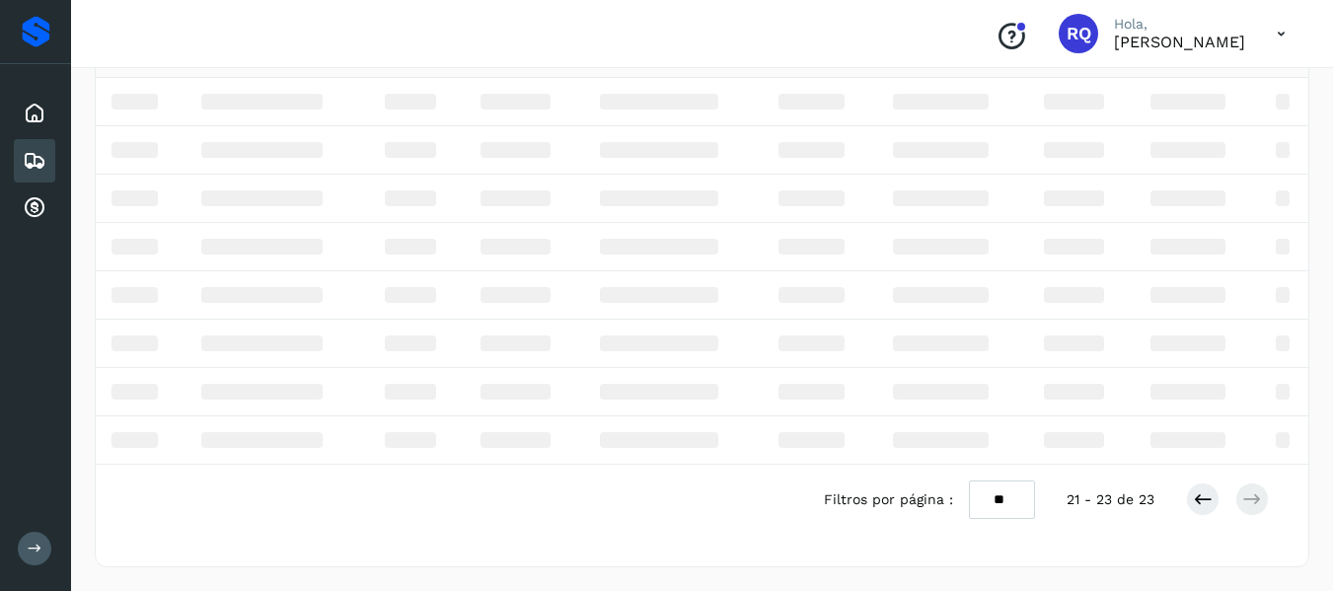
scroll to position [0, 0]
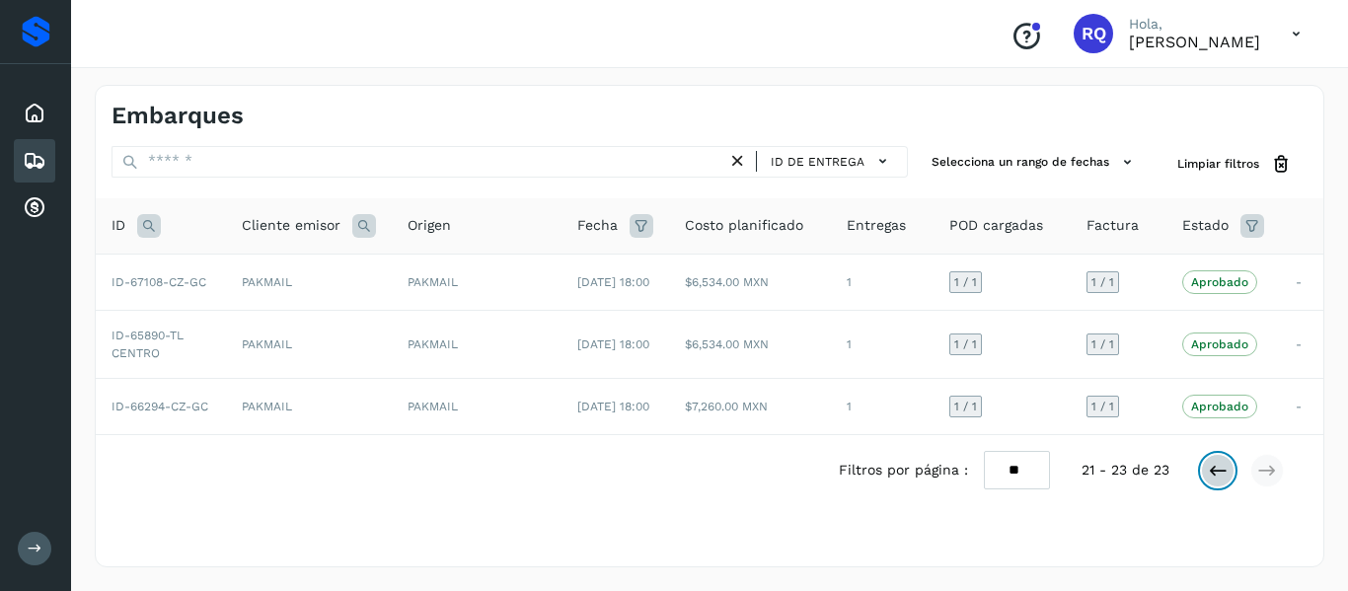
click at [1224, 482] on button at bounding box center [1218, 471] width 34 height 34
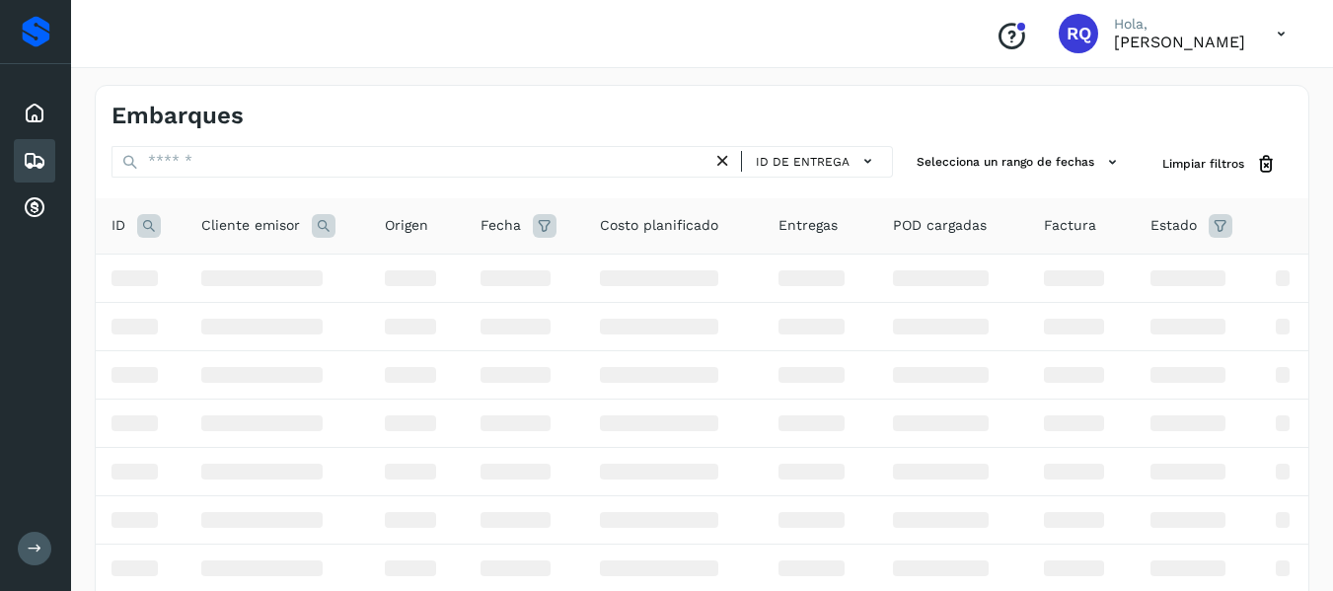
click at [1224, 482] on td at bounding box center [1197, 471] width 125 height 48
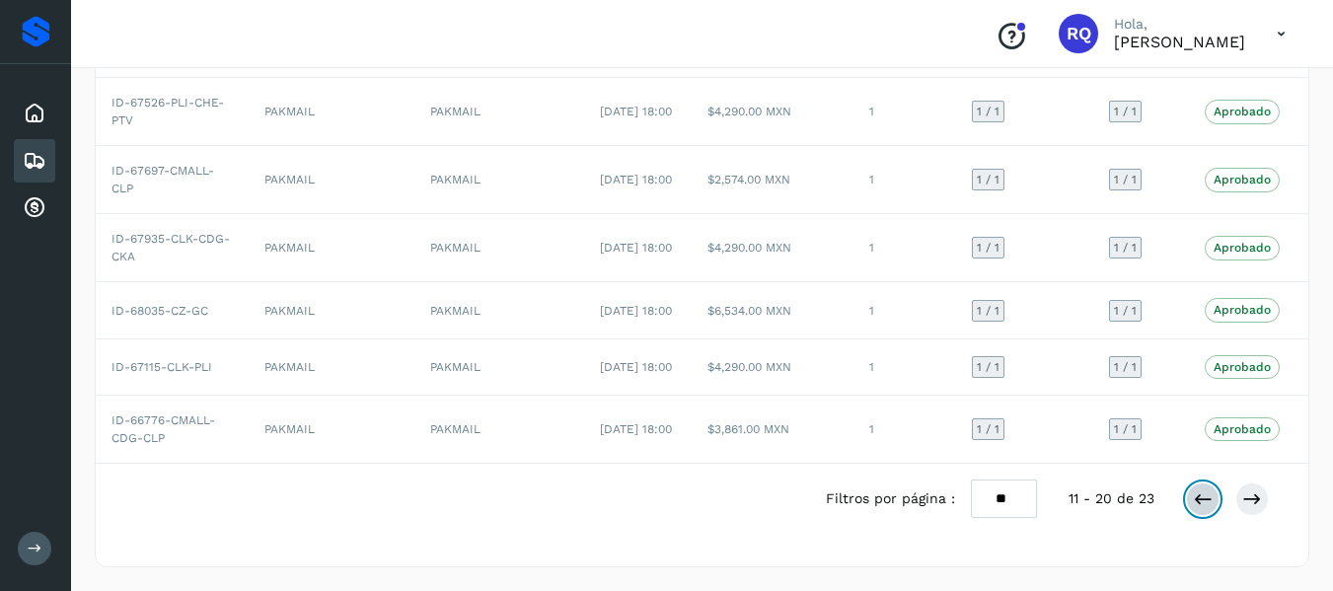
click at [1213, 498] on button at bounding box center [1203, 499] width 34 height 34
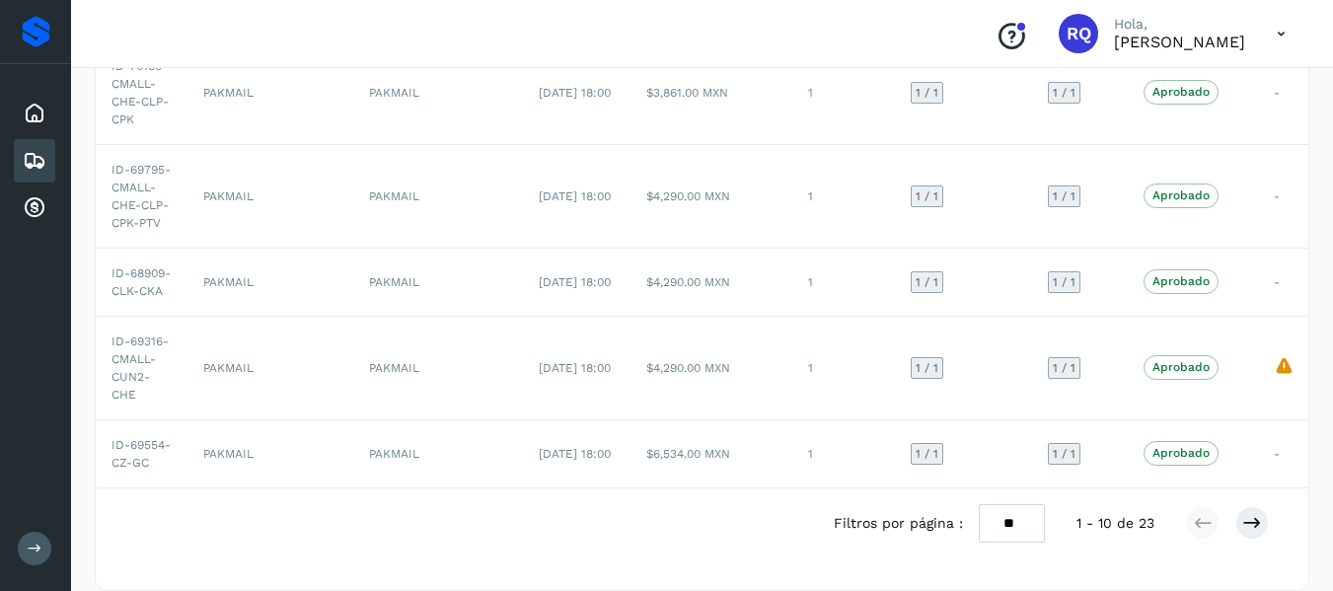
scroll to position [755, 0]
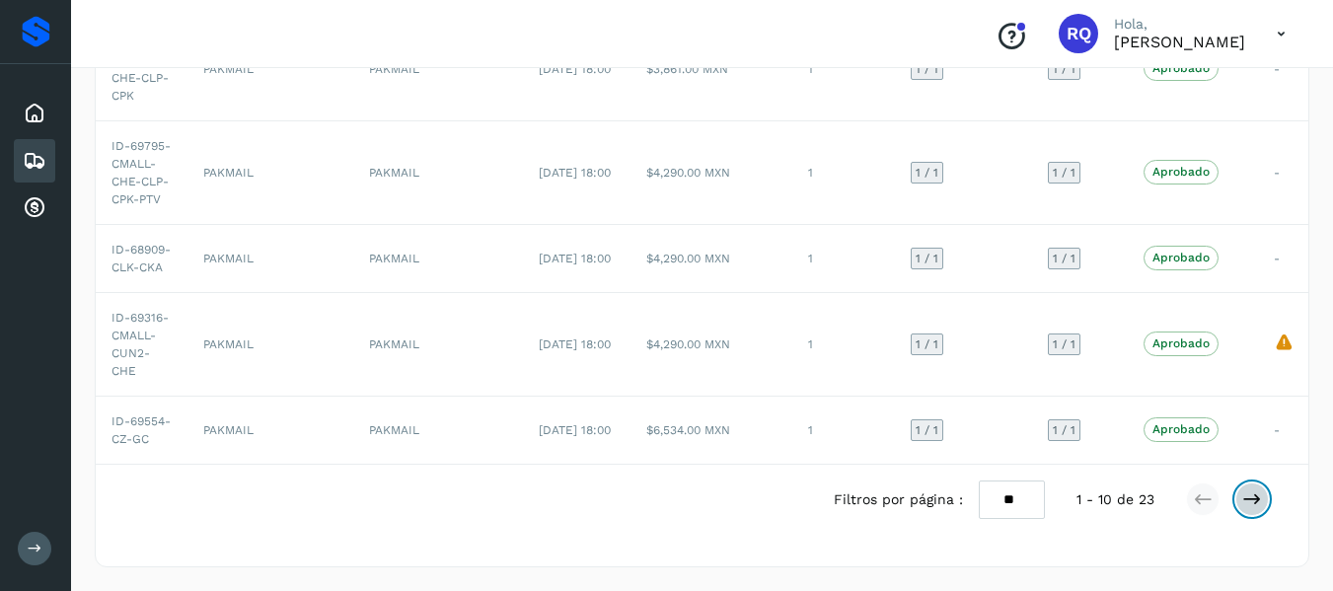
click at [1257, 494] on icon at bounding box center [1252, 499] width 20 height 20
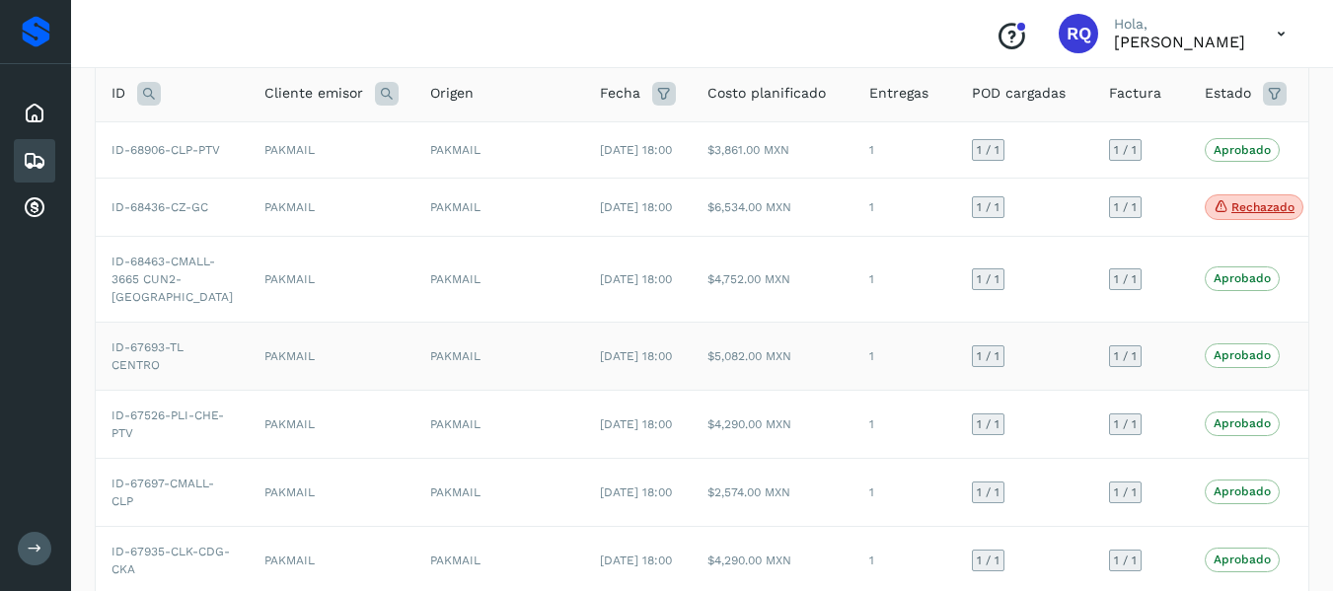
scroll to position [0, 0]
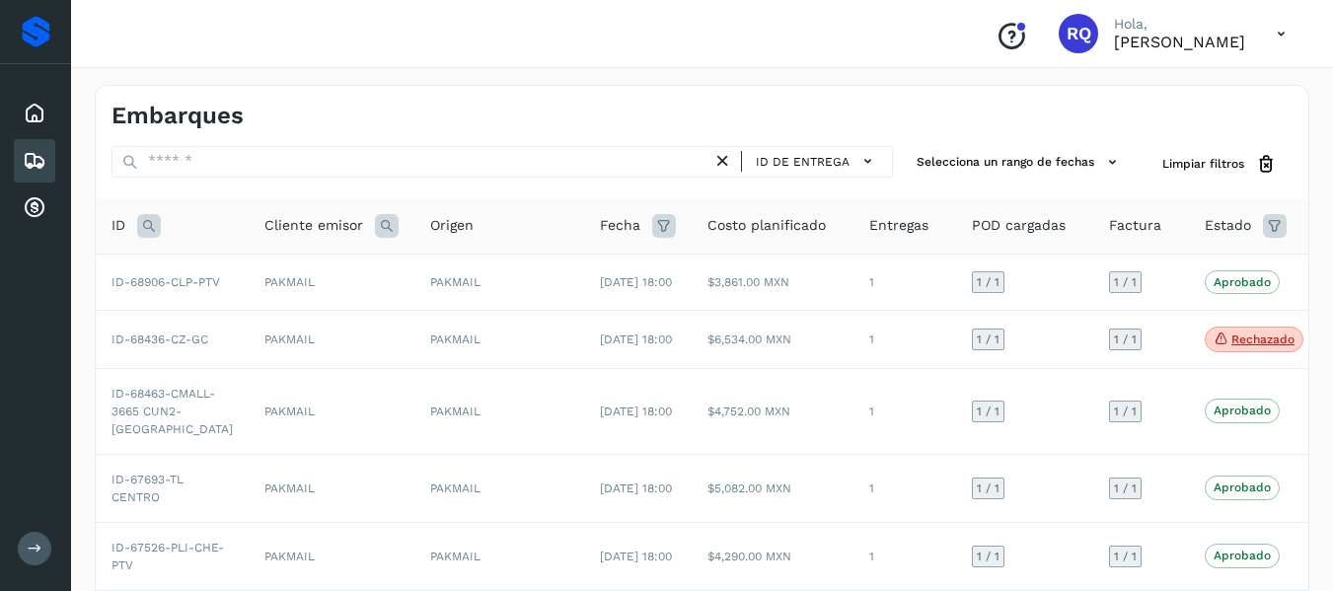
click at [1263, 222] on icon at bounding box center [1275, 226] width 24 height 24
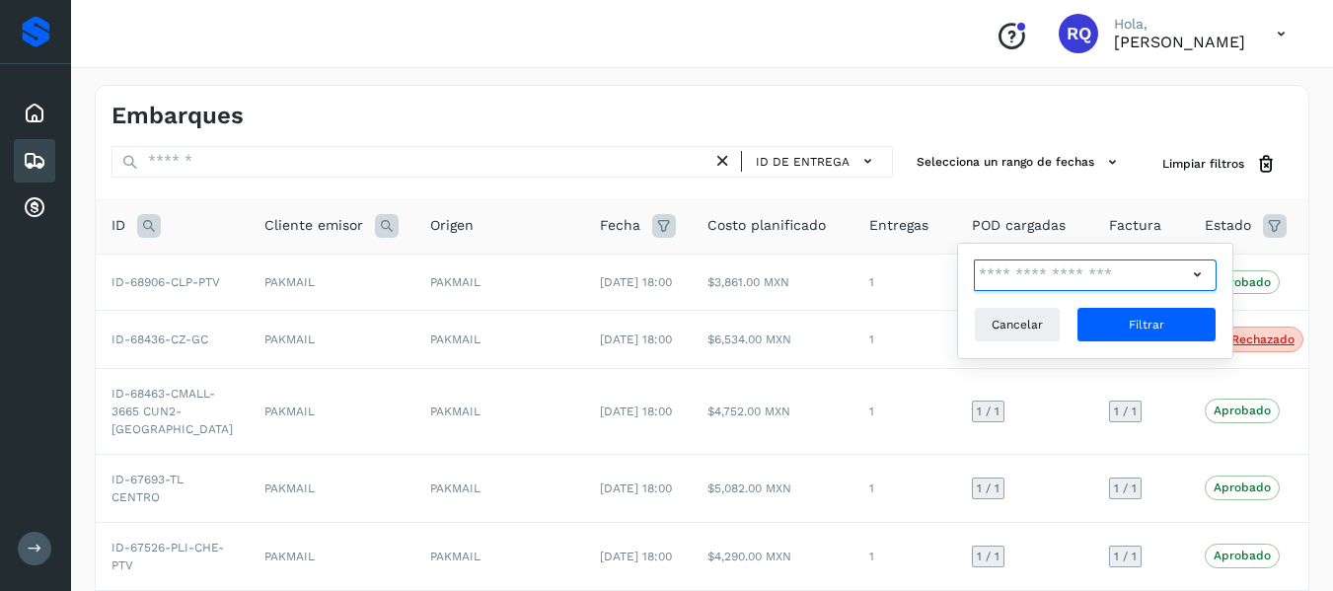
click at [1029, 283] on input "text" at bounding box center [1080, 275] width 213 height 32
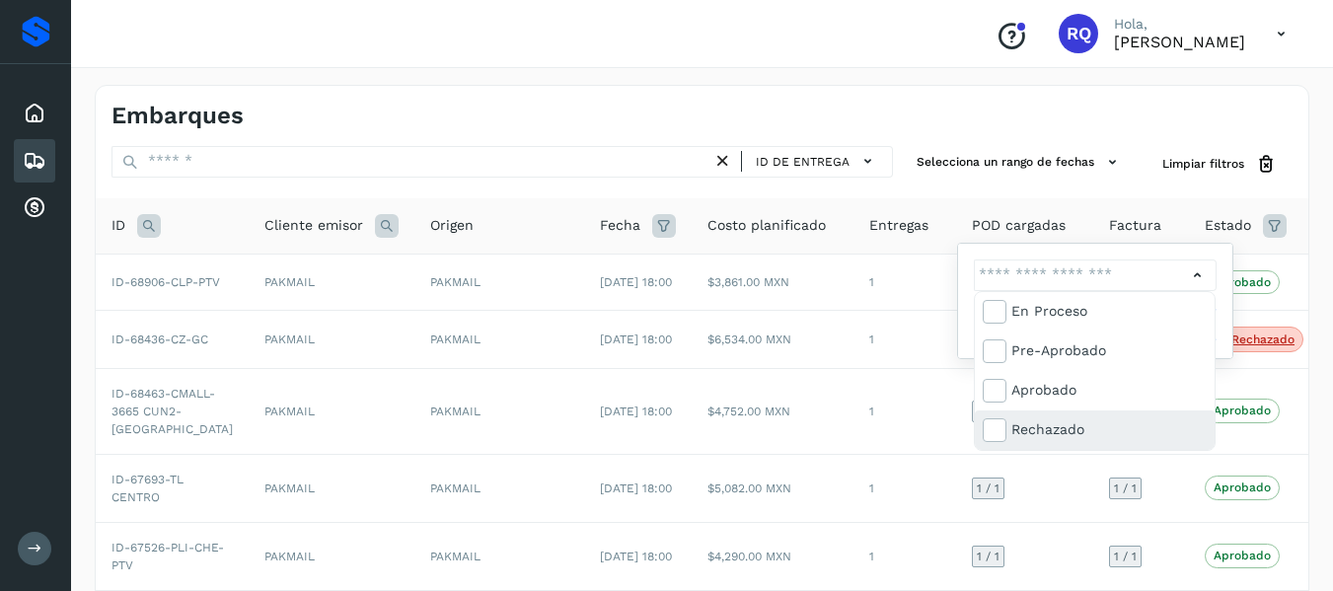
click at [1015, 423] on div "Rechazado" at bounding box center [1108, 429] width 195 height 22
type input "**********"
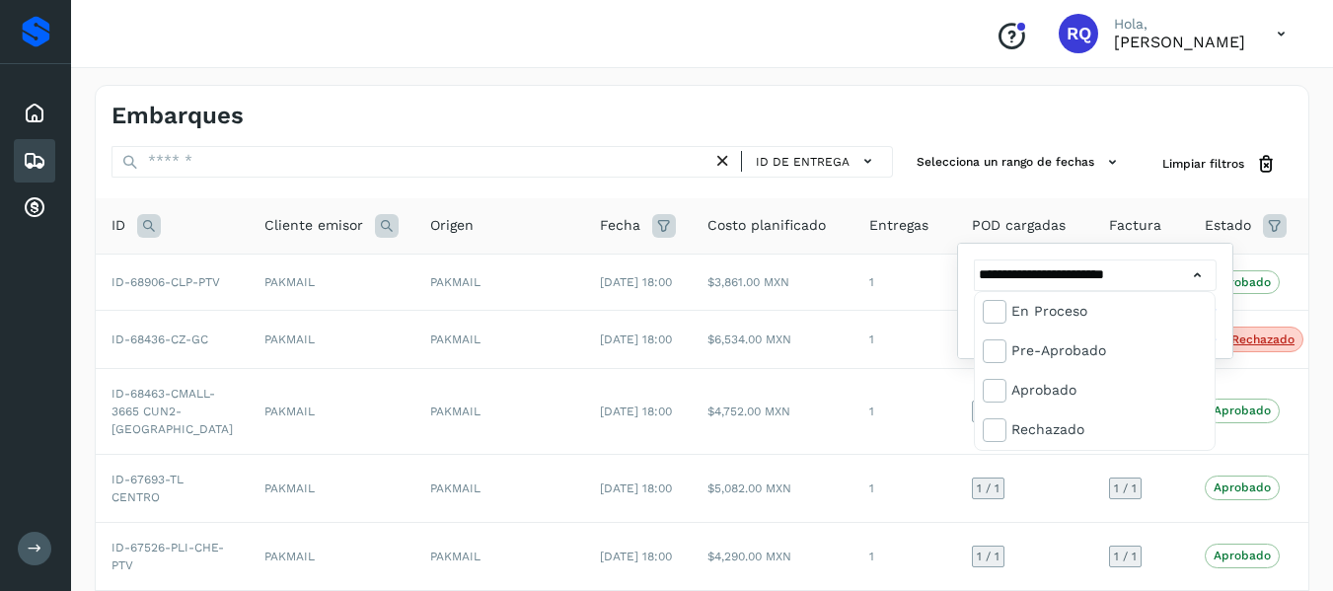
click at [1195, 280] on div at bounding box center [666, 295] width 1333 height 591
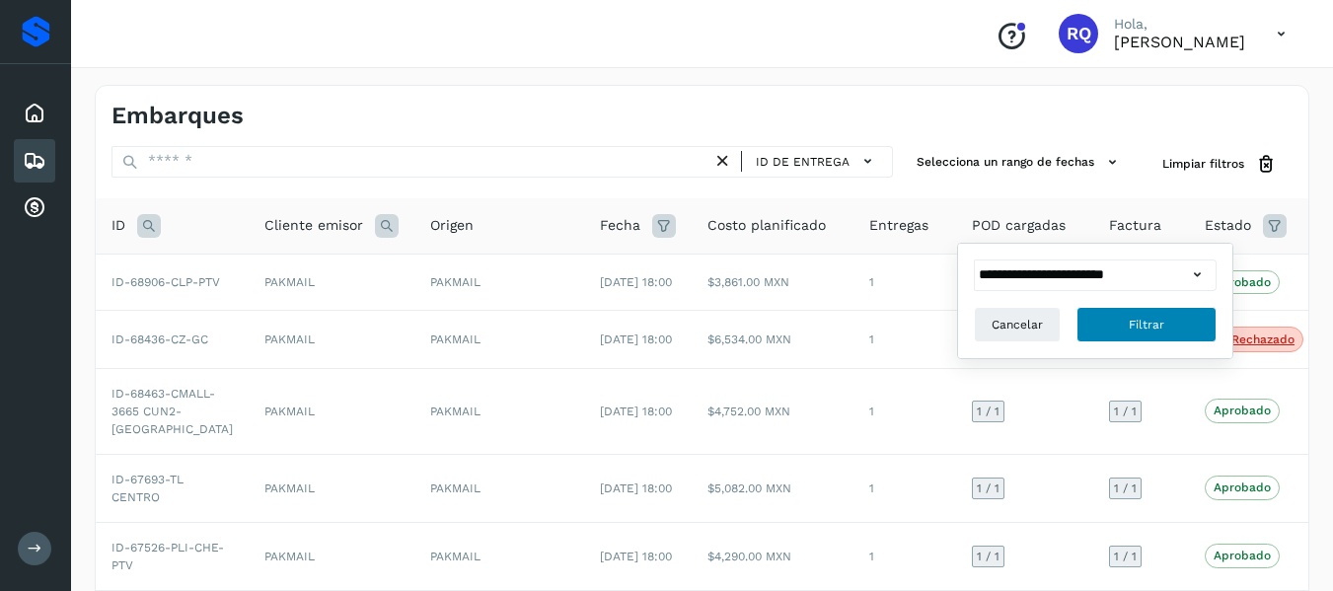
click at [1167, 319] on button "Filtrar" at bounding box center [1146, 325] width 140 height 36
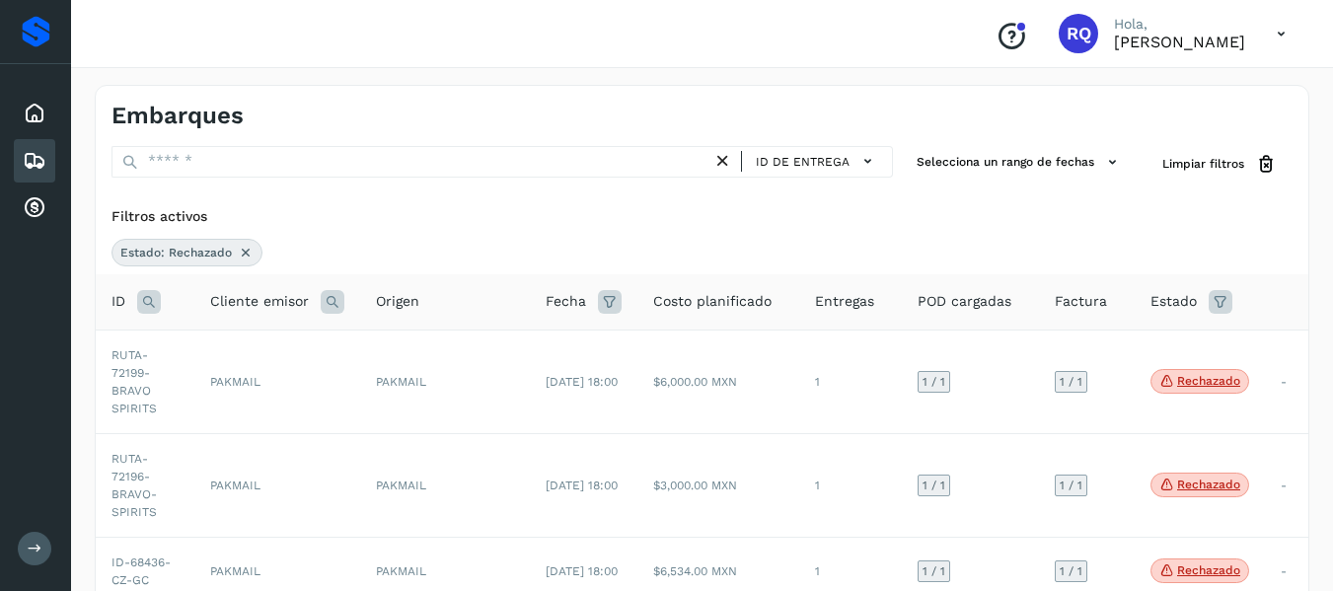
scroll to position [141, 0]
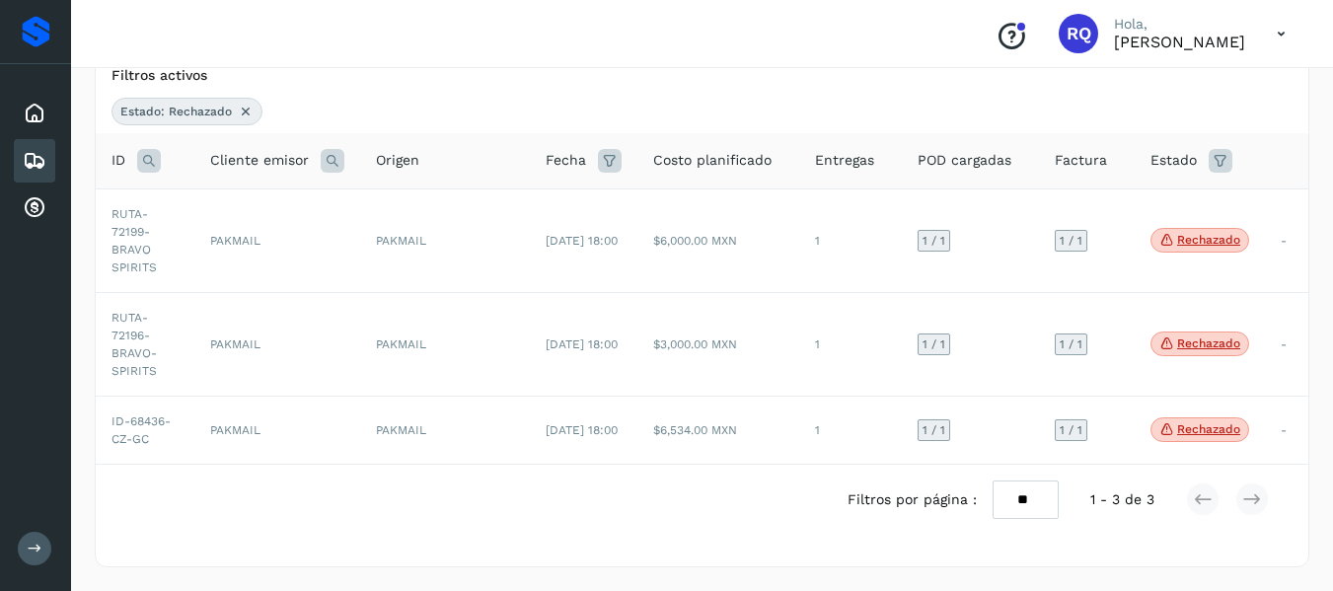
click at [30, 152] on icon at bounding box center [35, 161] width 24 height 24
click at [243, 110] on icon at bounding box center [246, 112] width 16 height 16
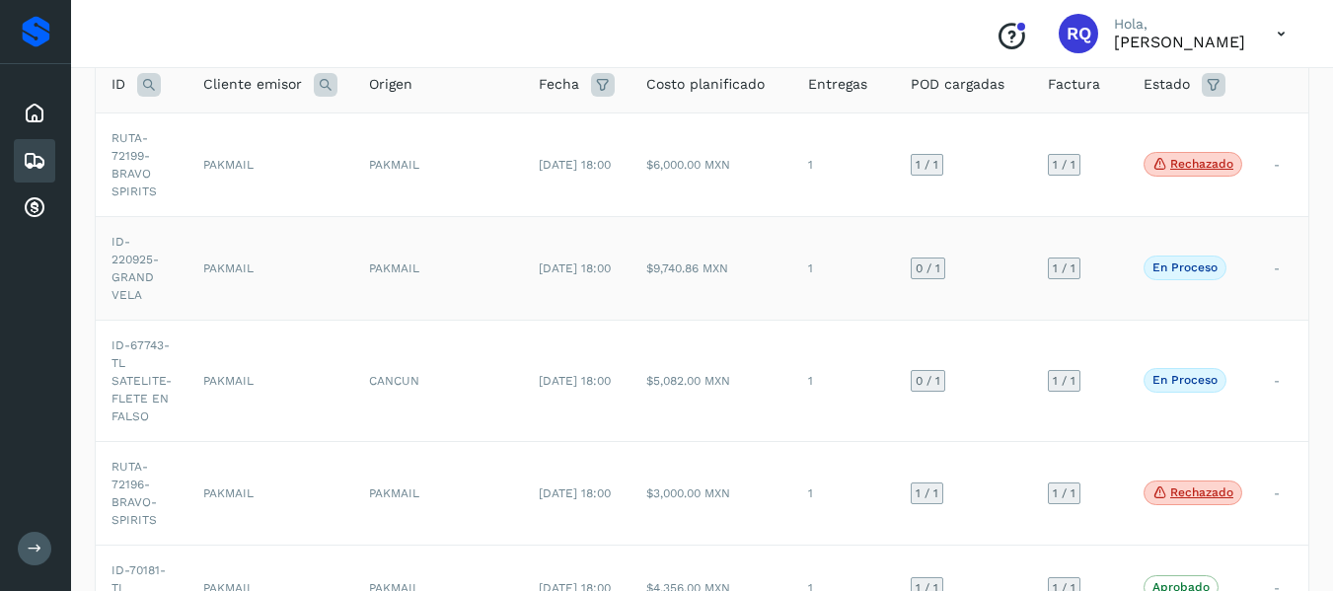
click at [940, 272] on span "0 / 1" at bounding box center [928, 268] width 25 height 12
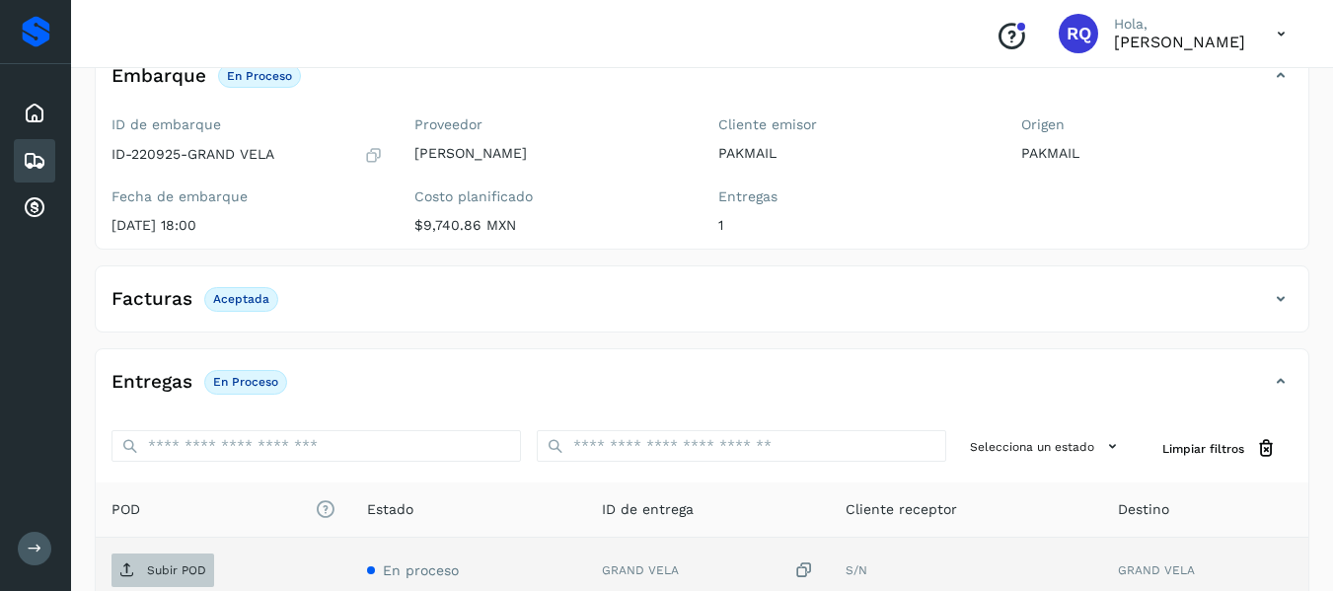
click at [155, 556] on span "Subir POD" at bounding box center [162, 571] width 103 height 32
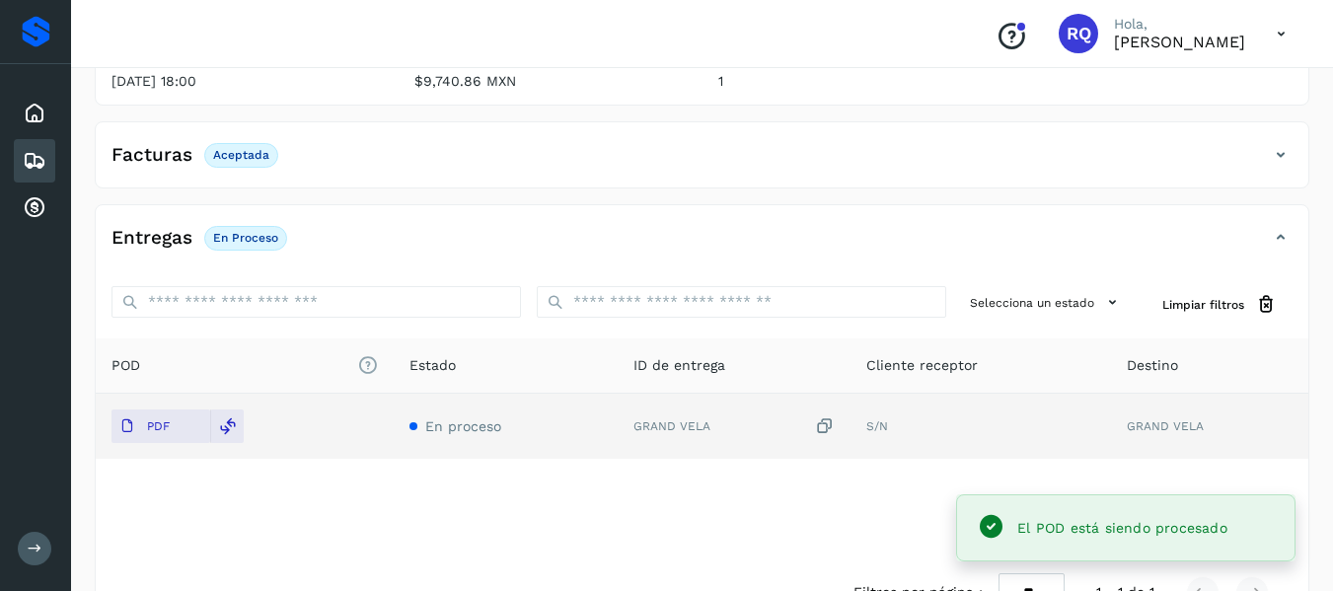
scroll to position [346, 0]
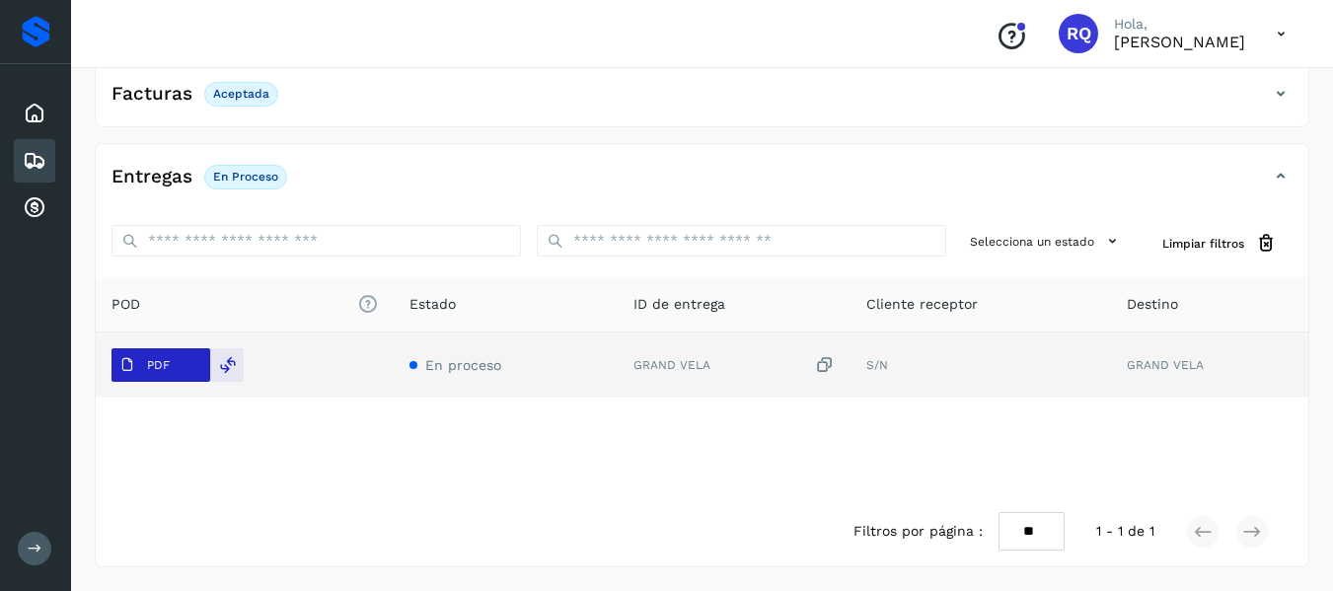
click at [190, 368] on button "PDF" at bounding box center [160, 365] width 99 height 34
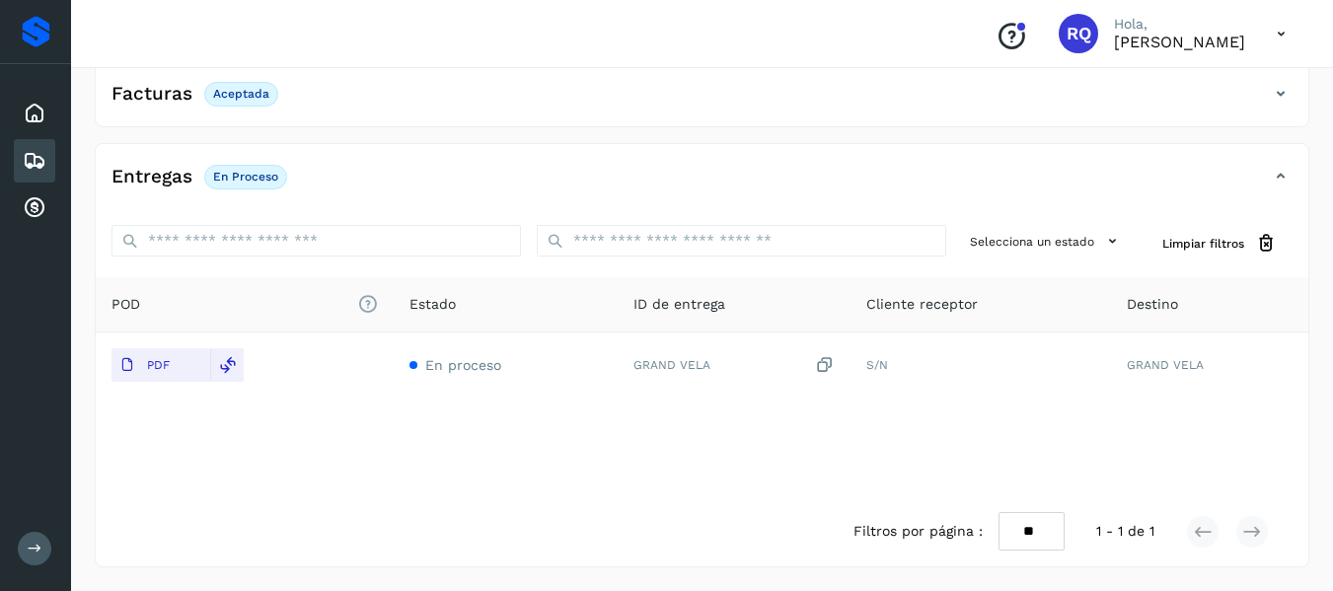
click at [23, 165] on icon at bounding box center [35, 161] width 24 height 24
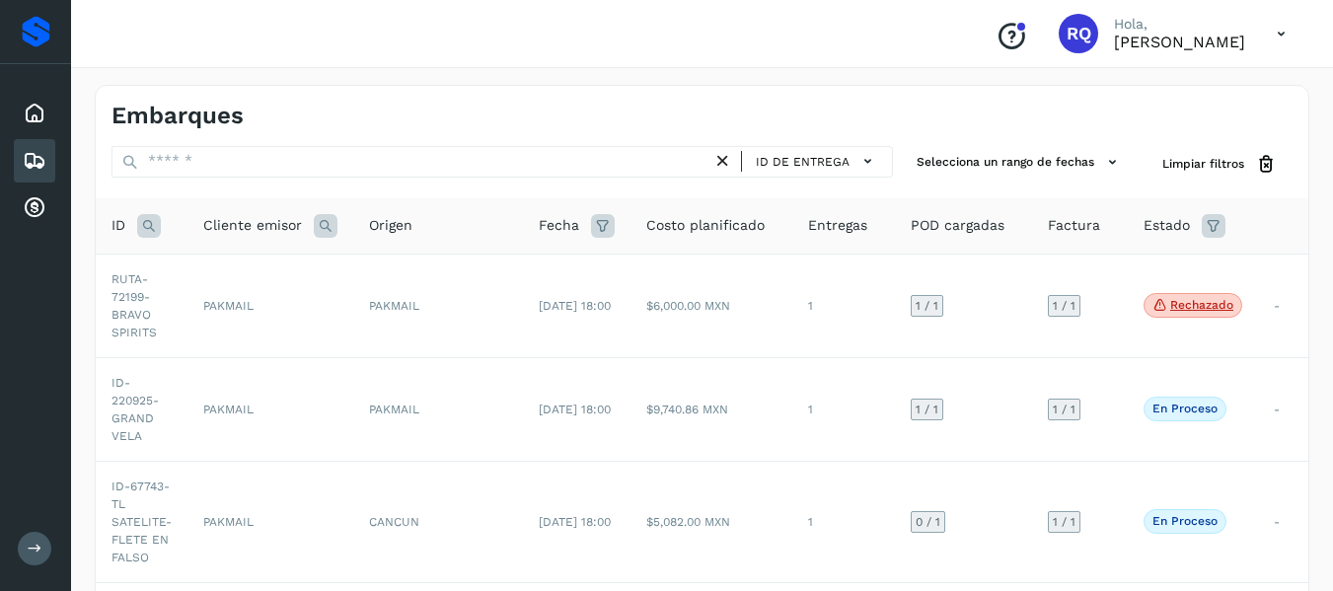
click at [1208, 232] on icon at bounding box center [1214, 226] width 24 height 24
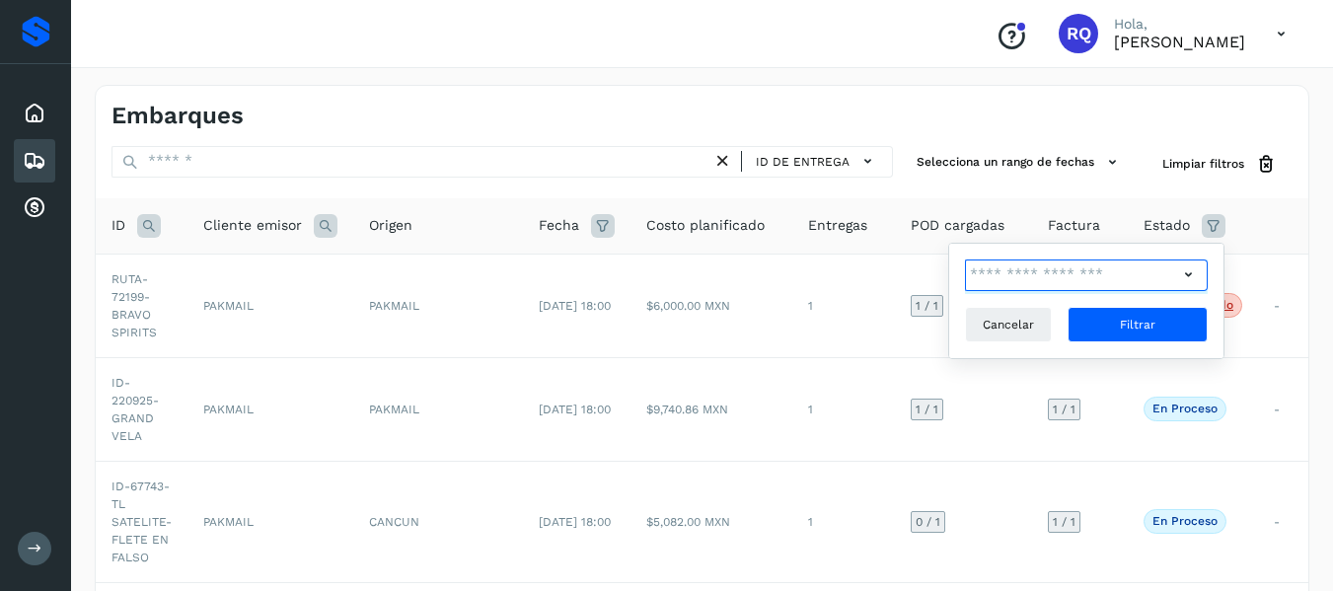
click at [1107, 288] on input "text" at bounding box center [1071, 275] width 213 height 32
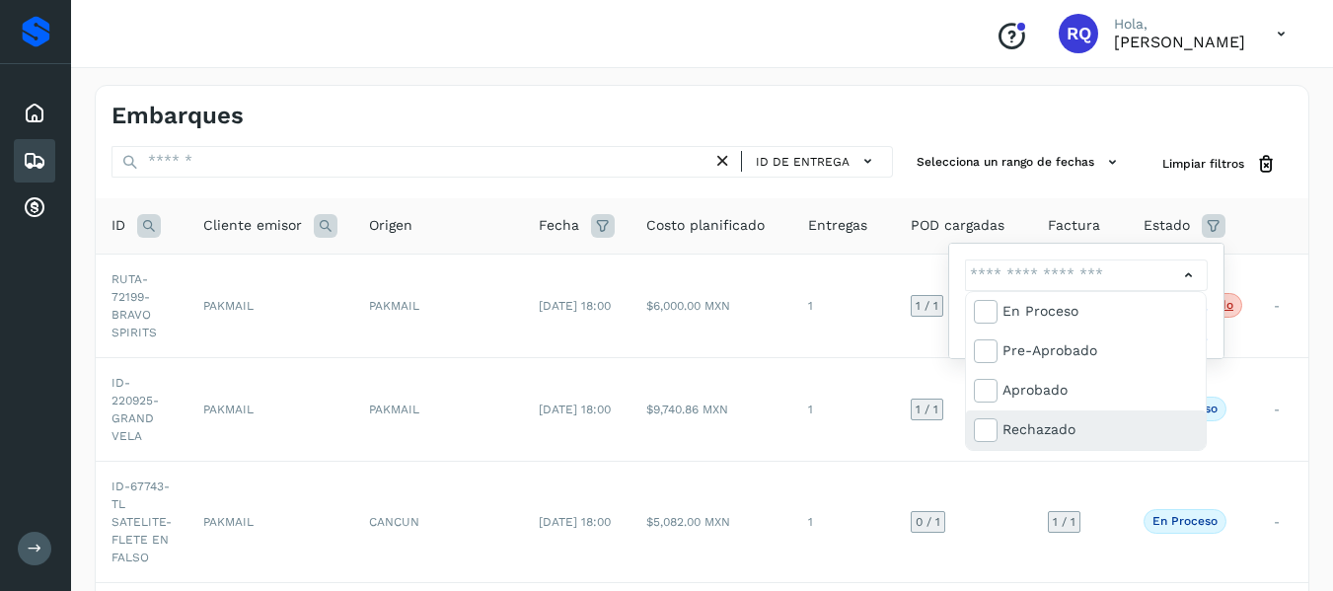
click at [1002, 419] on div "Rechazado" at bounding box center [1099, 429] width 195 height 22
type input "**********"
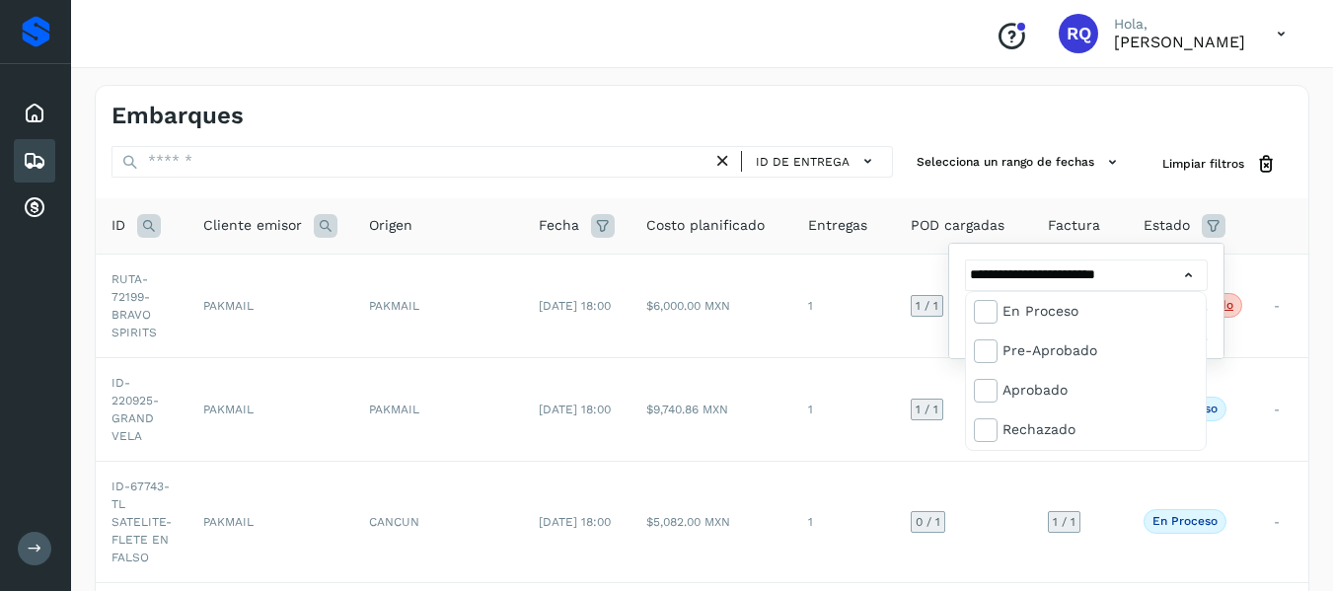
click at [1176, 271] on div at bounding box center [666, 295] width 1333 height 591
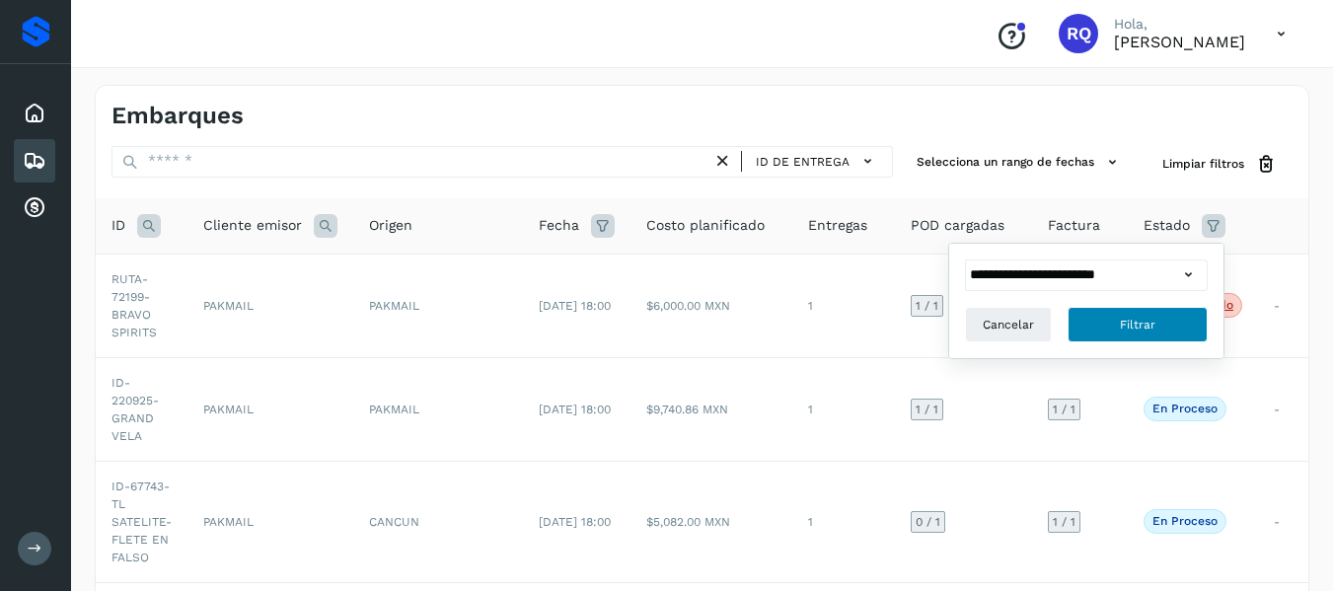
click at [1163, 315] on button "Filtrar" at bounding box center [1138, 325] width 140 height 36
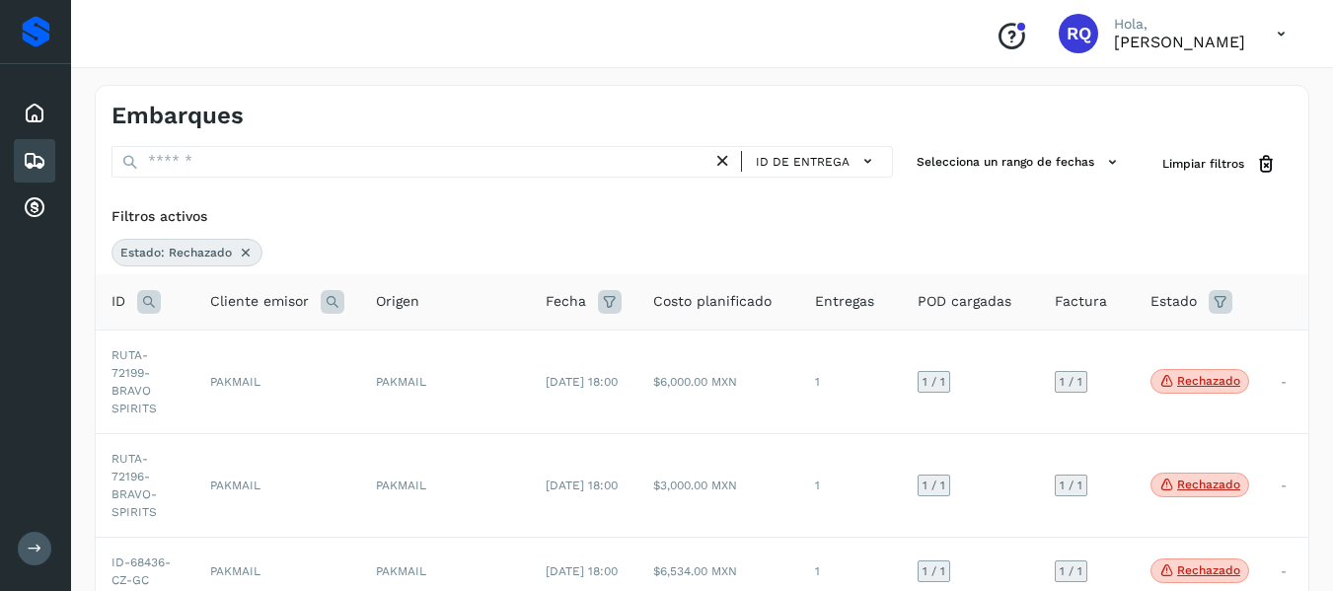
scroll to position [141, 0]
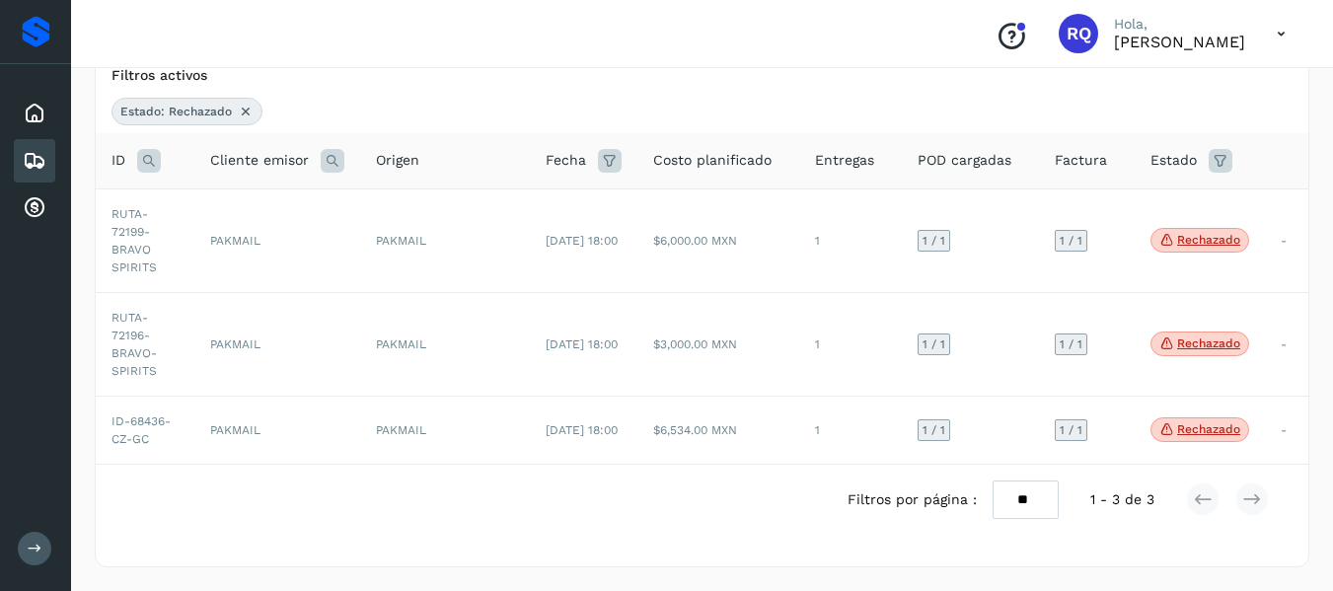
click at [49, 172] on div "Embarques" at bounding box center [34, 160] width 41 height 43
click at [245, 109] on icon at bounding box center [246, 112] width 16 height 16
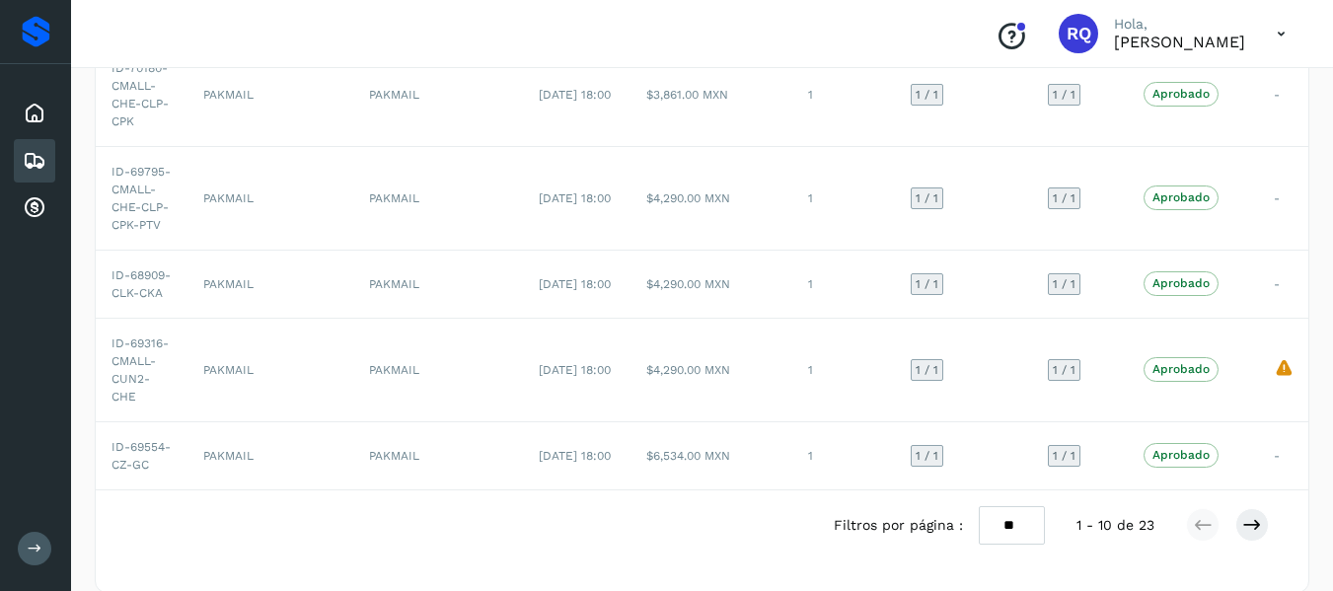
scroll to position [755, 0]
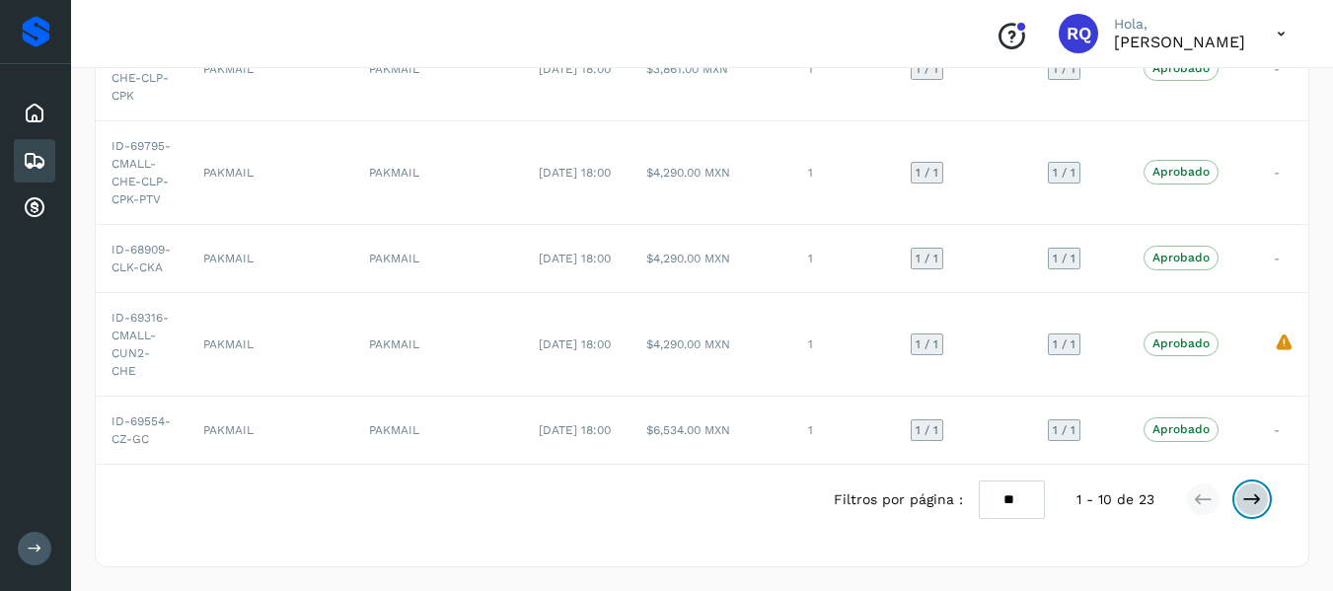
click at [1251, 500] on icon at bounding box center [1252, 499] width 20 height 20
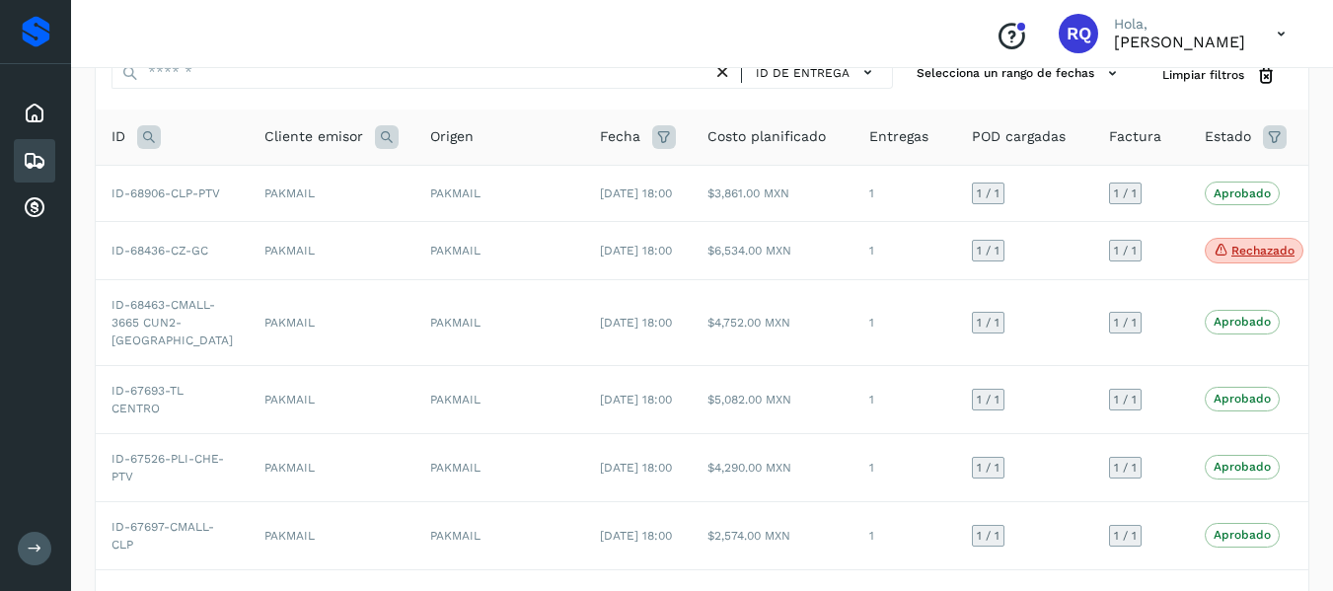
scroll to position [88, 0]
click at [734, 267] on td "$6,534.00 MXN" at bounding box center [773, 252] width 162 height 58
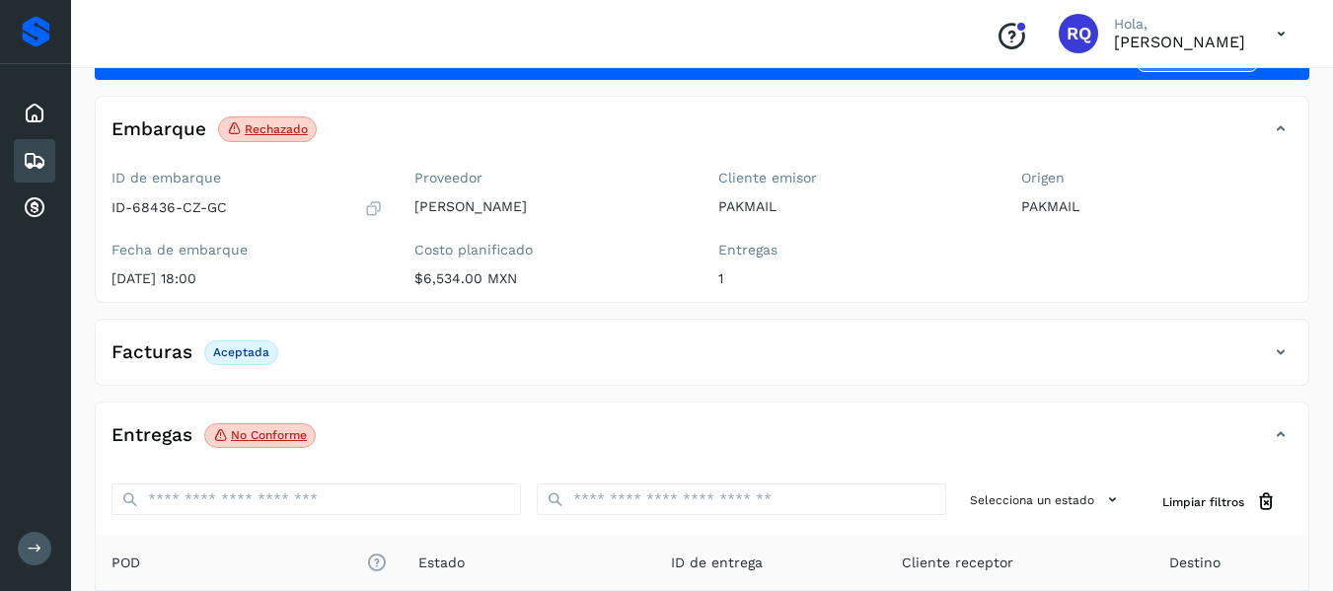
click at [285, 436] on p "No conforme" at bounding box center [269, 435] width 76 height 14
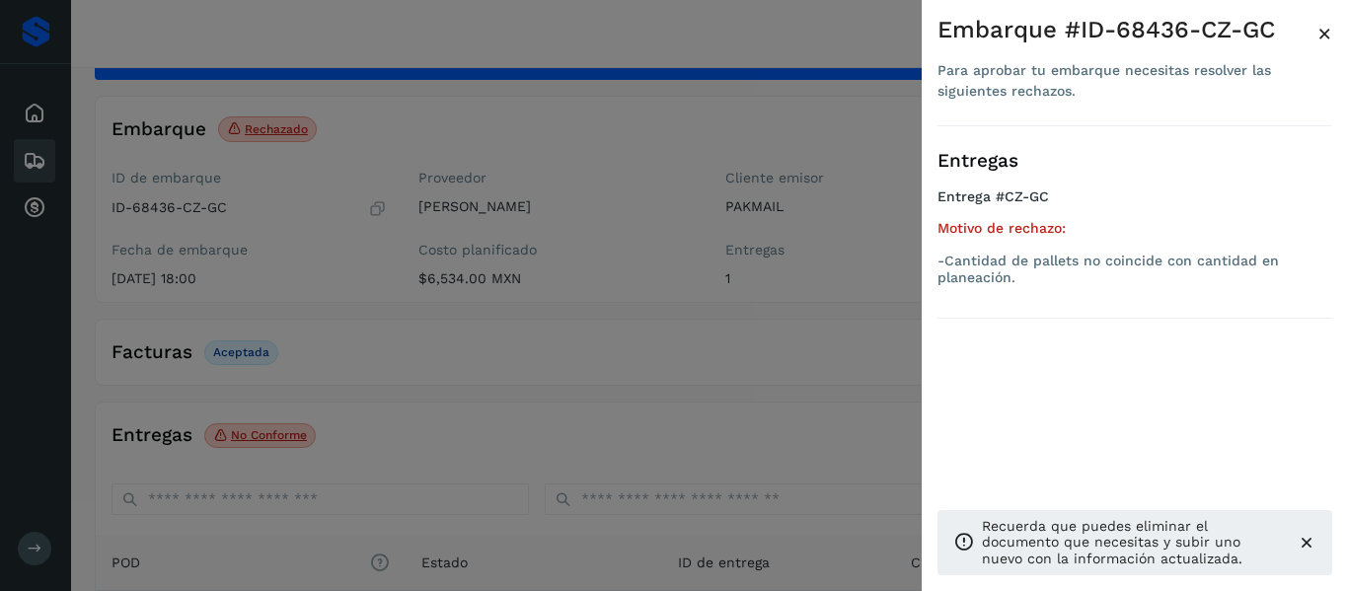
click at [1320, 37] on span "×" at bounding box center [1324, 34] width 15 height 28
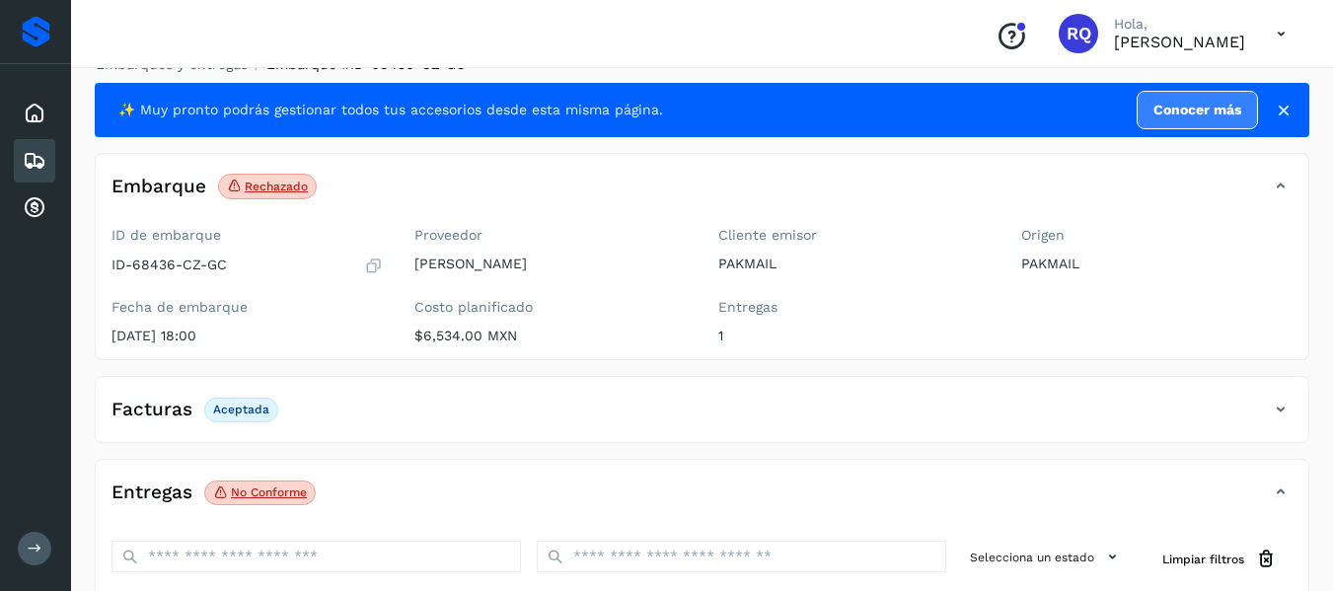
scroll to position [30, 0]
